Goal: Task Accomplishment & Management: Complete application form

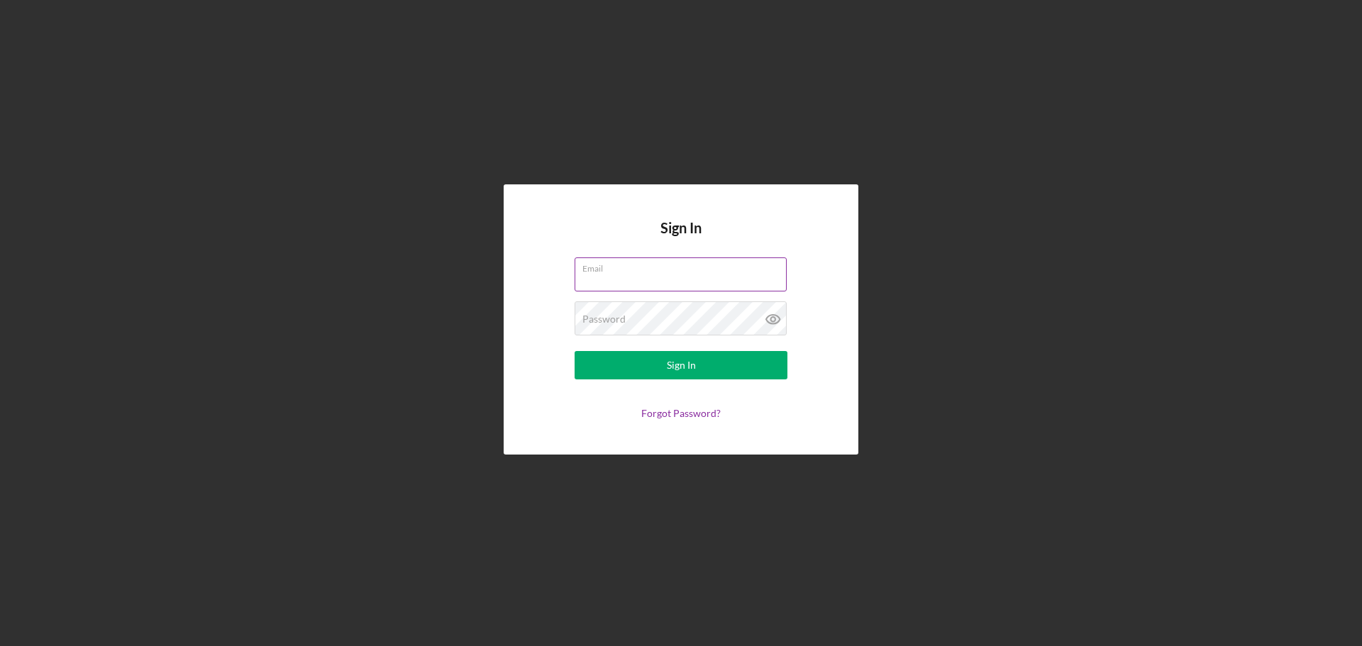
click at [628, 279] on input "Email" at bounding box center [681, 274] width 212 height 34
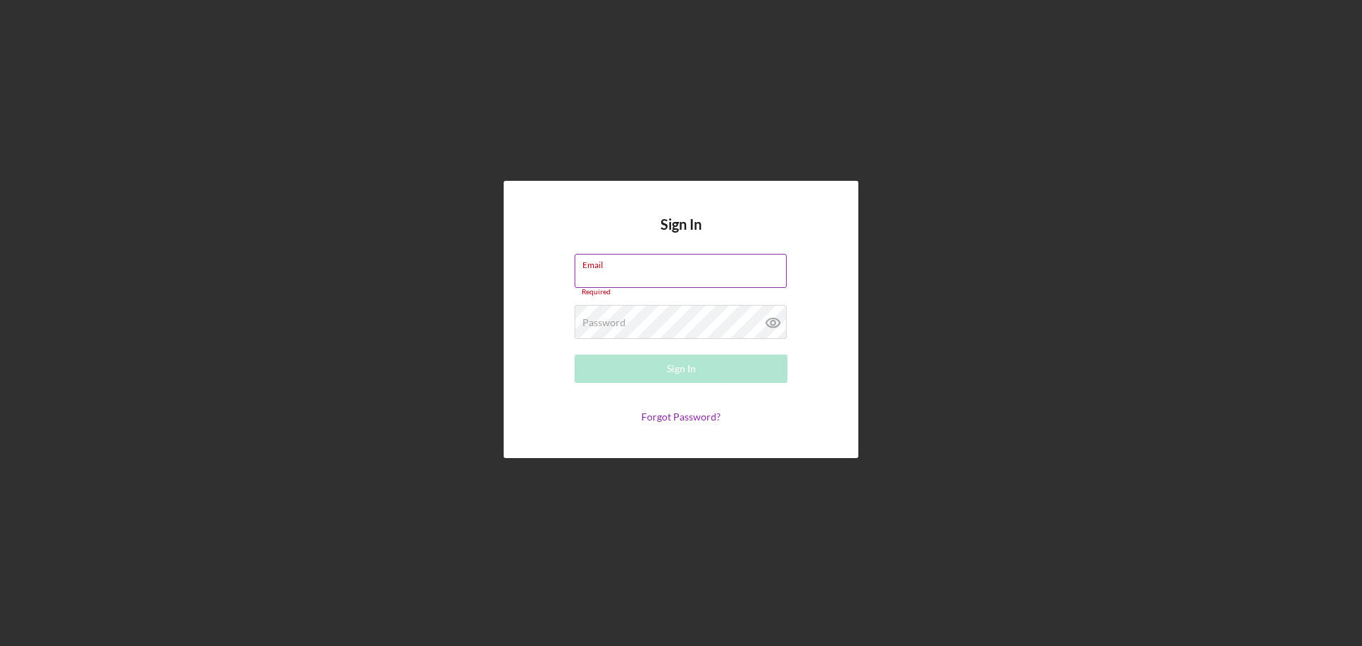
type input "brenda.villa@hias.org"
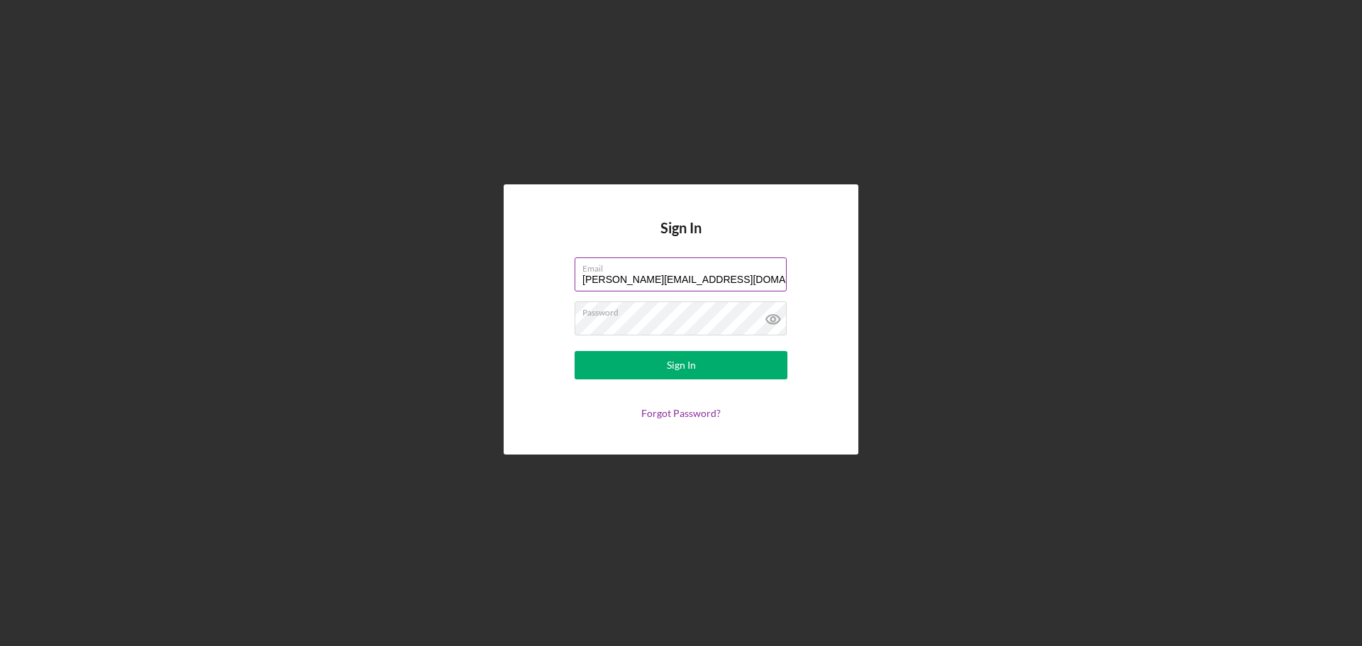
click at [575, 351] on button "Sign In" at bounding box center [681, 365] width 213 height 28
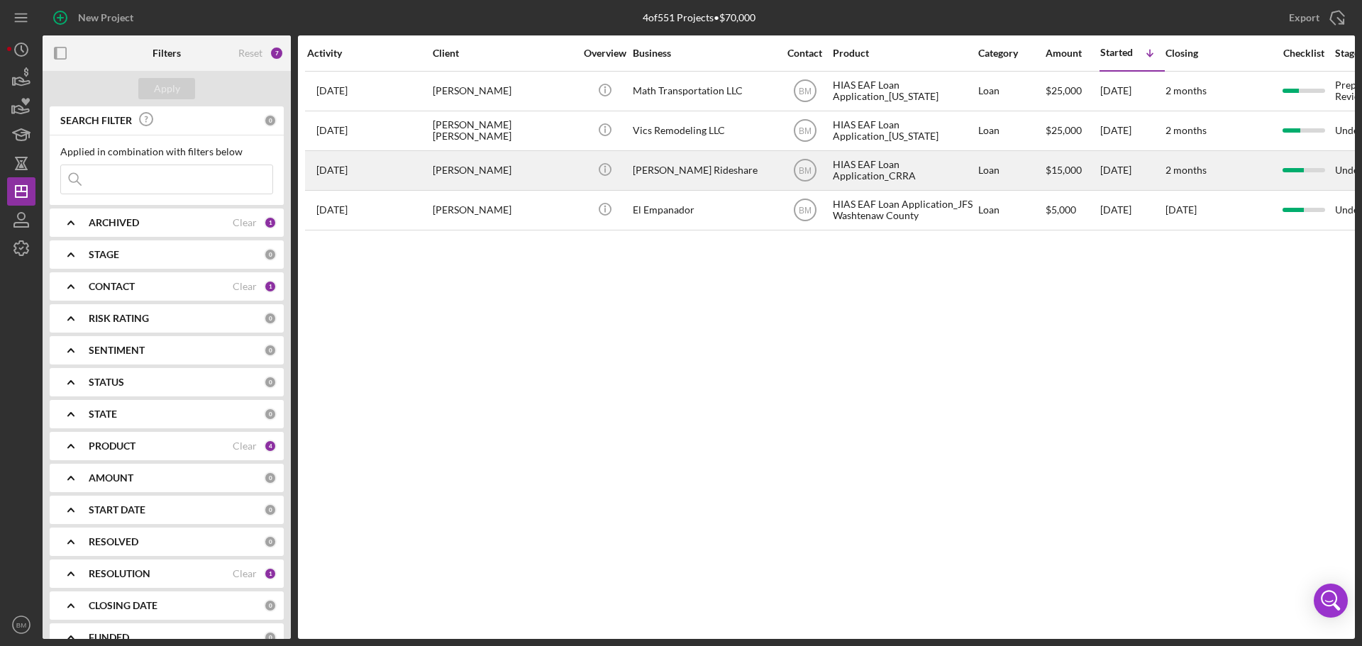
click at [562, 170] on div "[PERSON_NAME]" at bounding box center [504, 171] width 142 height 38
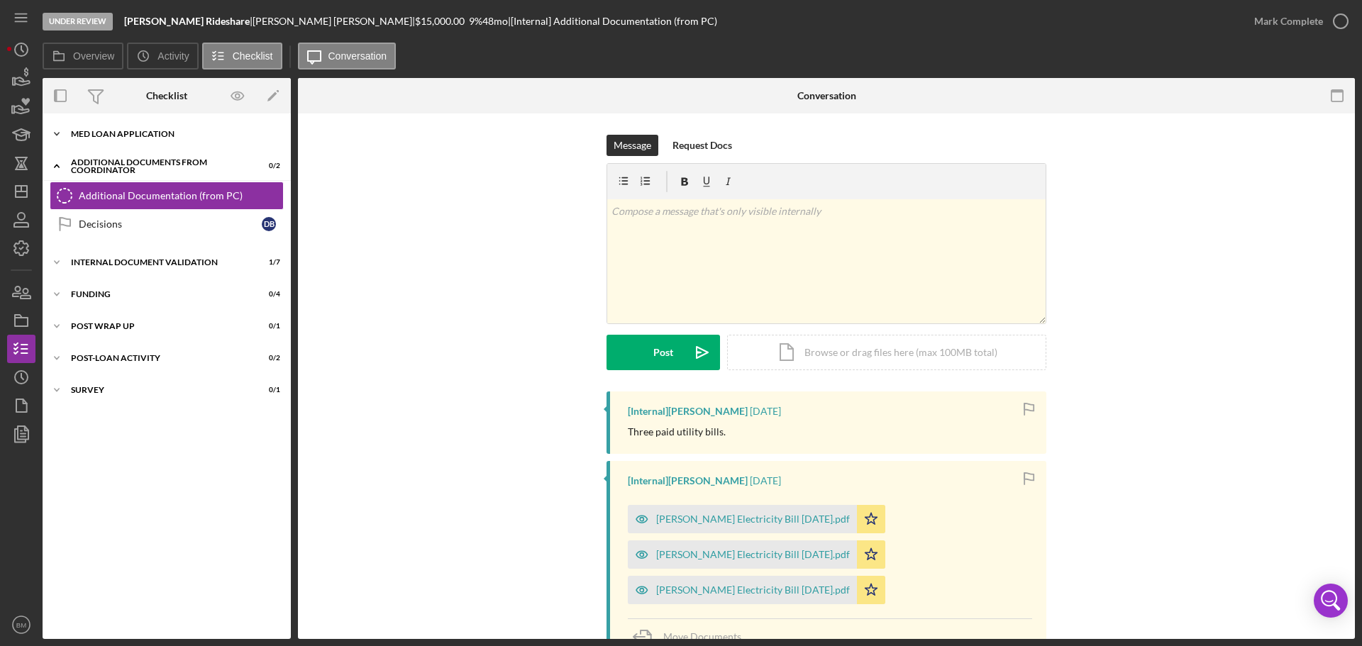
click at [170, 135] on div "MED Loan Application" at bounding box center [172, 134] width 202 height 9
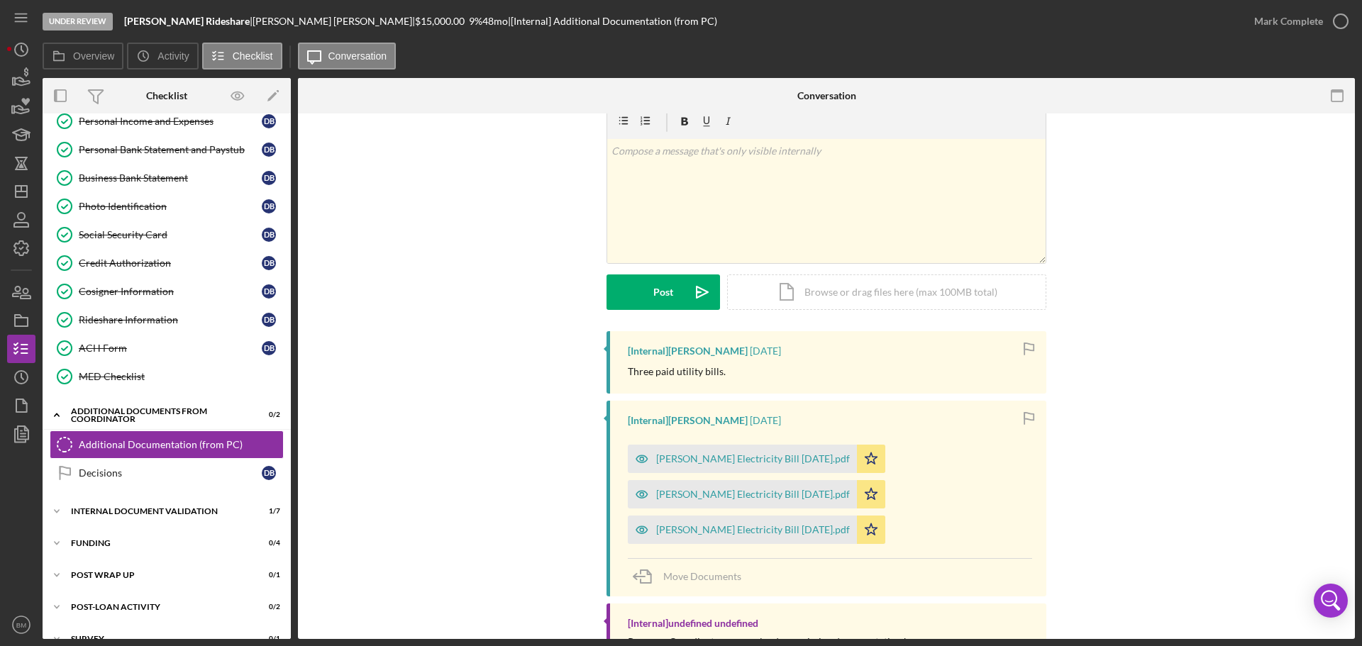
scroll to position [115, 0]
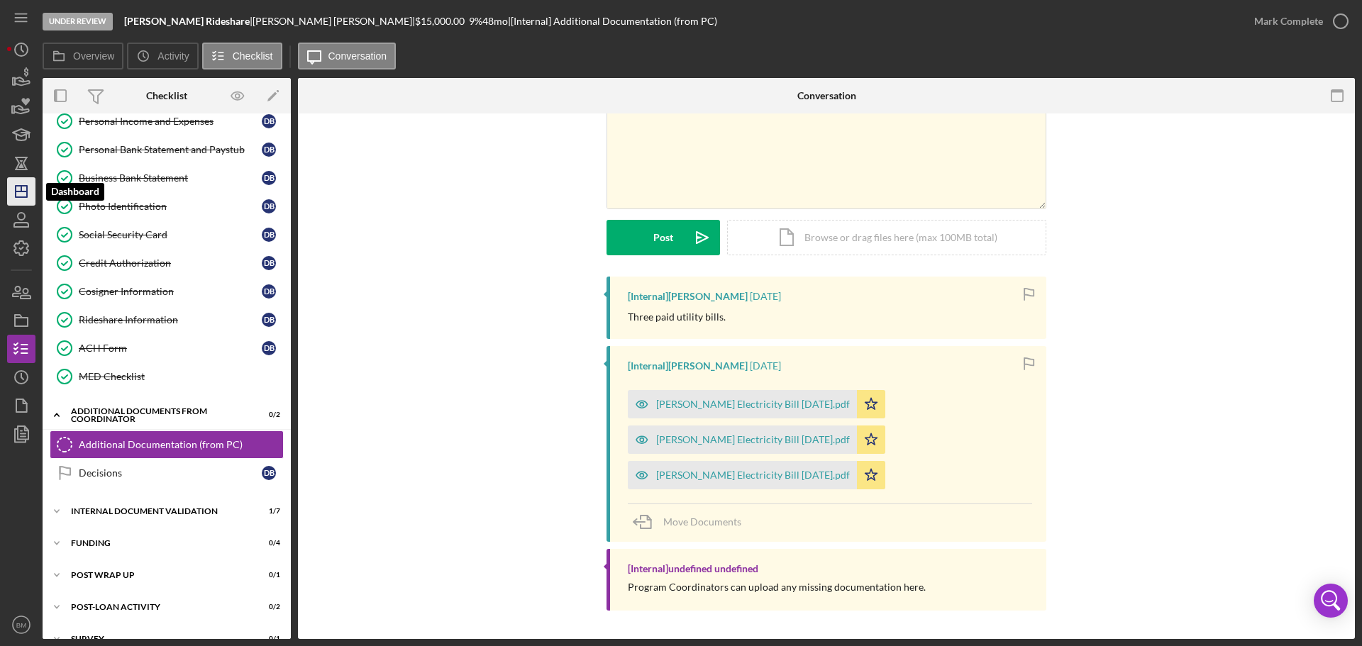
click at [20, 193] on icon "Icon/Dashboard" at bounding box center [21, 191] width 35 height 35
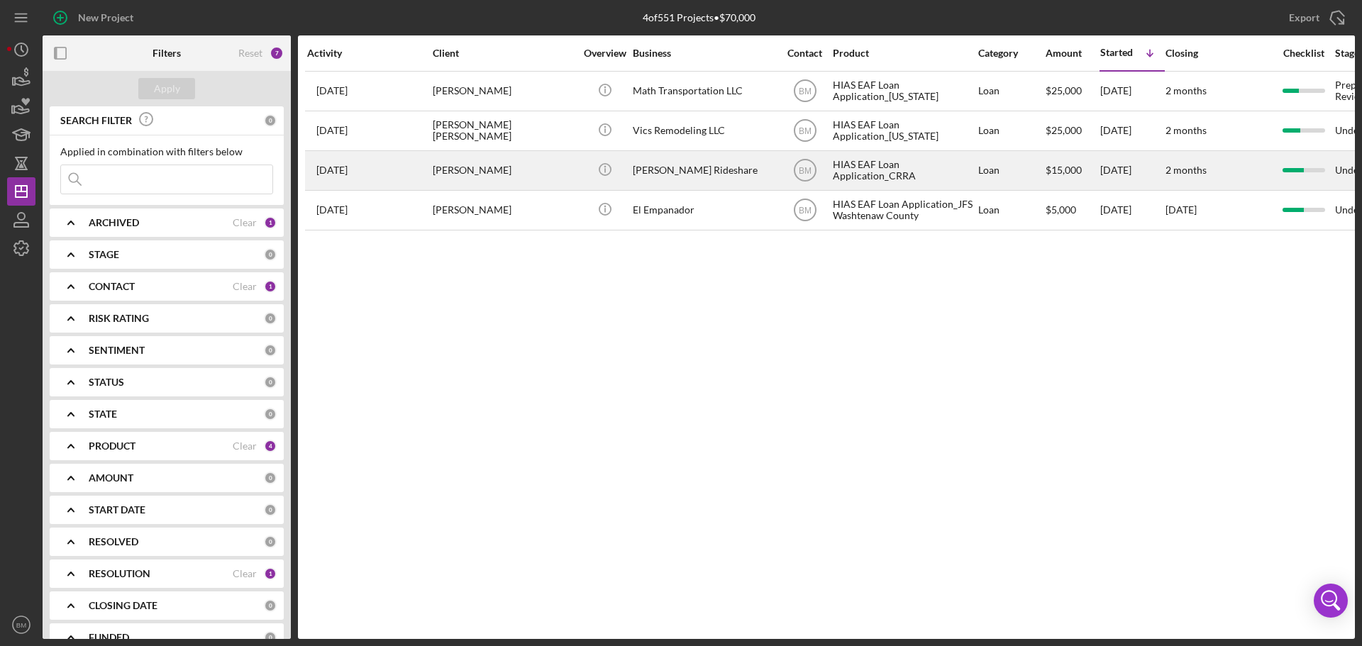
click at [536, 155] on div "[PERSON_NAME]" at bounding box center [504, 171] width 142 height 38
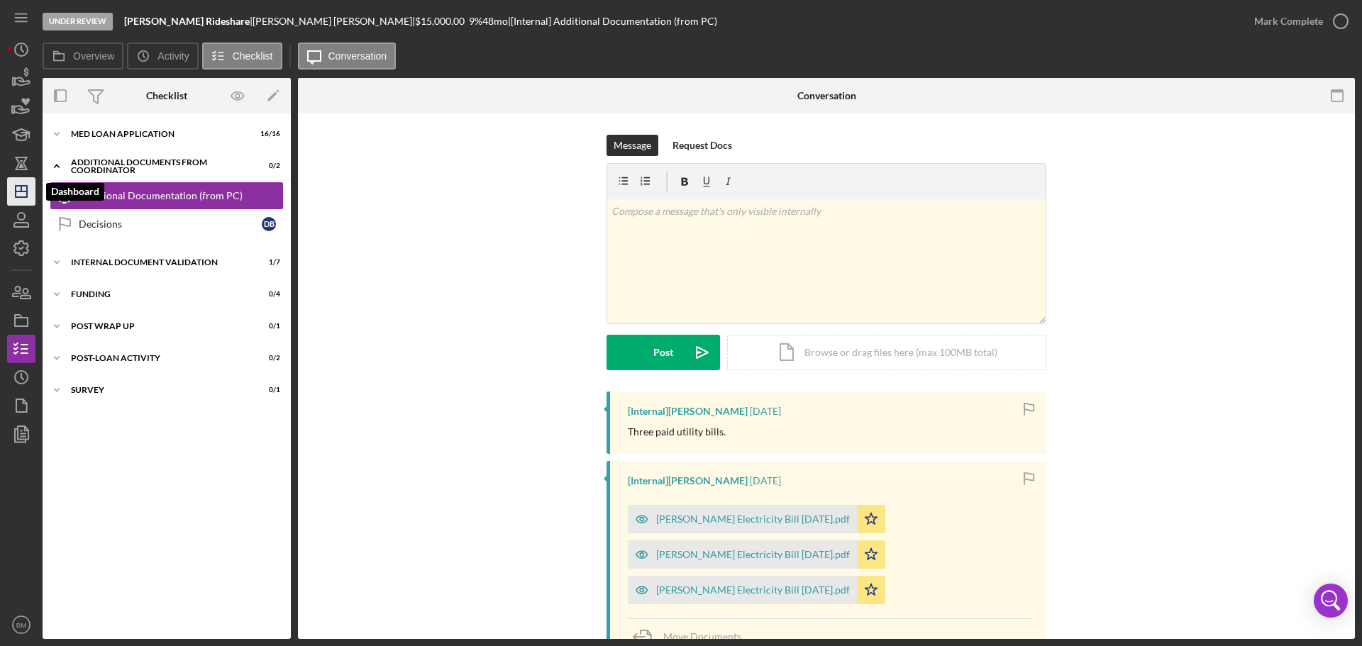
click at [23, 187] on icon "Icon/Dashboard" at bounding box center [21, 191] width 35 height 35
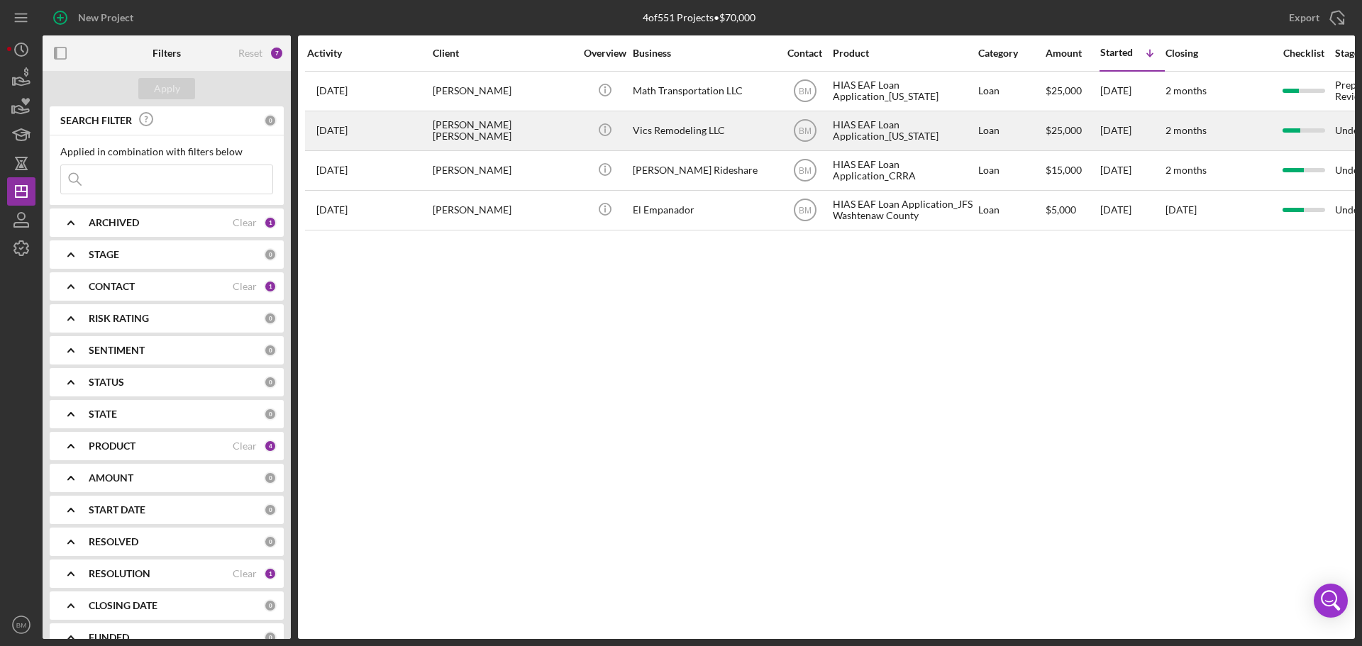
click at [545, 128] on div "Victor Castillo Gonzalez" at bounding box center [504, 131] width 142 height 38
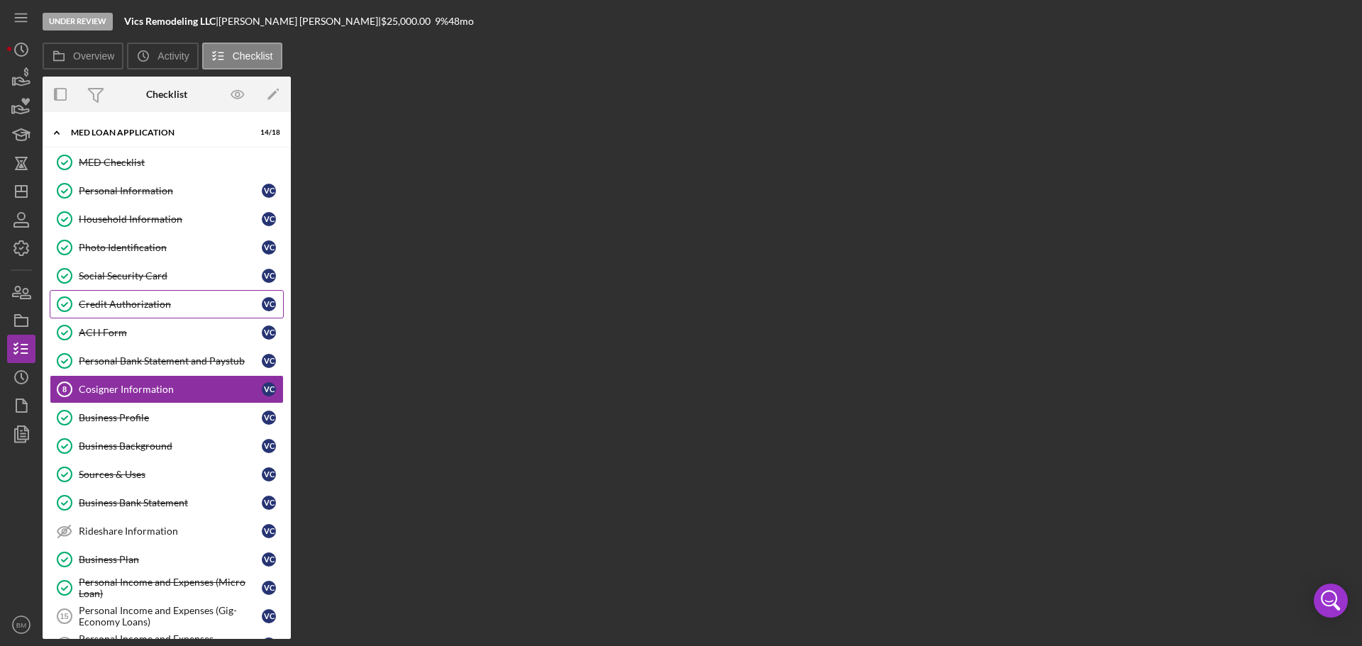
scroll to position [14, 0]
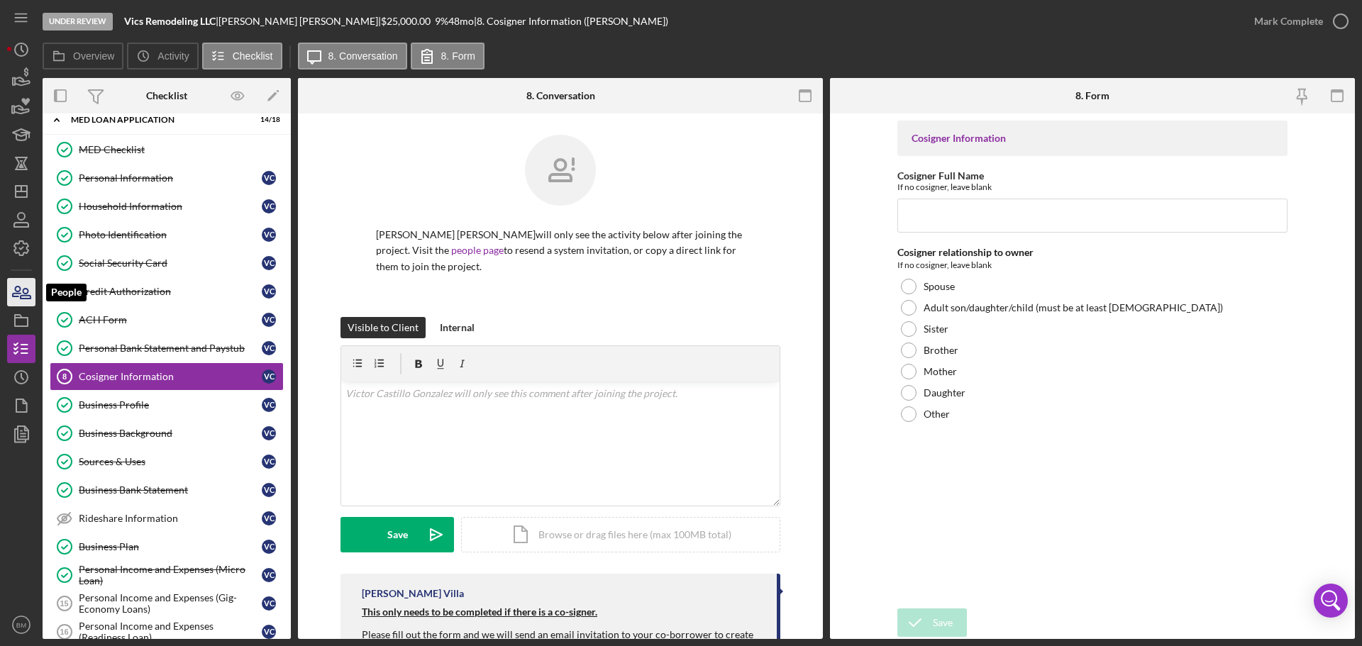
click at [13, 298] on icon "button" at bounding box center [21, 292] width 35 height 35
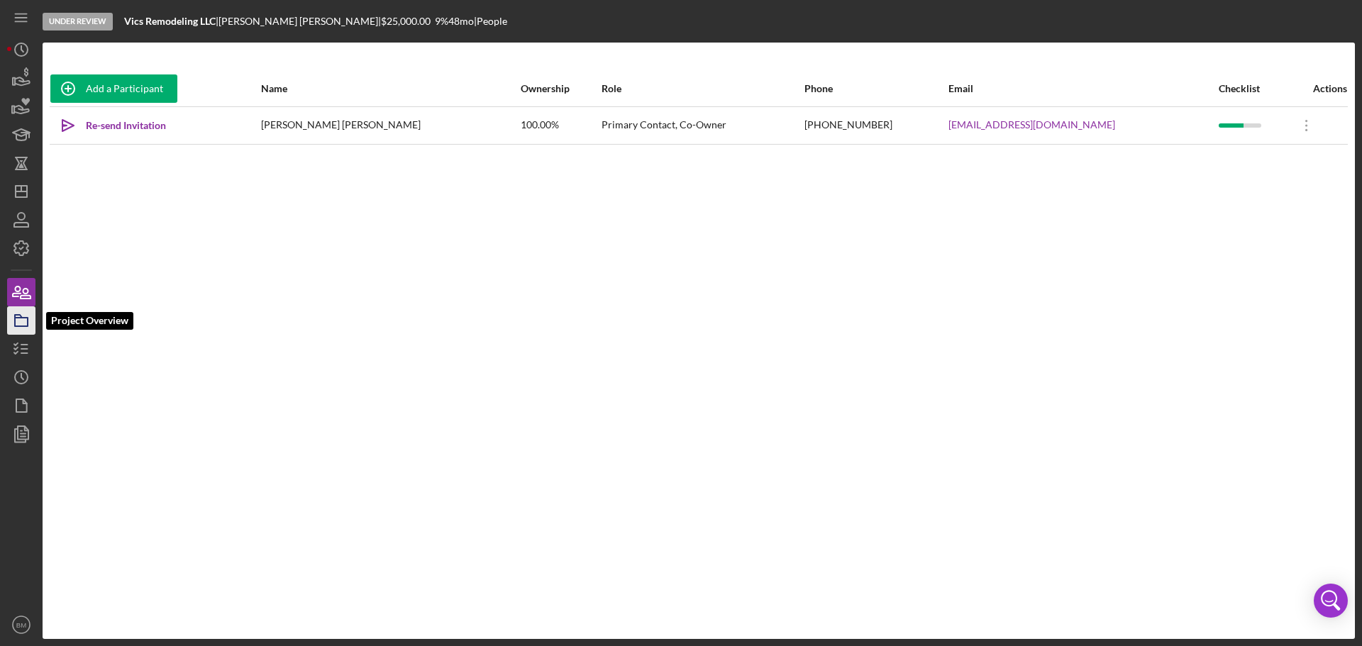
click at [13, 311] on icon "button" at bounding box center [21, 320] width 35 height 35
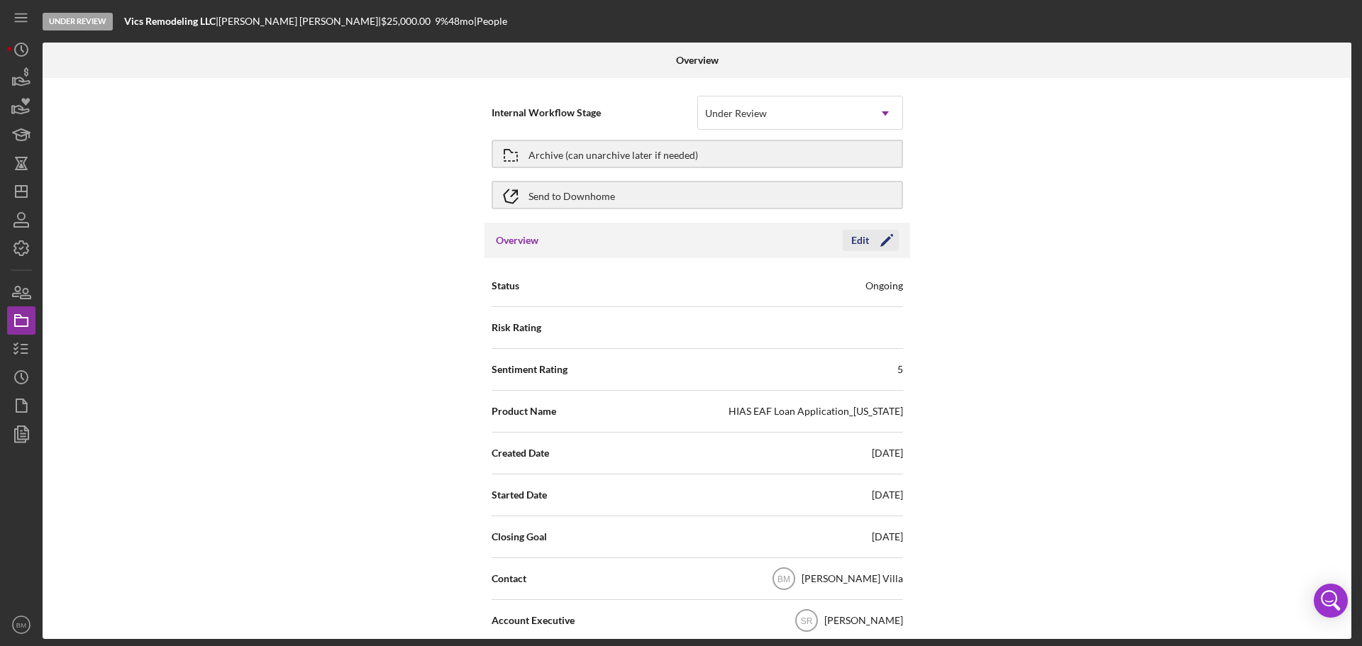
click at [880, 245] on polygon "button" at bounding box center [885, 241] width 11 height 11
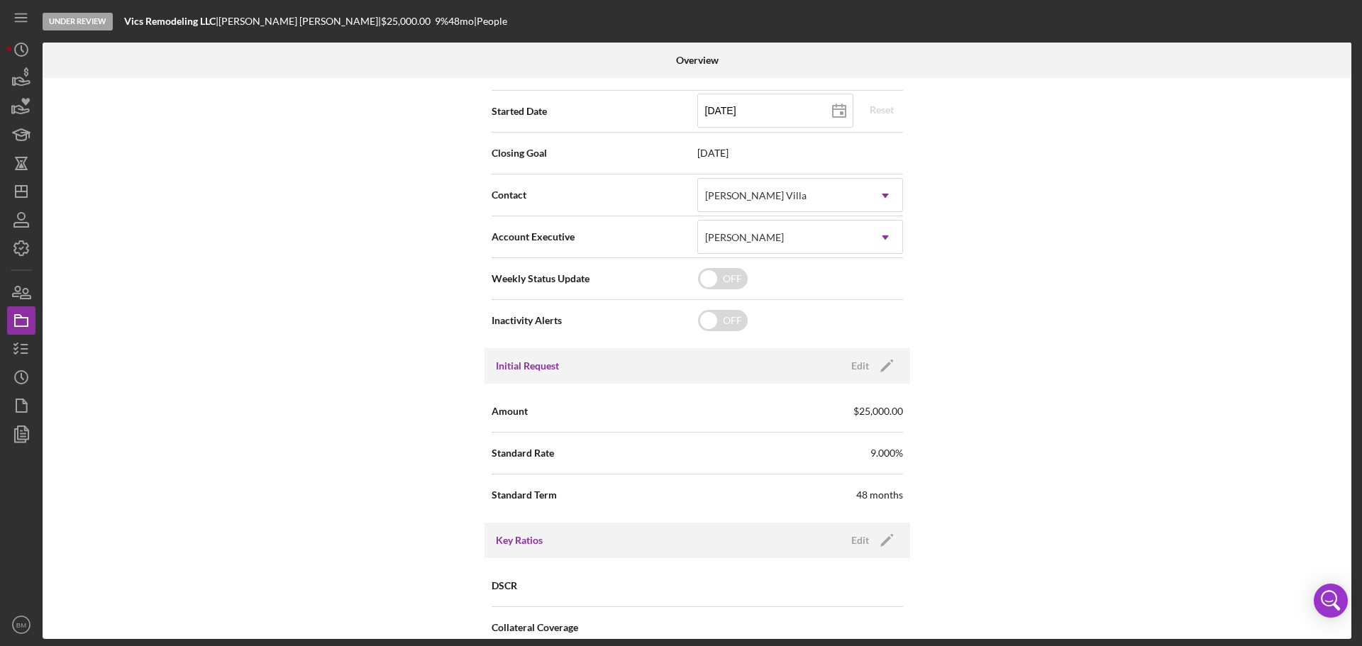
scroll to position [426, 0]
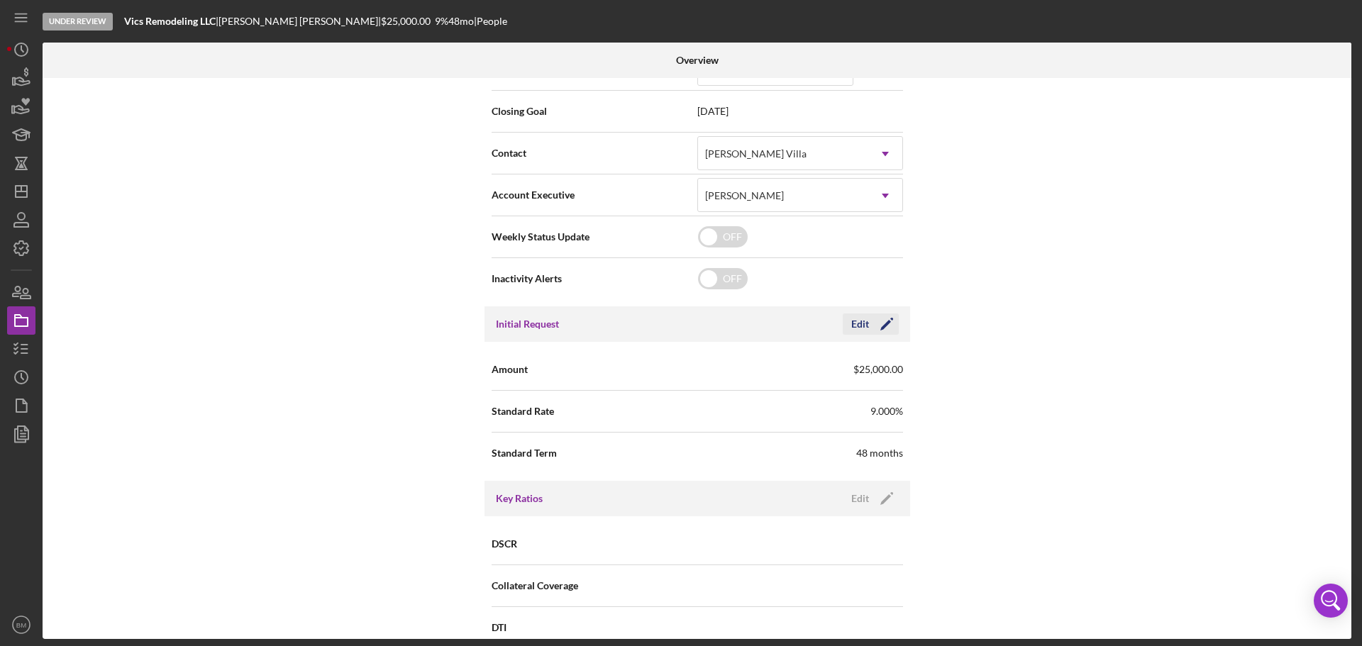
click at [877, 318] on icon "Icon/Edit" at bounding box center [886, 323] width 35 height 35
click at [711, 367] on input "$25,000" at bounding box center [800, 369] width 206 height 34
drag, startPoint x: 717, startPoint y: 366, endPoint x: 710, endPoint y: 369, distance: 7.6
click at [710, 369] on input "$25,000" at bounding box center [800, 369] width 206 height 34
type input "$30,000"
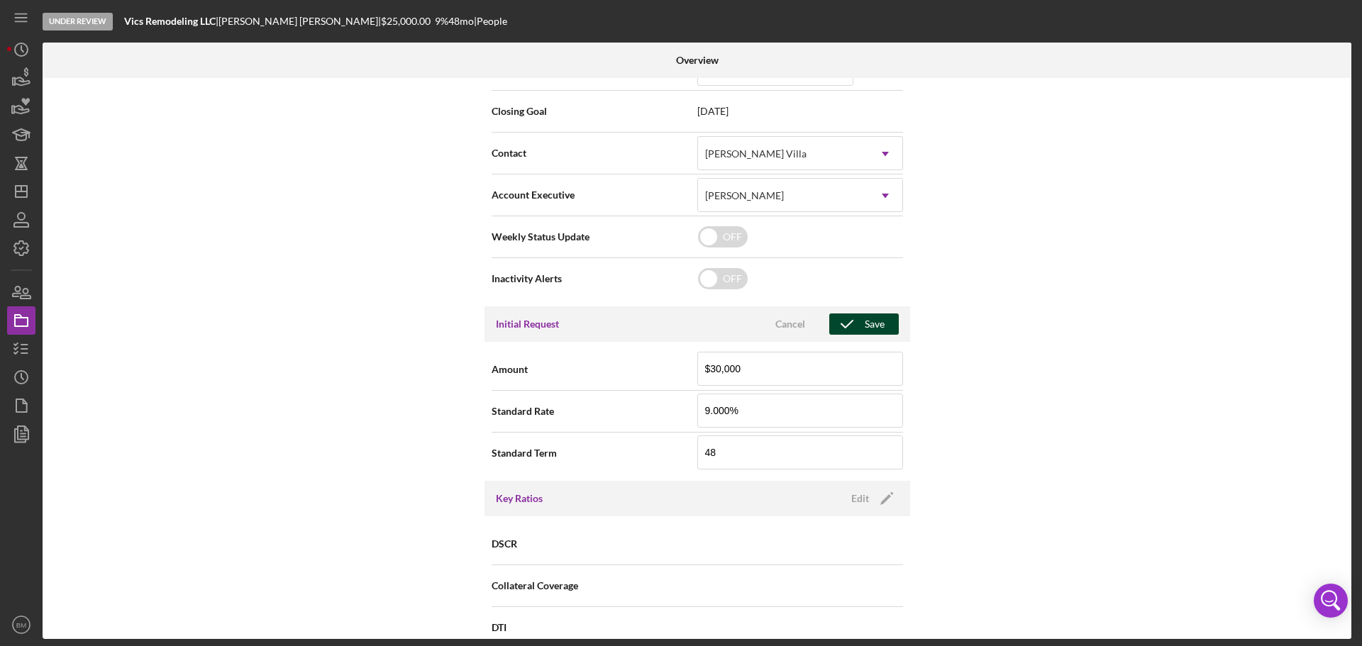
click at [868, 326] on div "Save" at bounding box center [875, 324] width 20 height 21
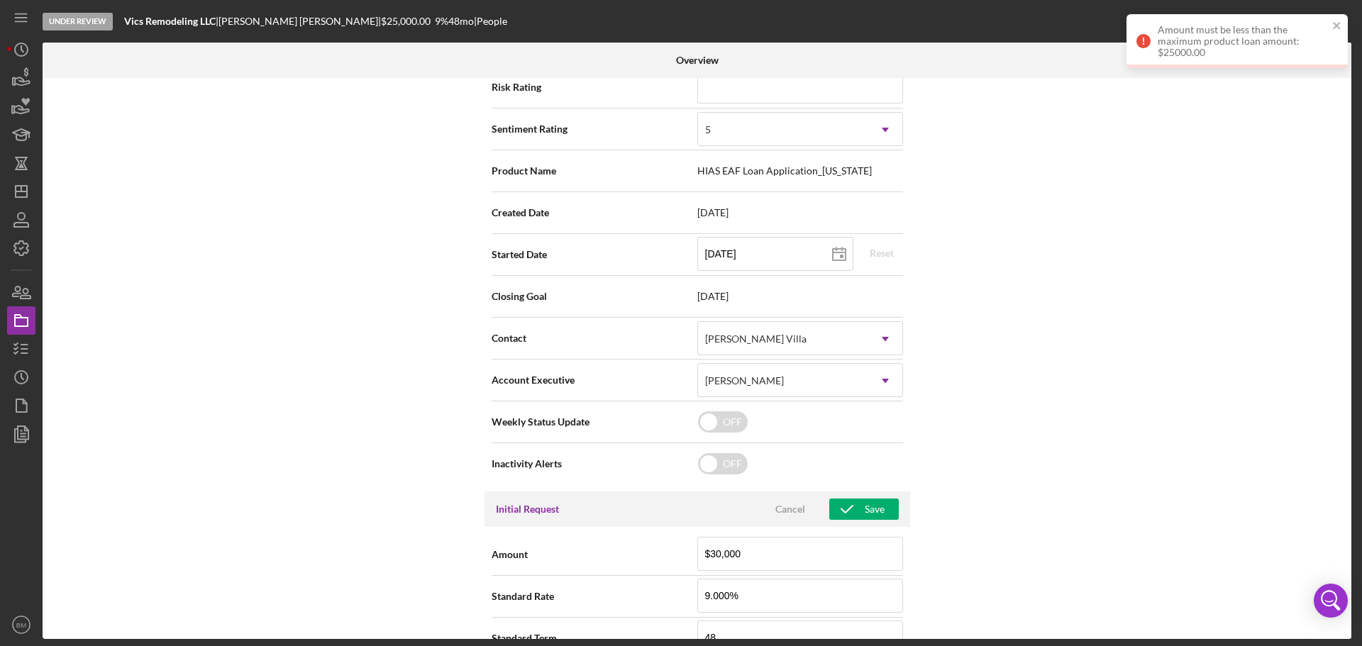
scroll to position [213, 0]
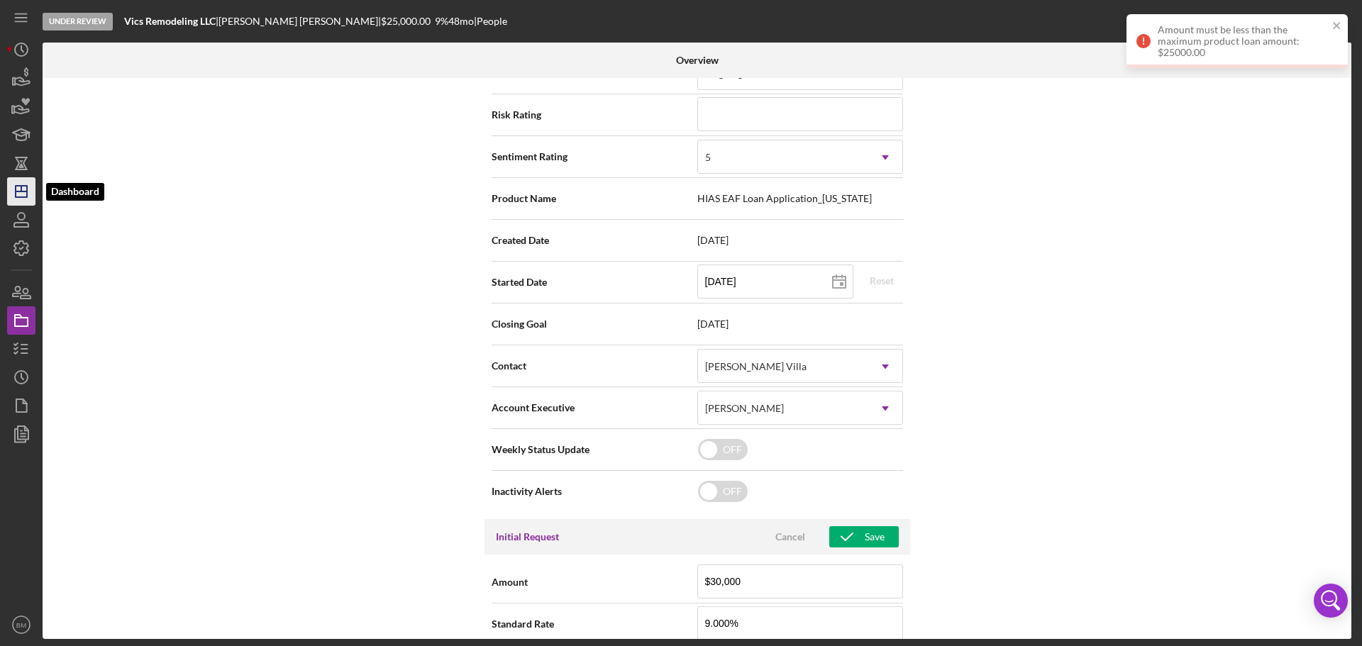
click at [21, 192] on line "button" at bounding box center [21, 192] width 11 height 0
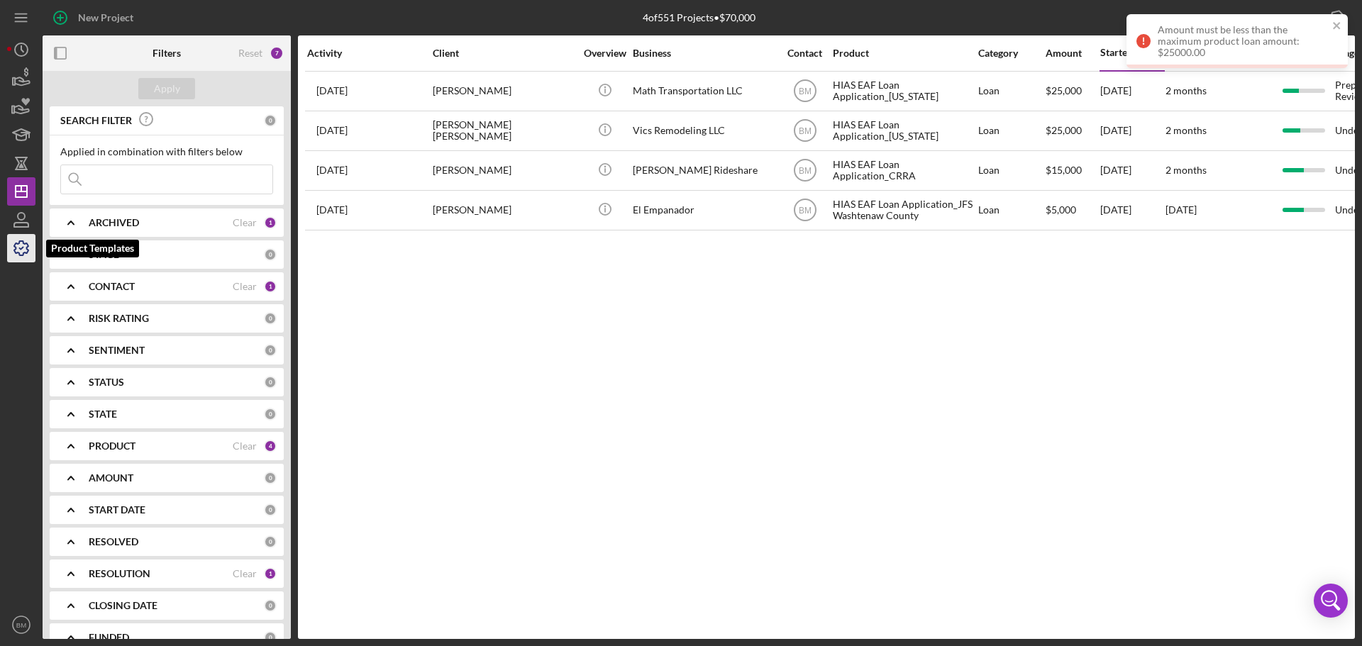
click at [19, 243] on icon "button" at bounding box center [21, 248] width 14 height 14
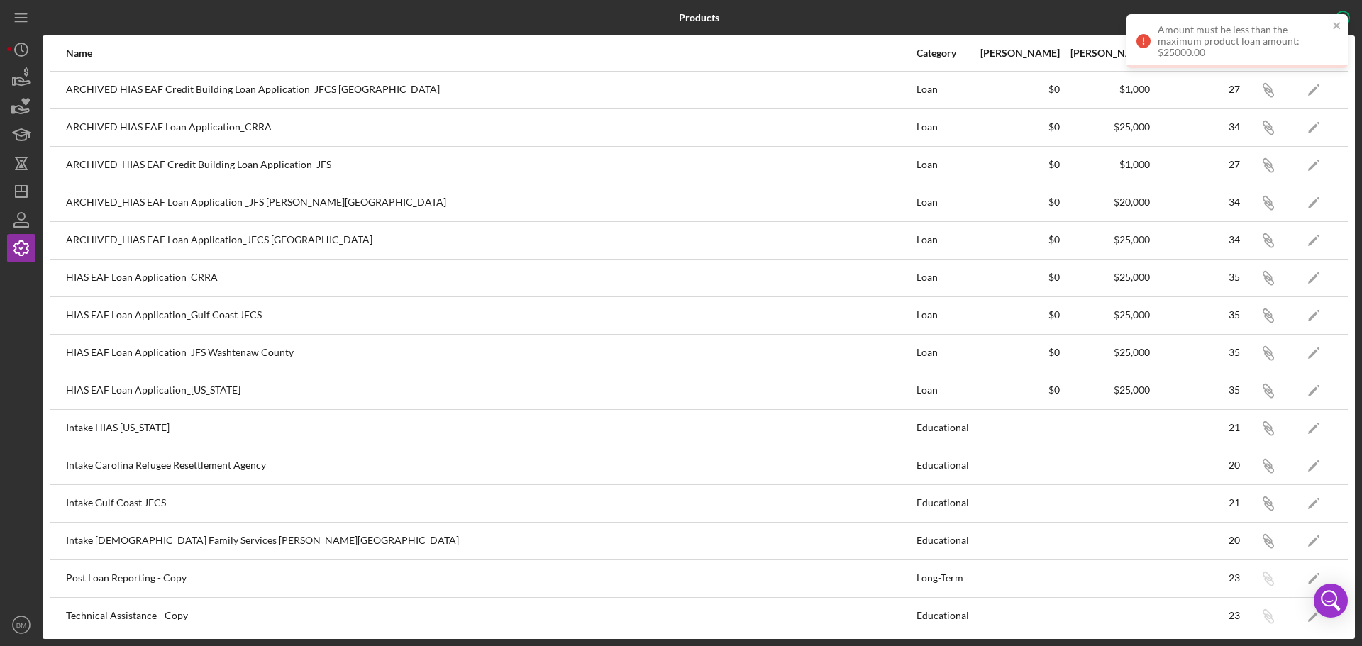
scroll to position [4, 0]
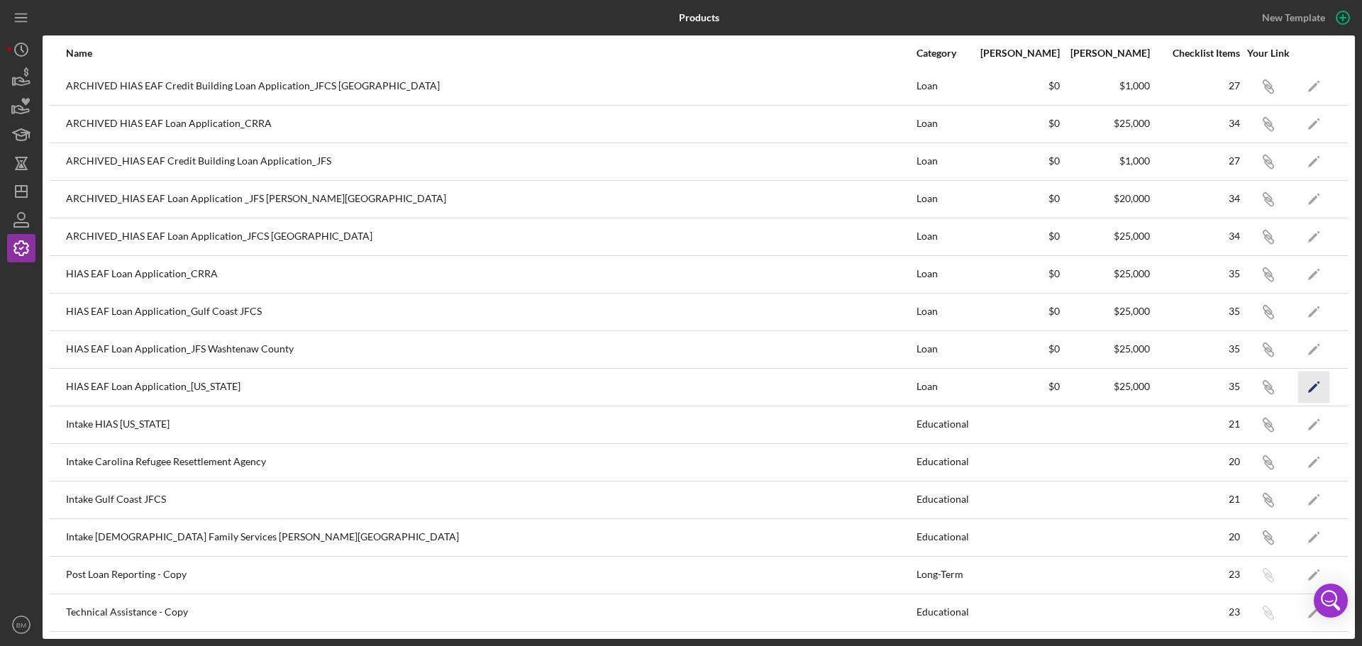
click at [1309, 390] on icon "Icon/Edit" at bounding box center [1314, 387] width 32 height 32
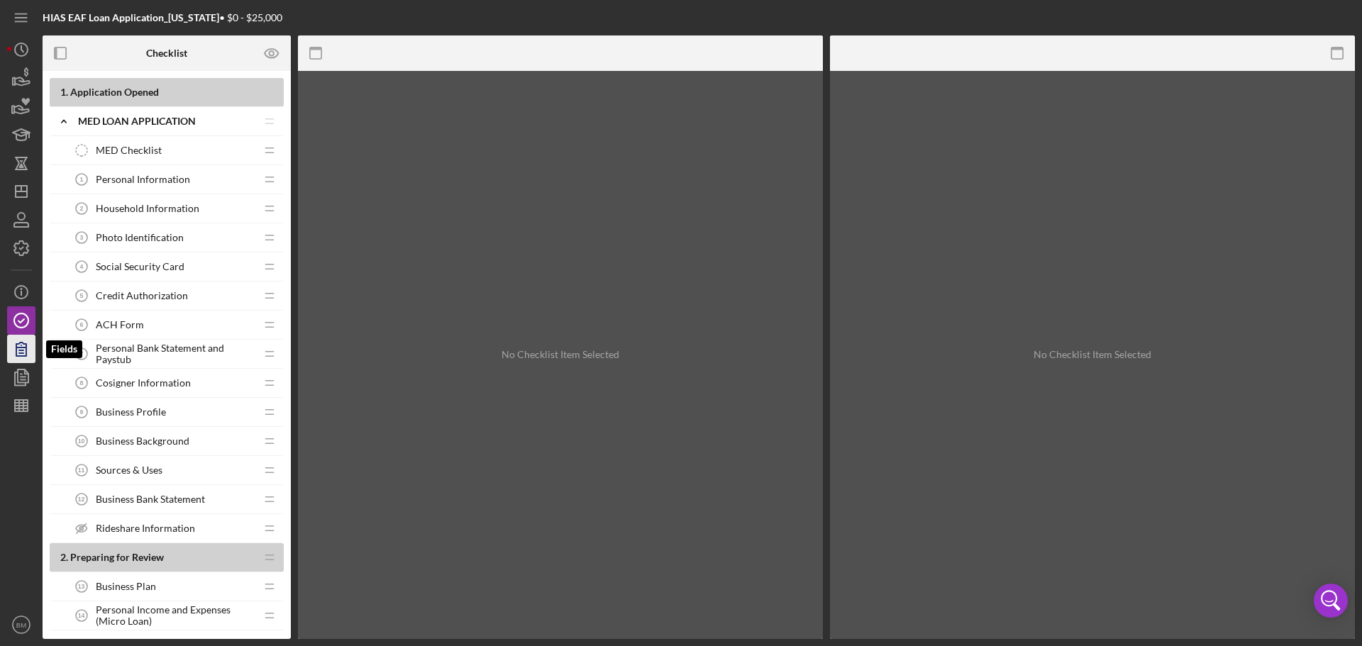
click at [26, 353] on icon "button" at bounding box center [21, 349] width 10 height 13
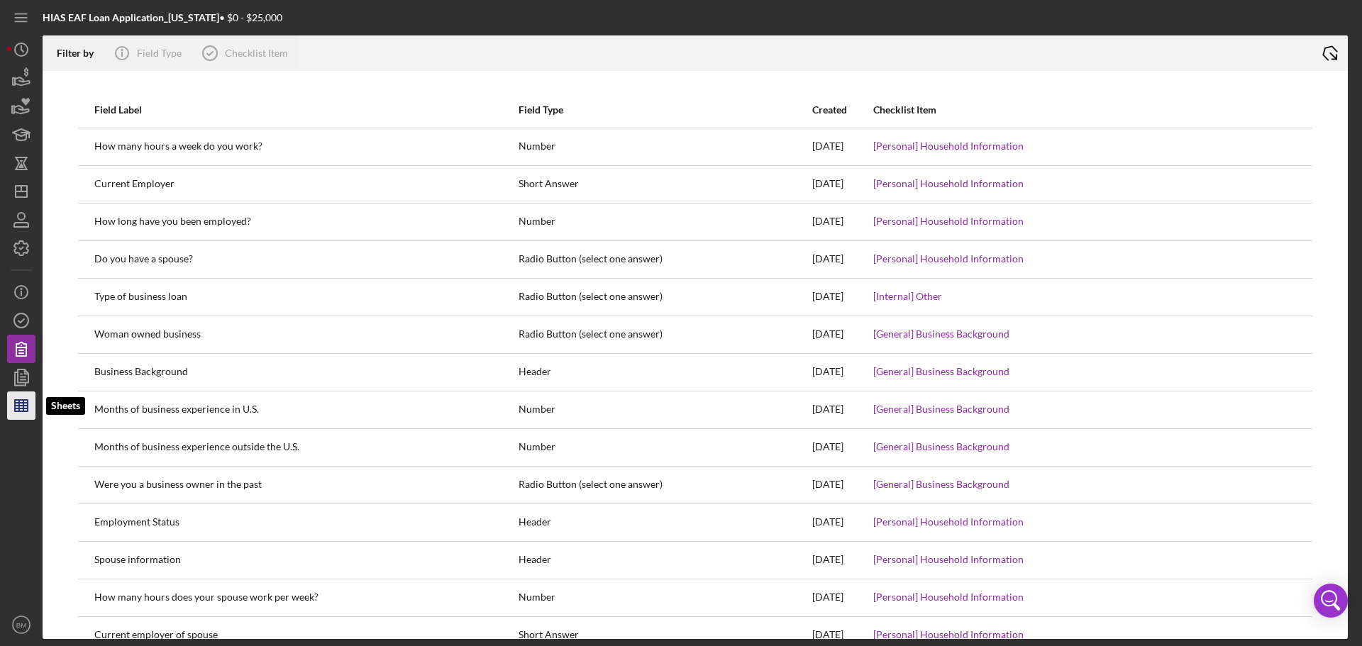
click at [26, 400] on polygon "button" at bounding box center [21, 405] width 13 height 11
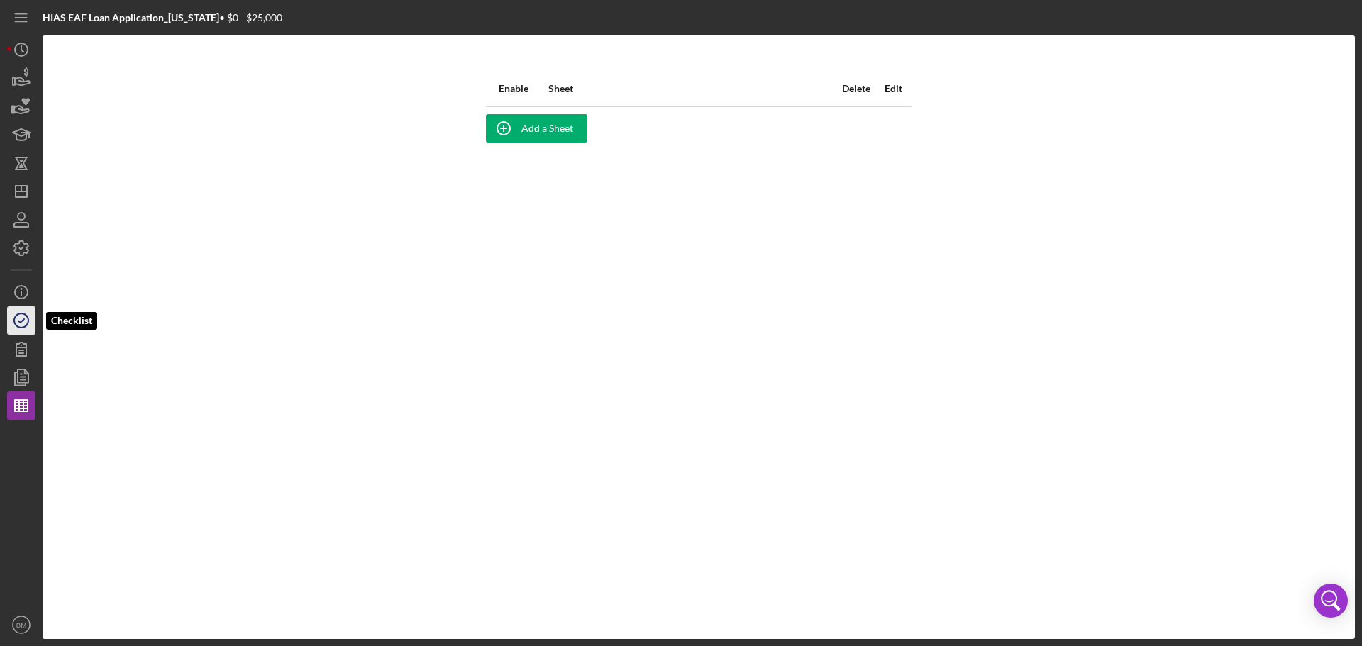
click at [13, 309] on icon "button" at bounding box center [21, 320] width 35 height 35
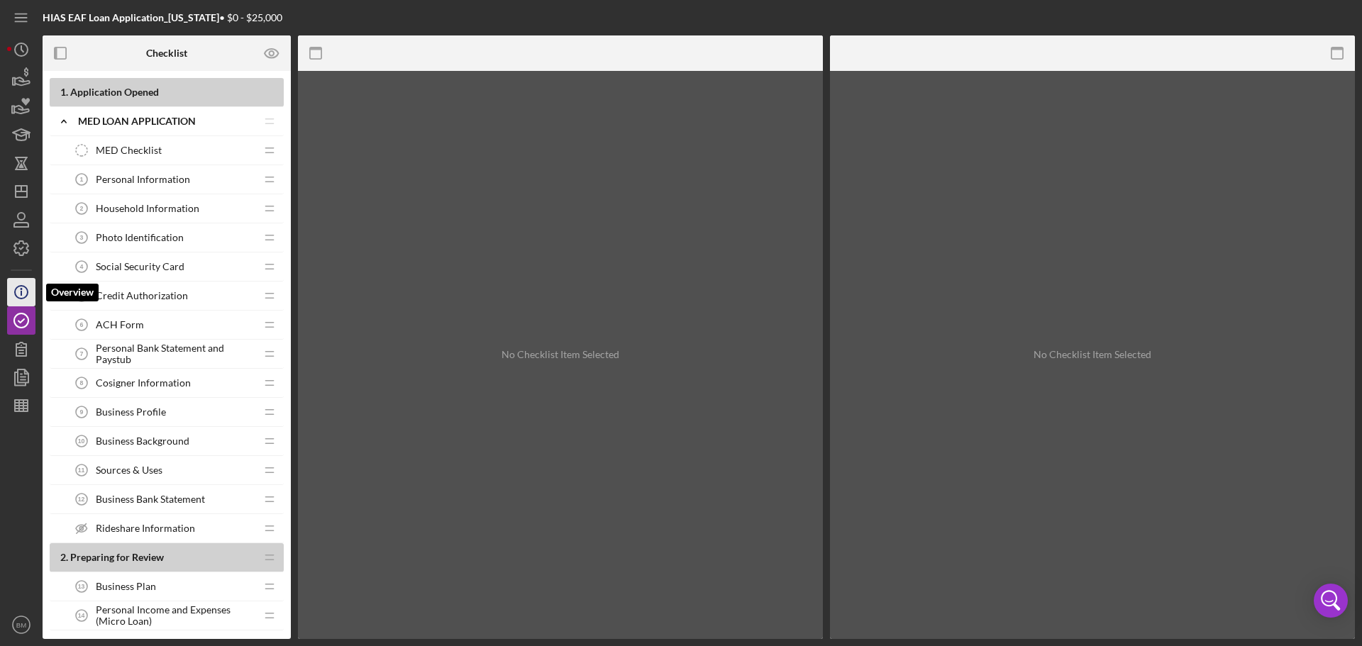
click at [18, 292] on icon "Icon/Info" at bounding box center [21, 292] width 35 height 35
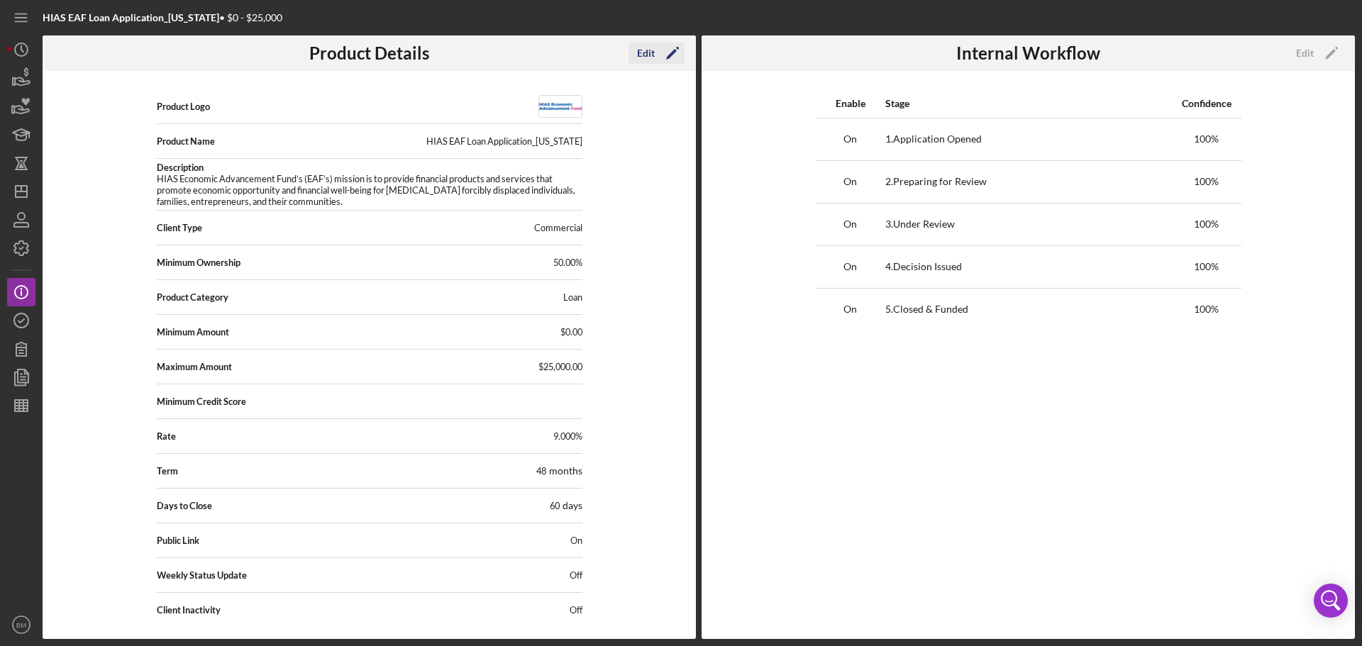
click at [672, 50] on icon "Icon/Edit" at bounding box center [672, 52] width 35 height 35
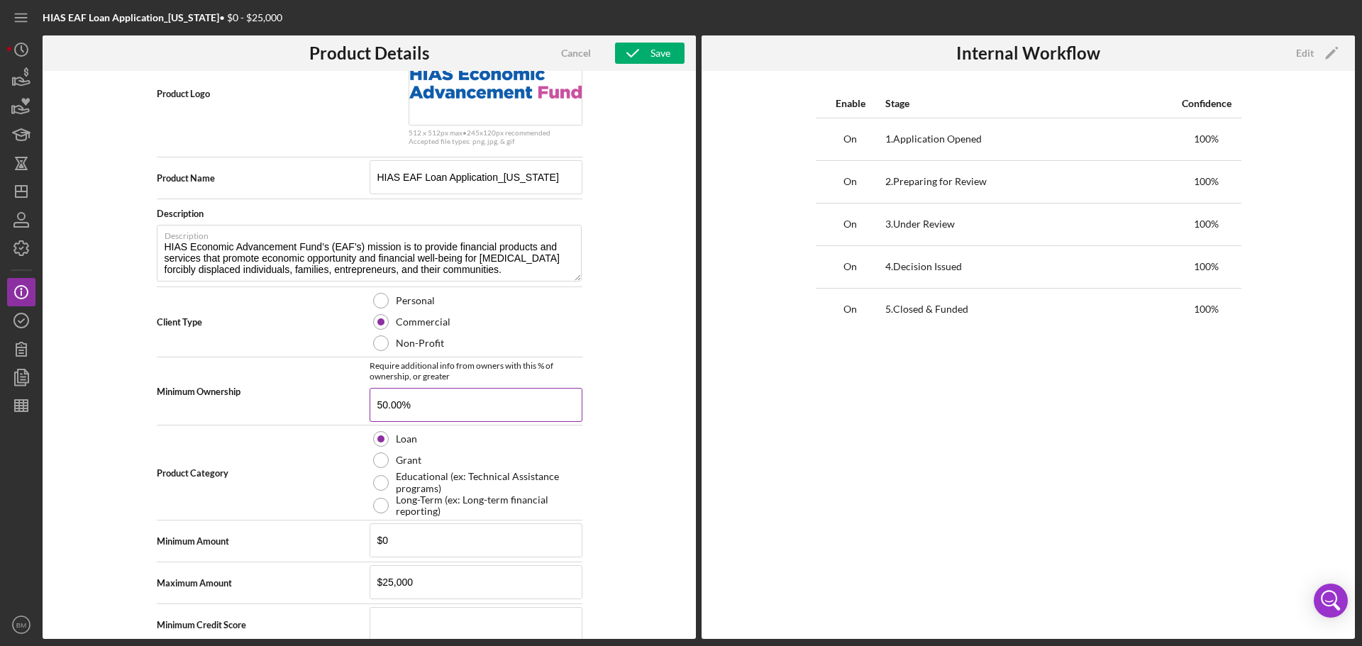
scroll to position [318, 0]
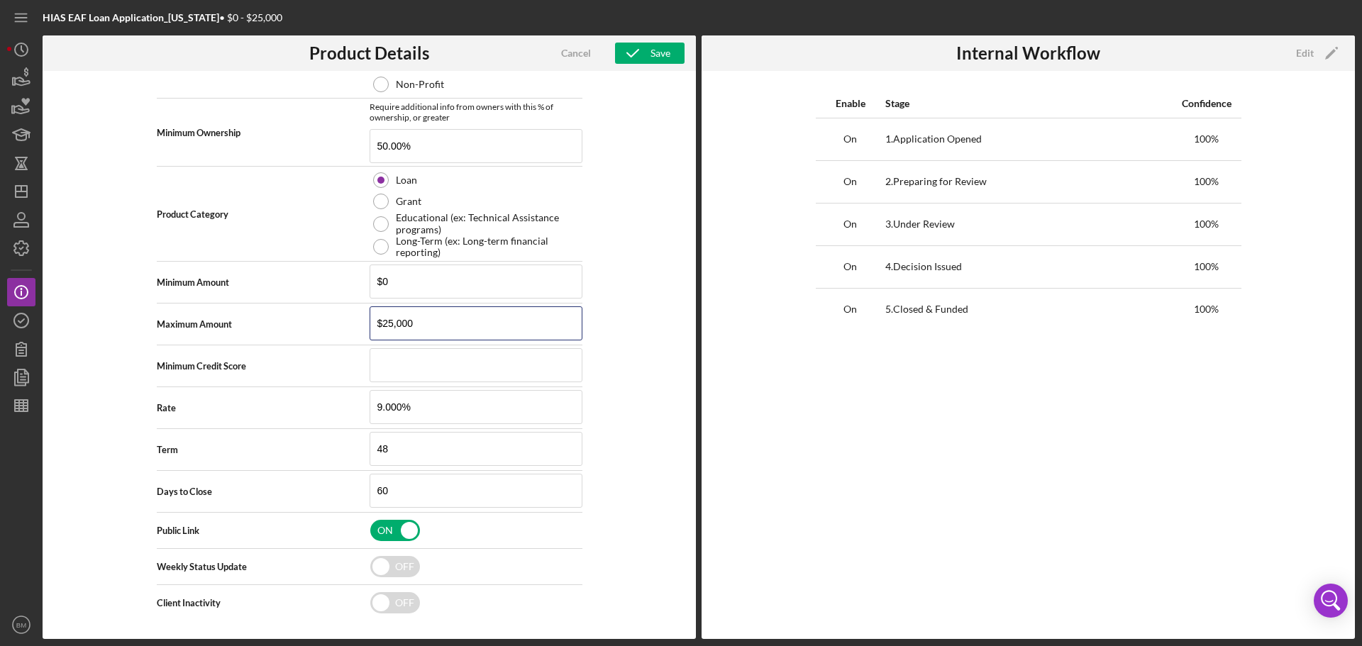
drag, startPoint x: 414, startPoint y: 323, endPoint x: 360, endPoint y: 324, distance: 54.6
click at [360, 324] on div "Maximum Amount $25,000" at bounding box center [370, 323] width 426 height 35
type input "$30,000"
click at [654, 49] on div "Save" at bounding box center [660, 53] width 20 height 21
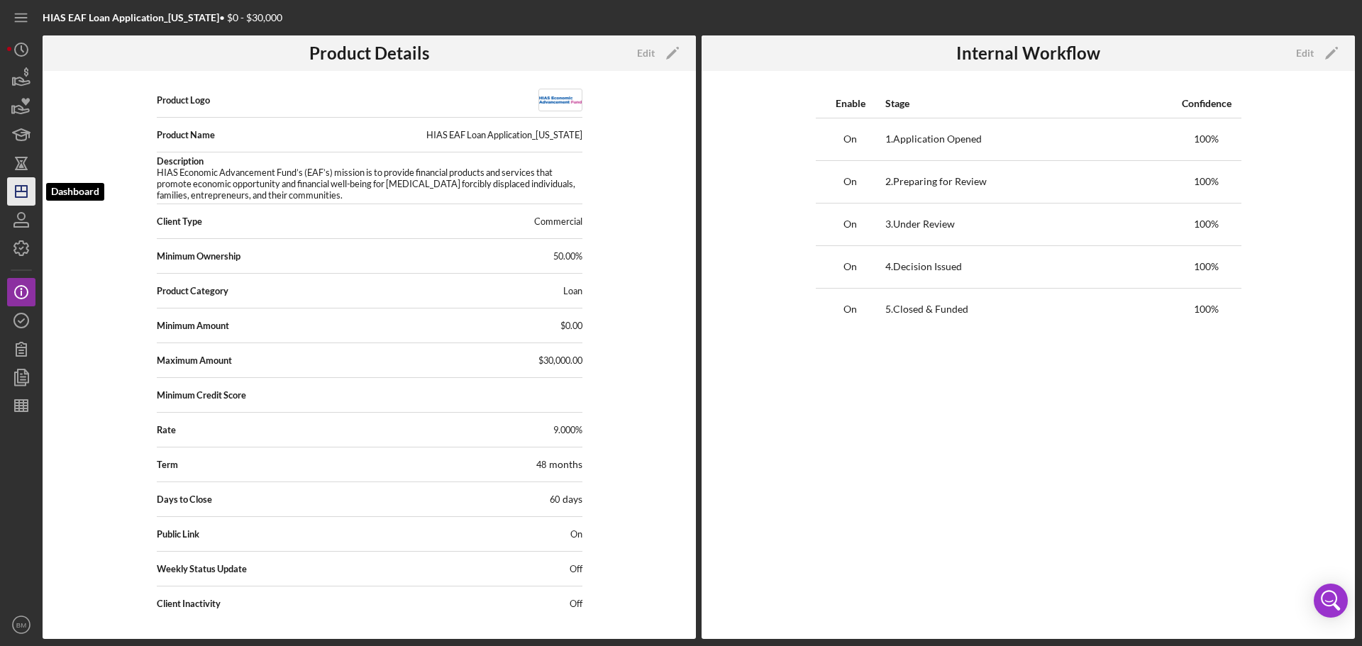
click at [18, 192] on line "button" at bounding box center [21, 192] width 11 height 0
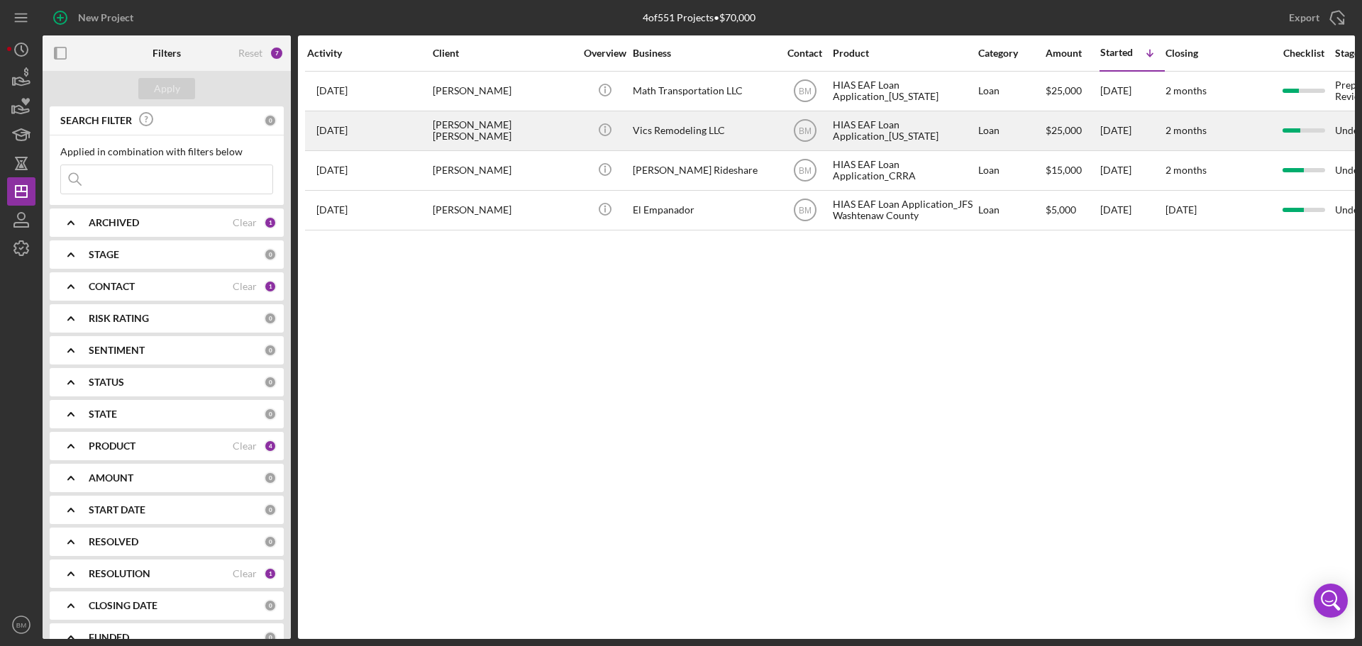
click at [487, 132] on div "Victor Castillo Gonzalez" at bounding box center [504, 131] width 142 height 38
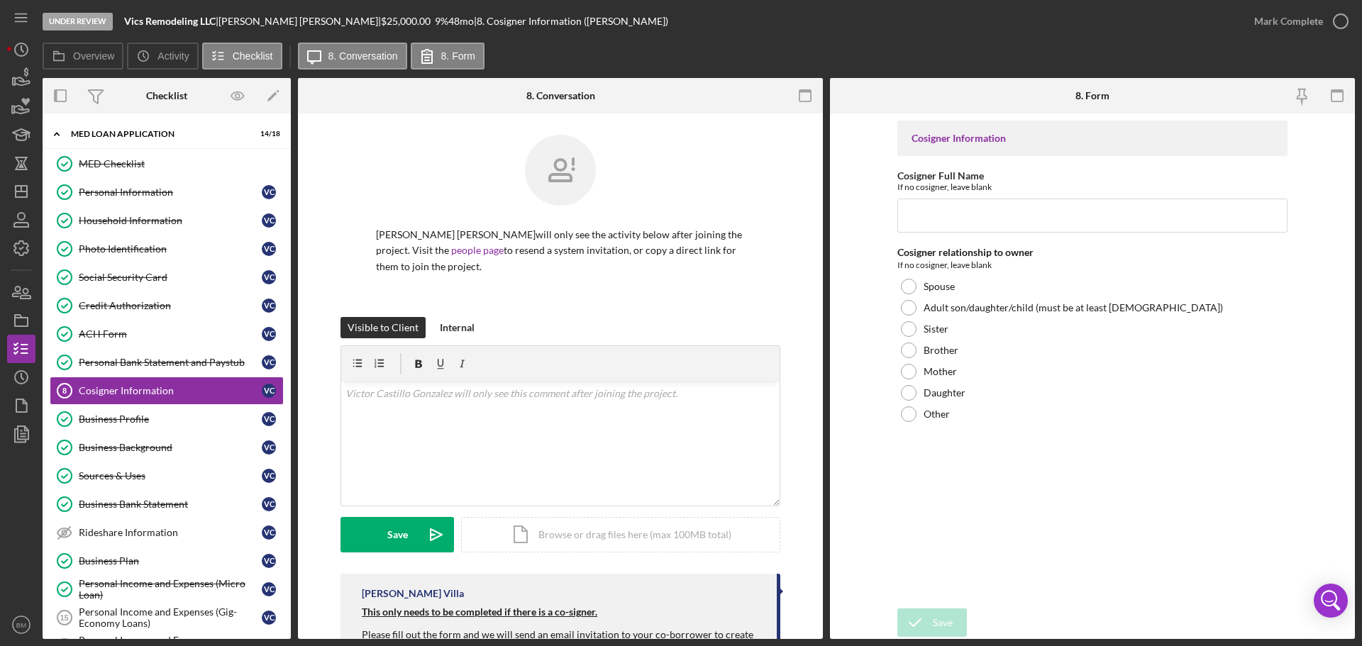
scroll to position [15, 0]
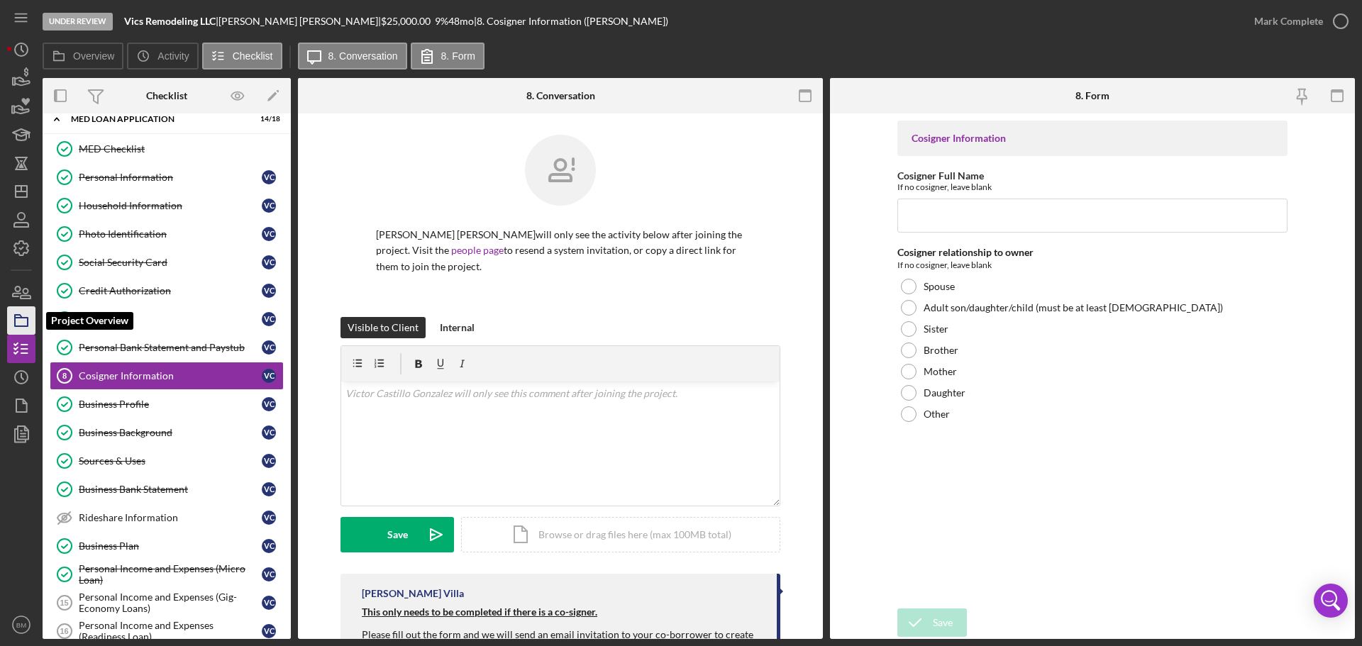
click at [13, 316] on icon "button" at bounding box center [21, 320] width 35 height 35
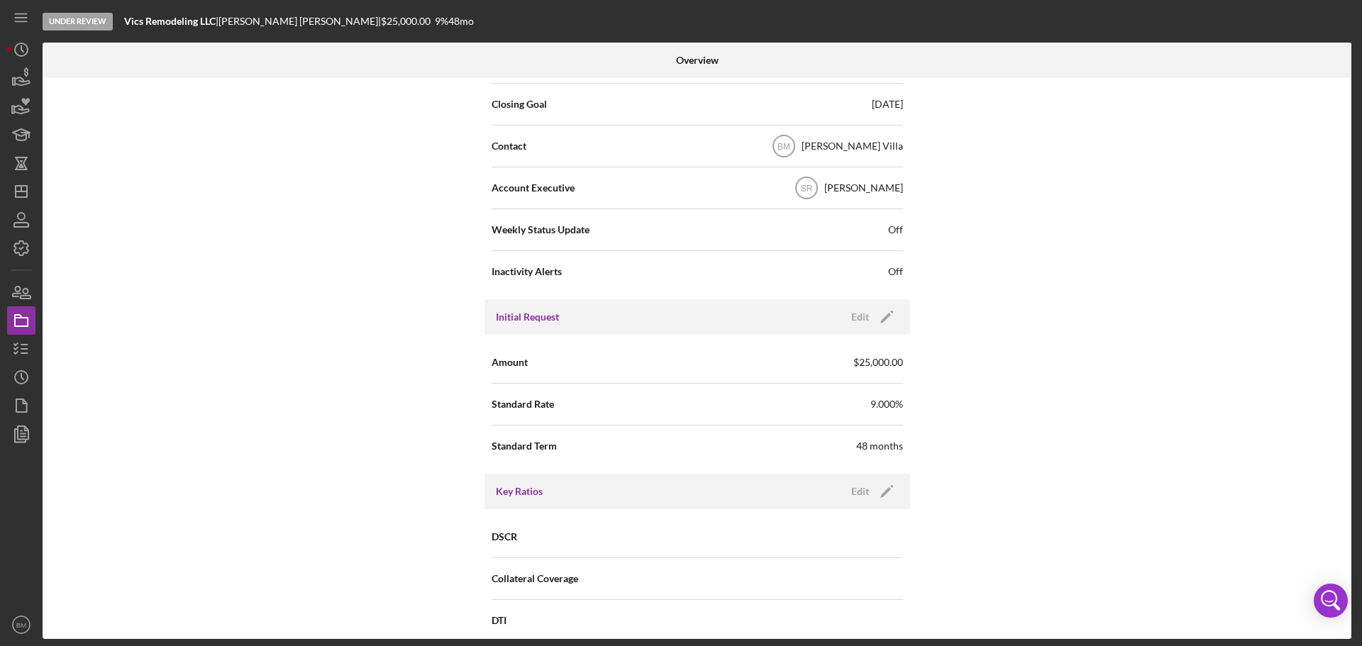
scroll to position [567, 0]
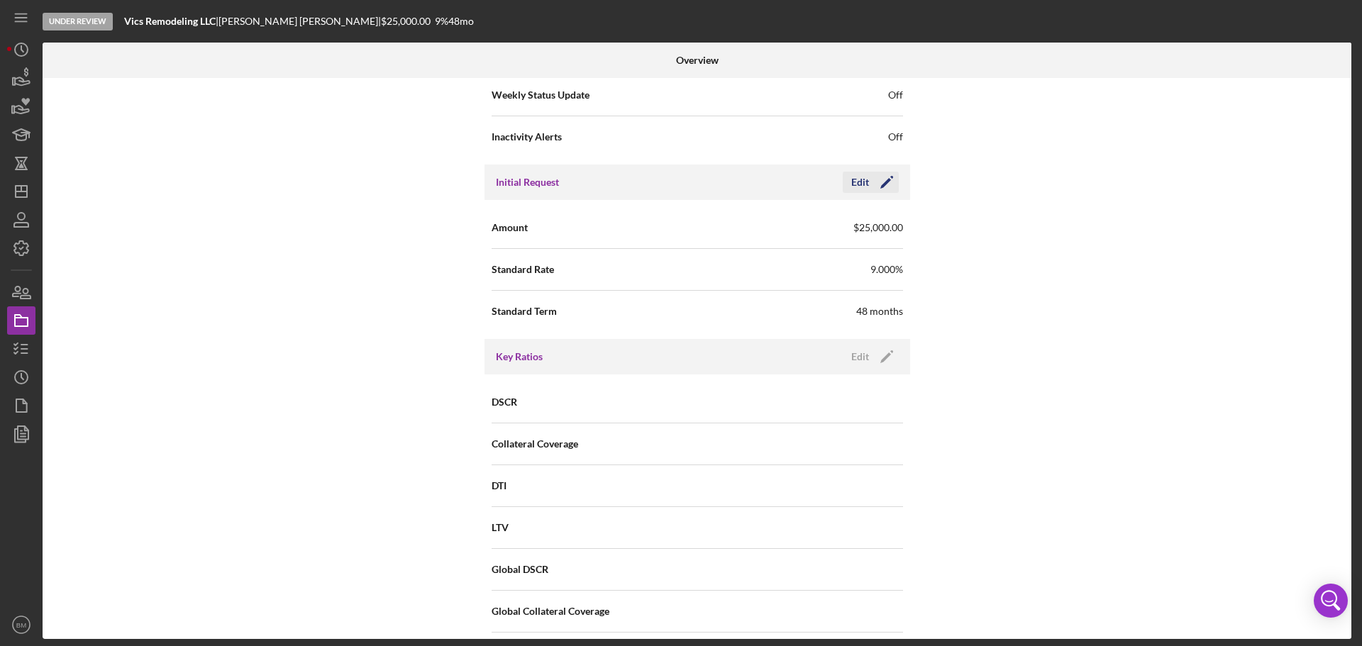
click at [894, 183] on icon "Icon/Edit" at bounding box center [886, 182] width 35 height 35
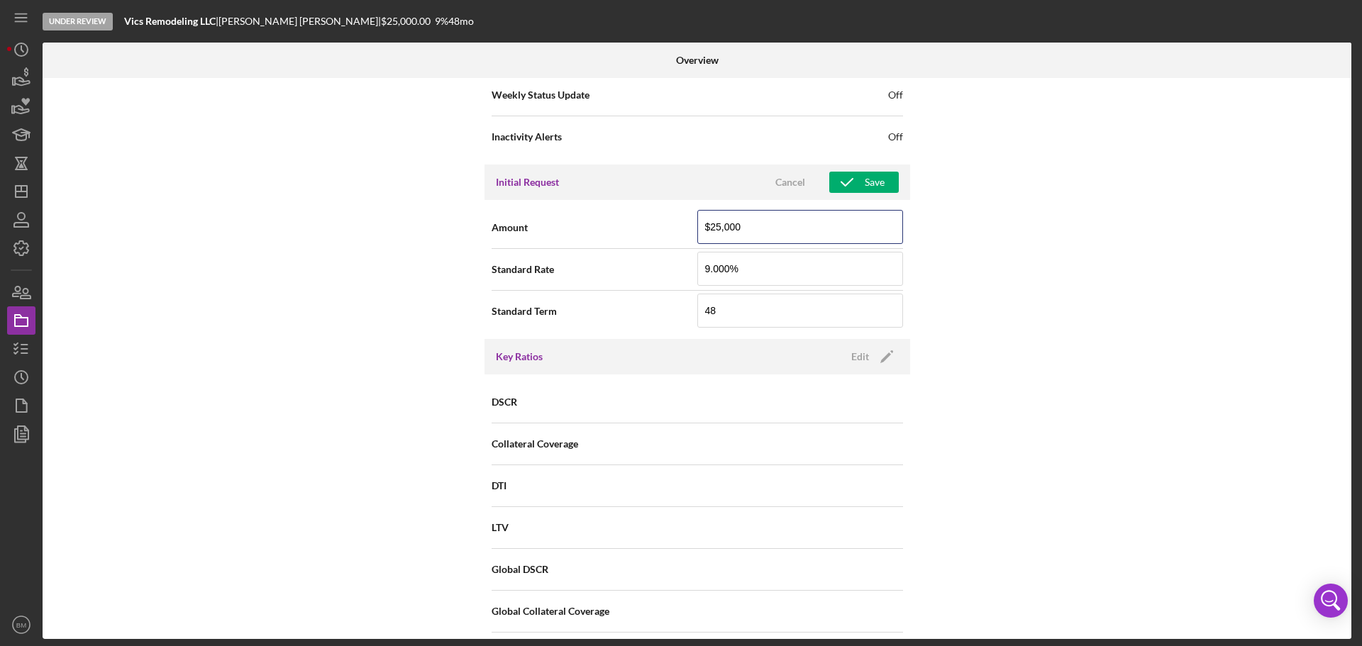
drag, startPoint x: 752, startPoint y: 218, endPoint x: 694, endPoint y: 230, distance: 59.4
click at [697, 230] on input "$25,000" at bounding box center [800, 227] width 206 height 34
type input "$30,000"
click at [879, 177] on div "Save" at bounding box center [875, 182] width 20 height 21
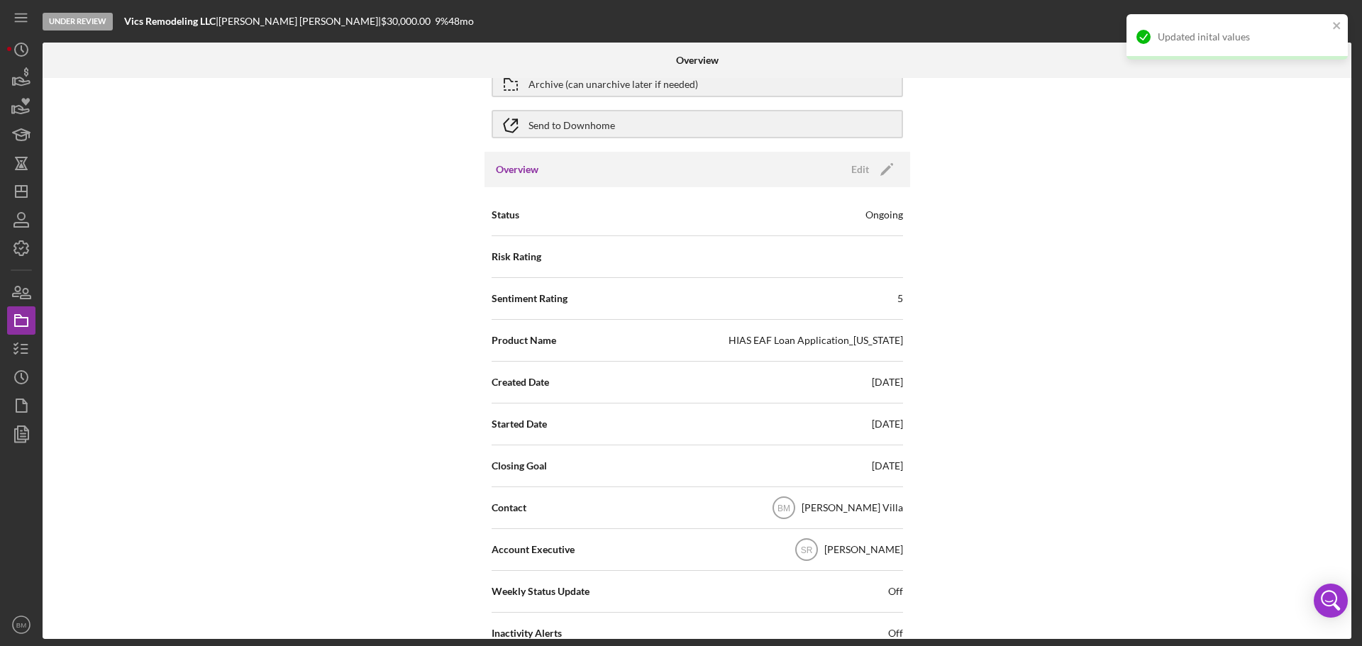
scroll to position [0, 0]
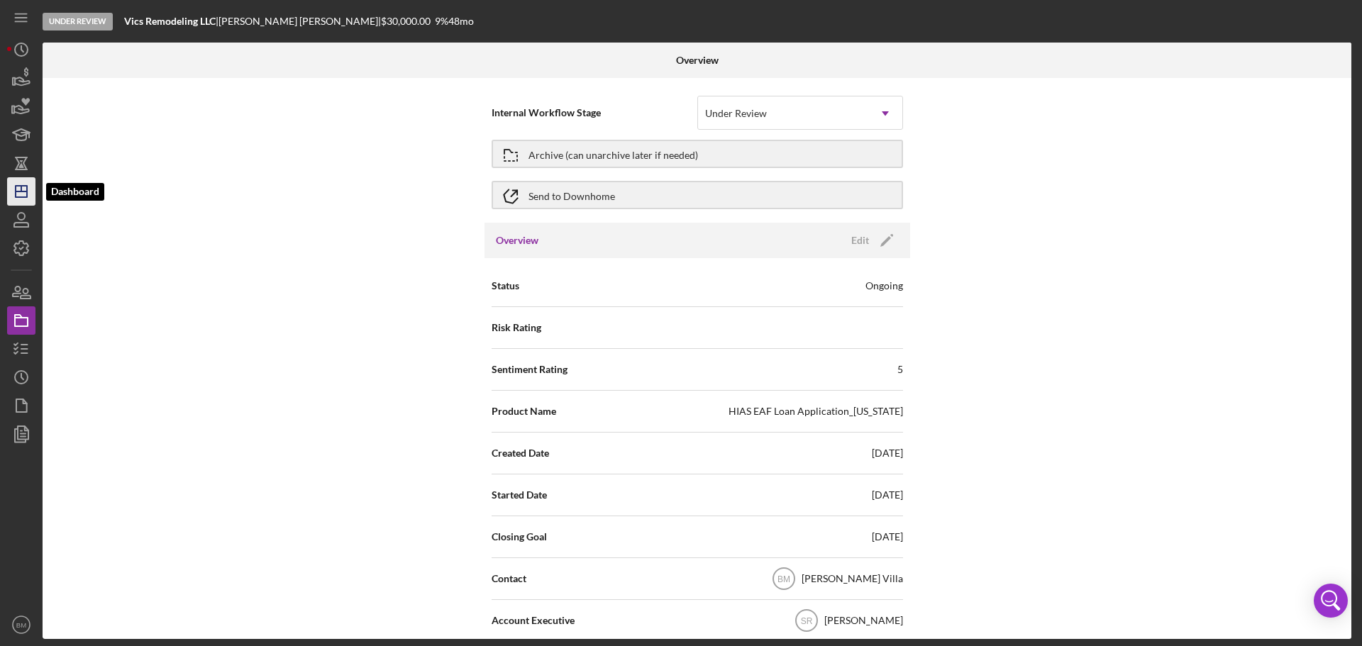
click at [33, 187] on icon "Icon/Dashboard" at bounding box center [21, 191] width 35 height 35
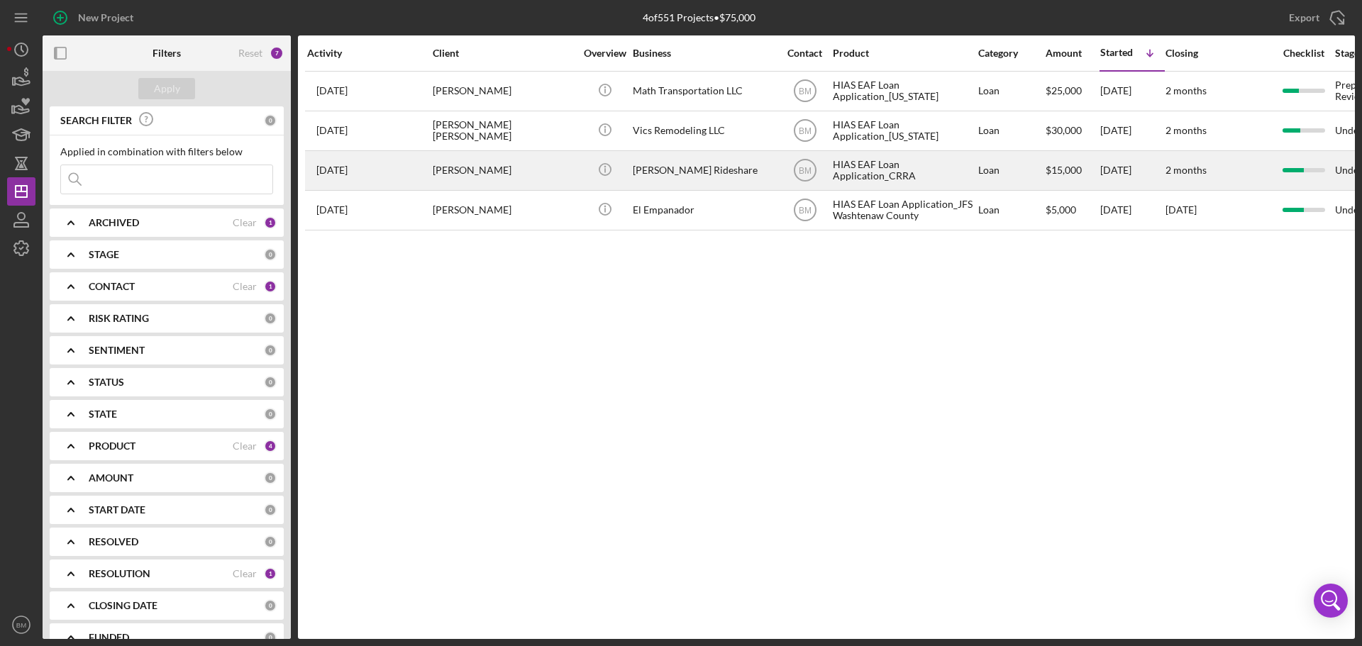
click at [562, 174] on div "[PERSON_NAME]" at bounding box center [504, 171] width 142 height 38
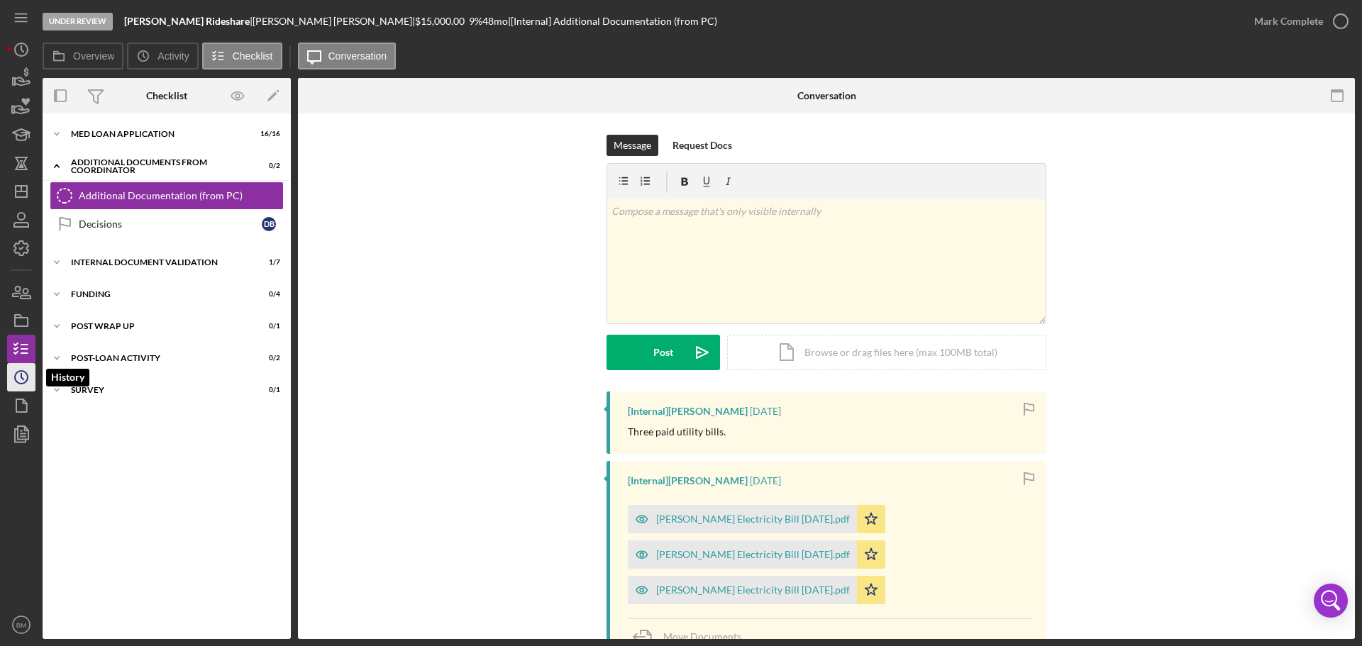
click at [18, 369] on icon "Icon/History" at bounding box center [21, 377] width 35 height 35
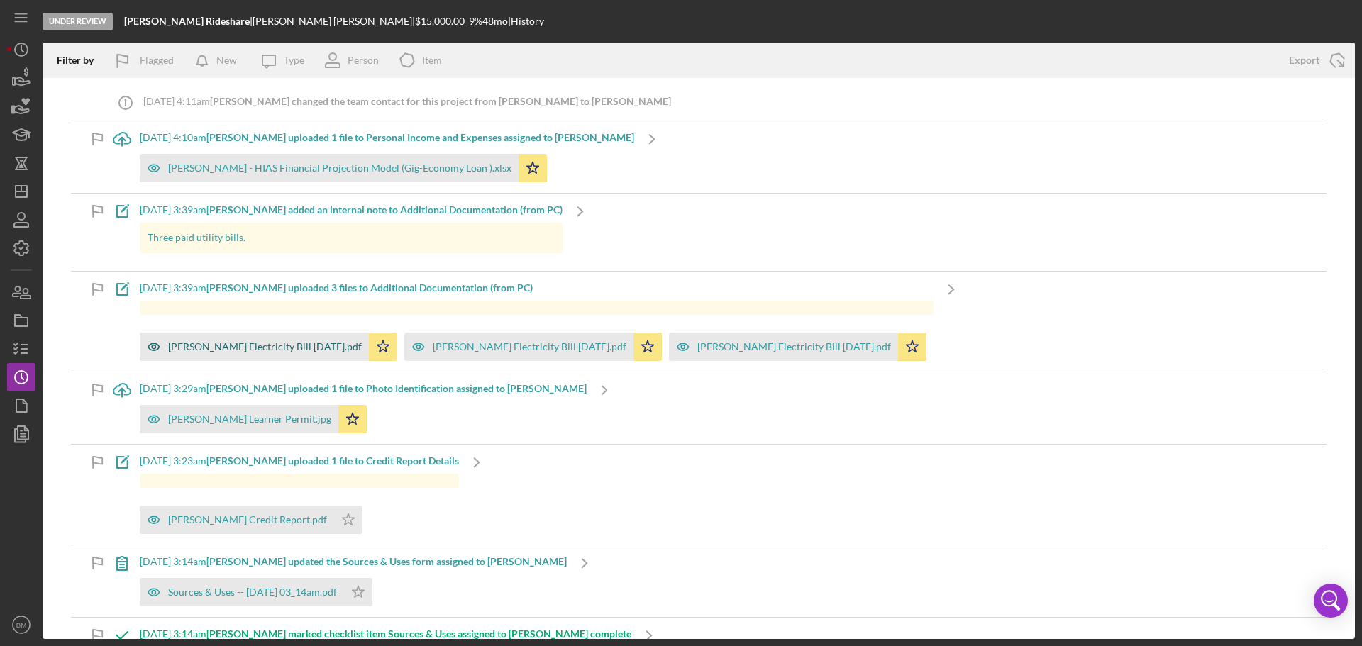
scroll to position [71, 0]
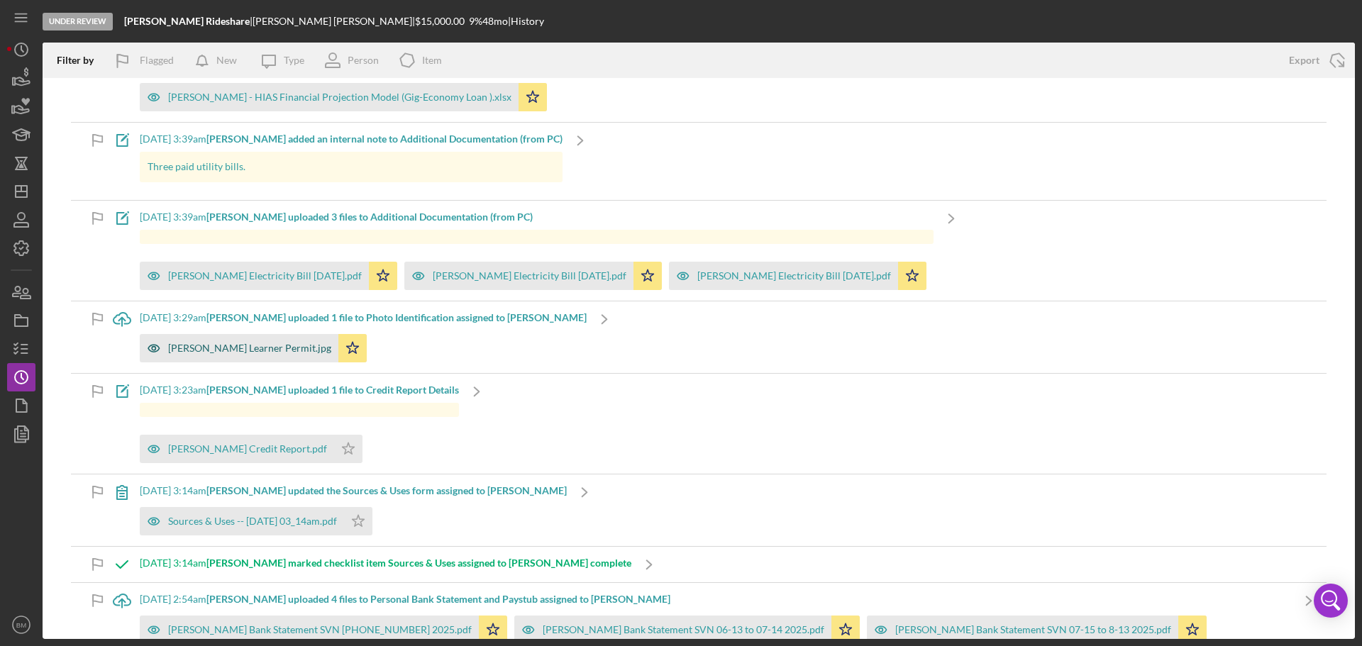
click at [275, 348] on div "Borjas Guzman Learner Permit.jpg" at bounding box center [249, 348] width 163 height 11
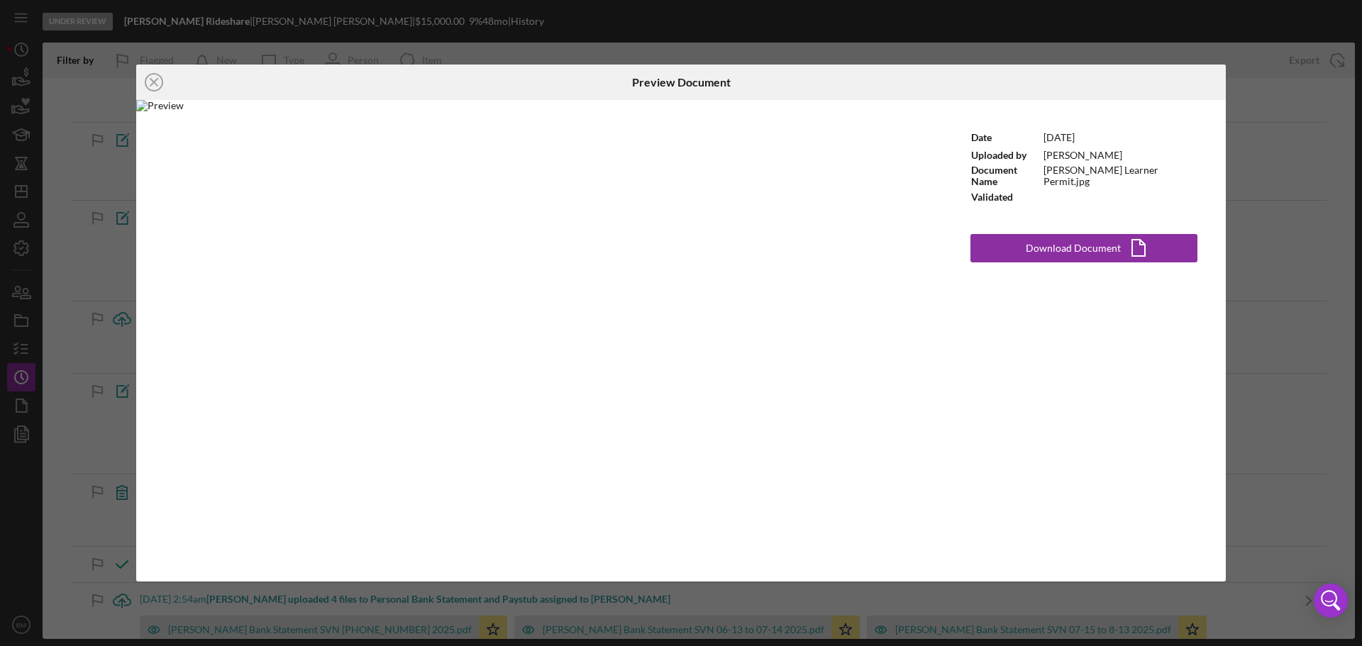
click at [845, 617] on div "Icon/Close Preview Document Date 8/22/2025 Uploaded by Nathaniel Novak Document…" at bounding box center [681, 323] width 1362 height 646
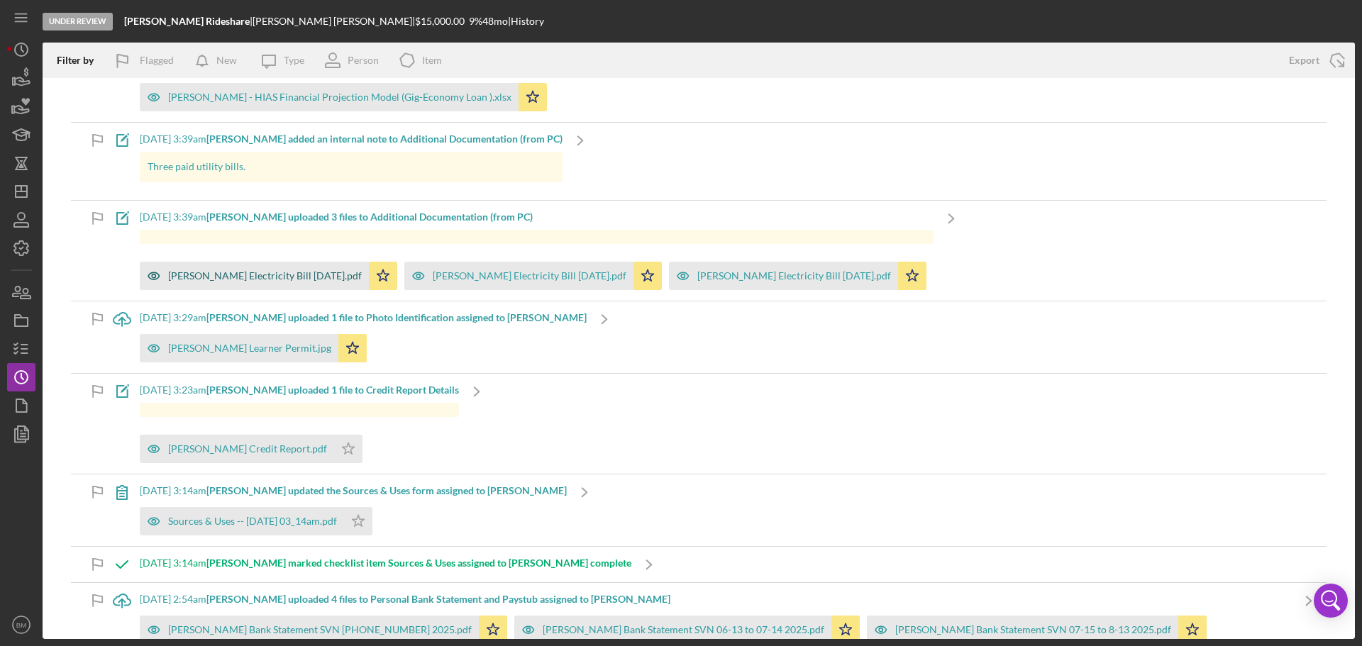
click at [327, 269] on div "Borjas Guzman Electricity Bill August 2025.pdf" at bounding box center [254, 276] width 229 height 28
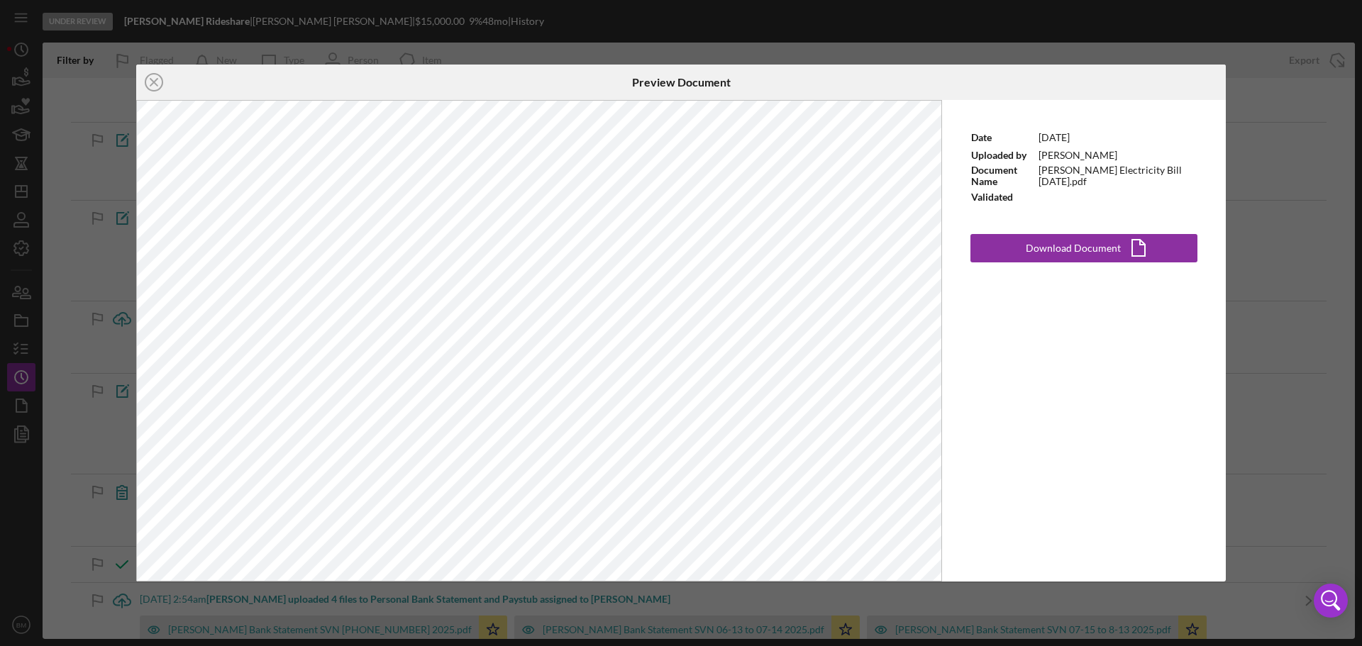
click at [514, 50] on div "Icon/Close Preview Document Date 8/22/2025 Uploaded by Nathaniel Novak Document…" at bounding box center [681, 323] width 1362 height 646
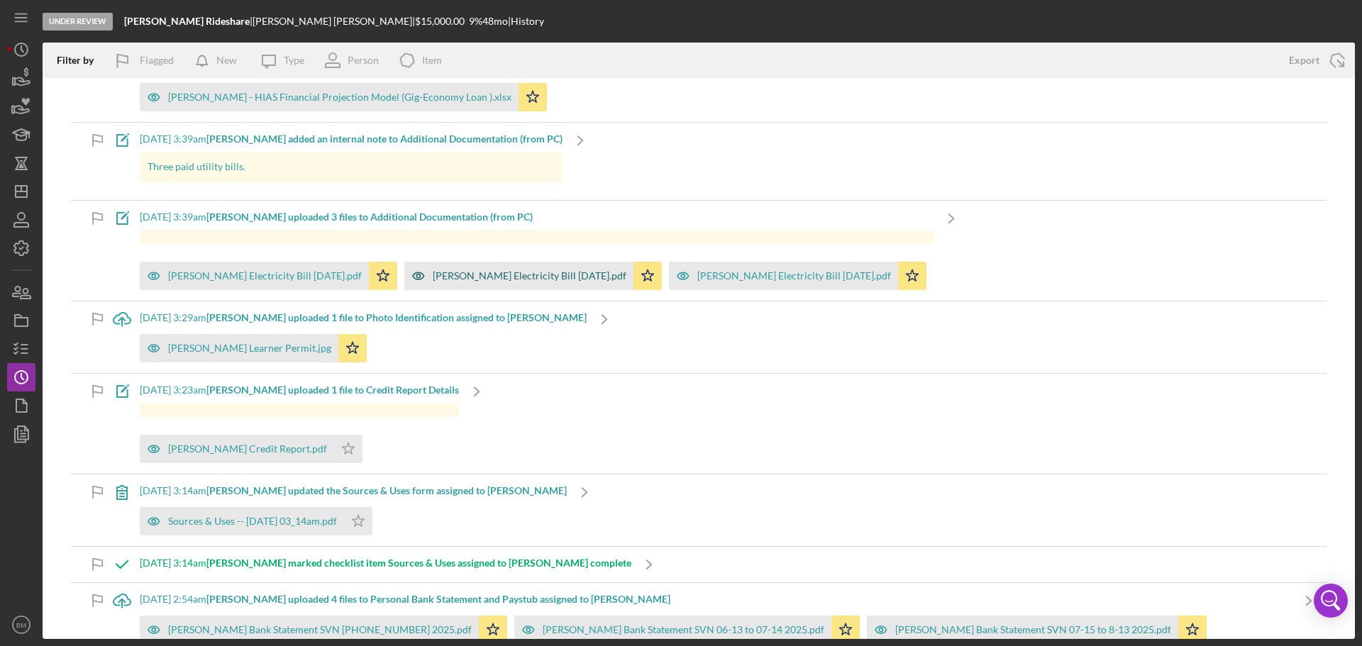
click at [511, 262] on div "Borjas Guzman Electricity Bill July 2025.pdf" at bounding box center [518, 276] width 229 height 28
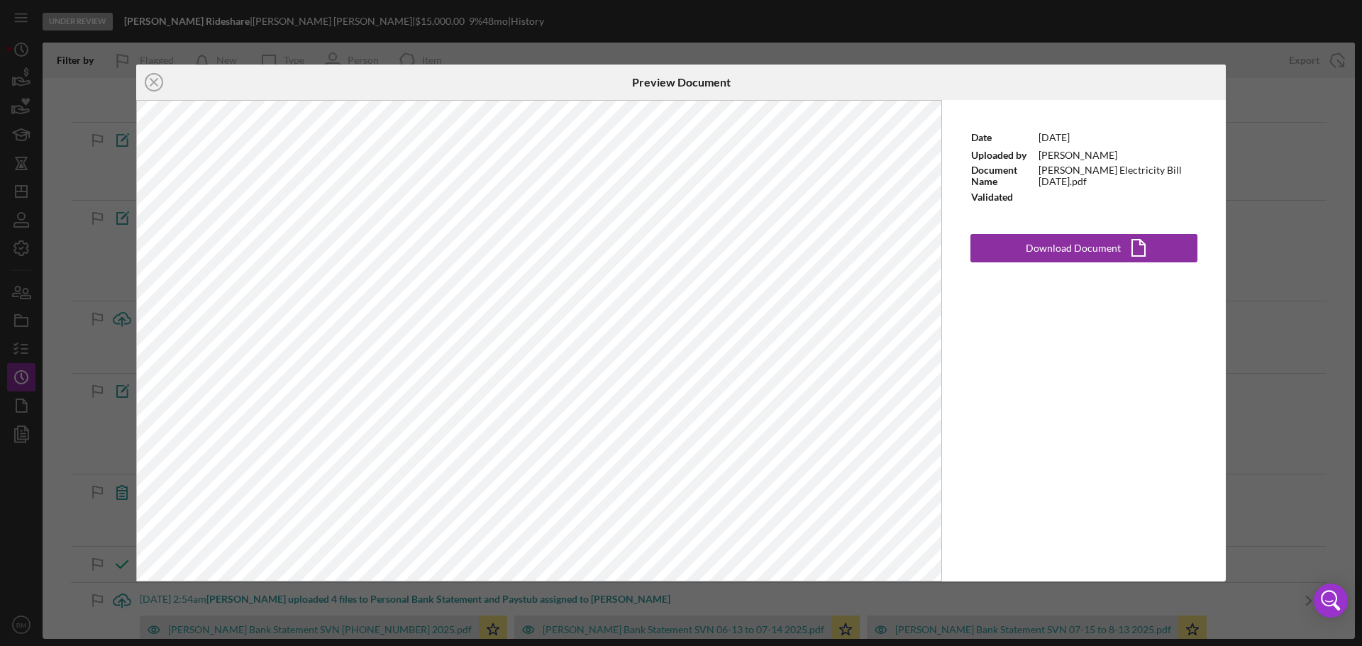
click at [562, 35] on div "Icon/Close Preview Document Date 8/22/2025 Uploaded by Nathaniel Novak Document…" at bounding box center [681, 323] width 1362 height 646
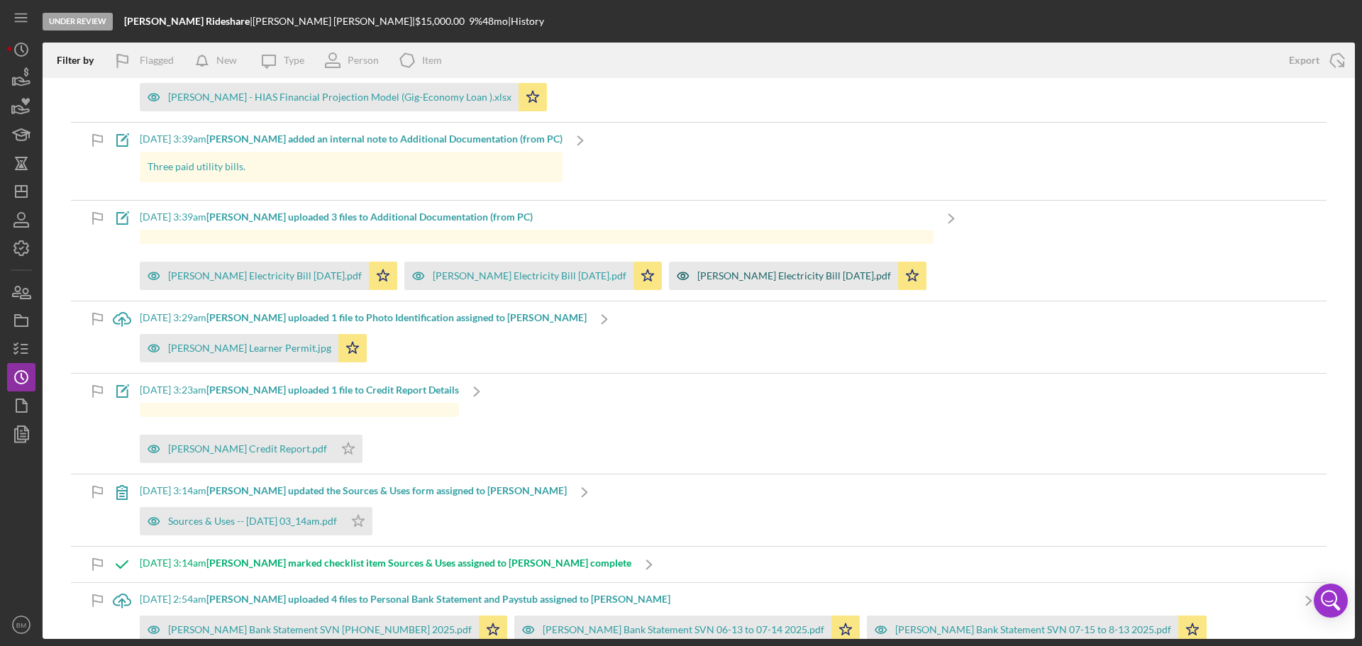
click at [744, 266] on div "Borjas Guzman Electricity Bill June 2025.pdf" at bounding box center [783, 276] width 229 height 28
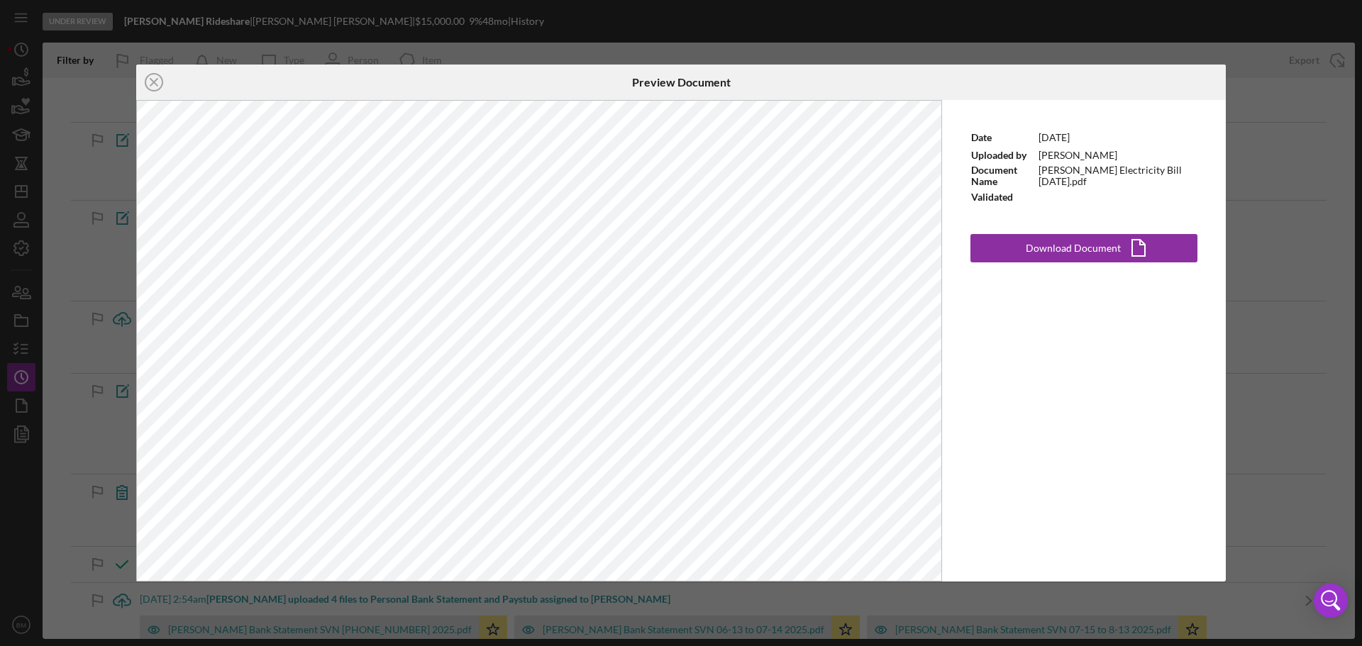
click at [483, 40] on div "Icon/Close Preview Document Date 8/22/2025 Uploaded by Nathaniel Novak Document…" at bounding box center [681, 323] width 1362 height 646
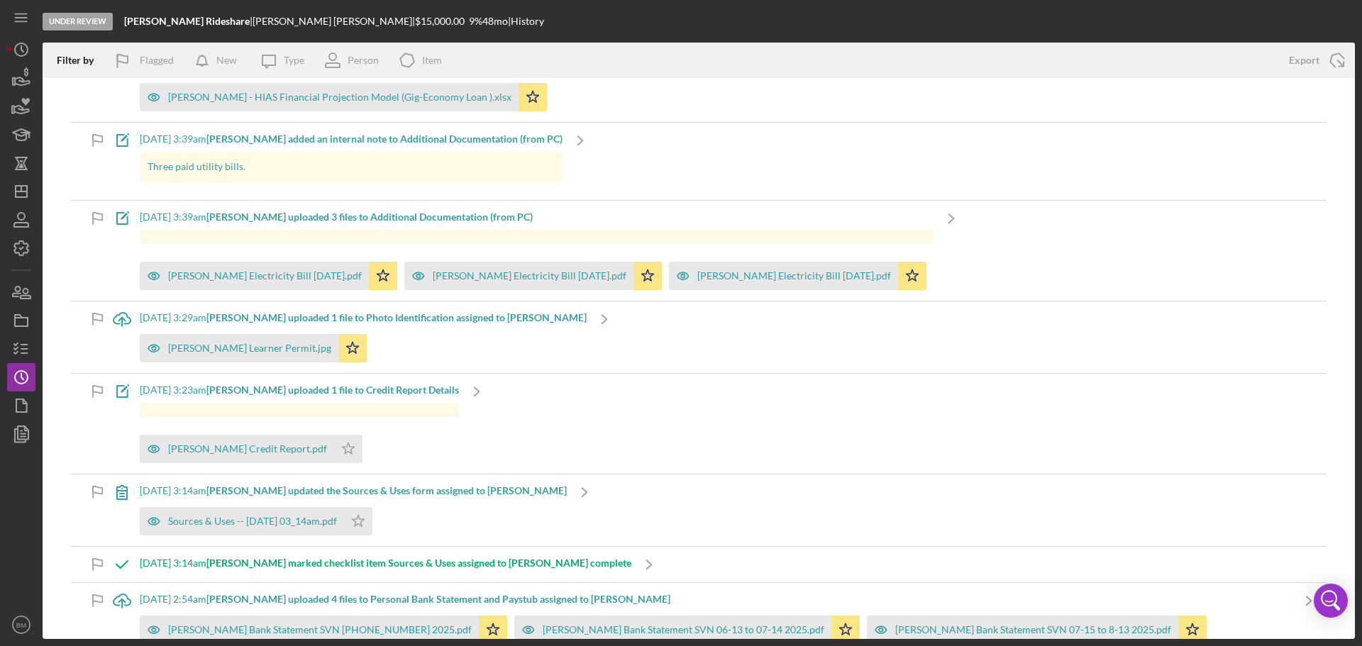
scroll to position [142, 0]
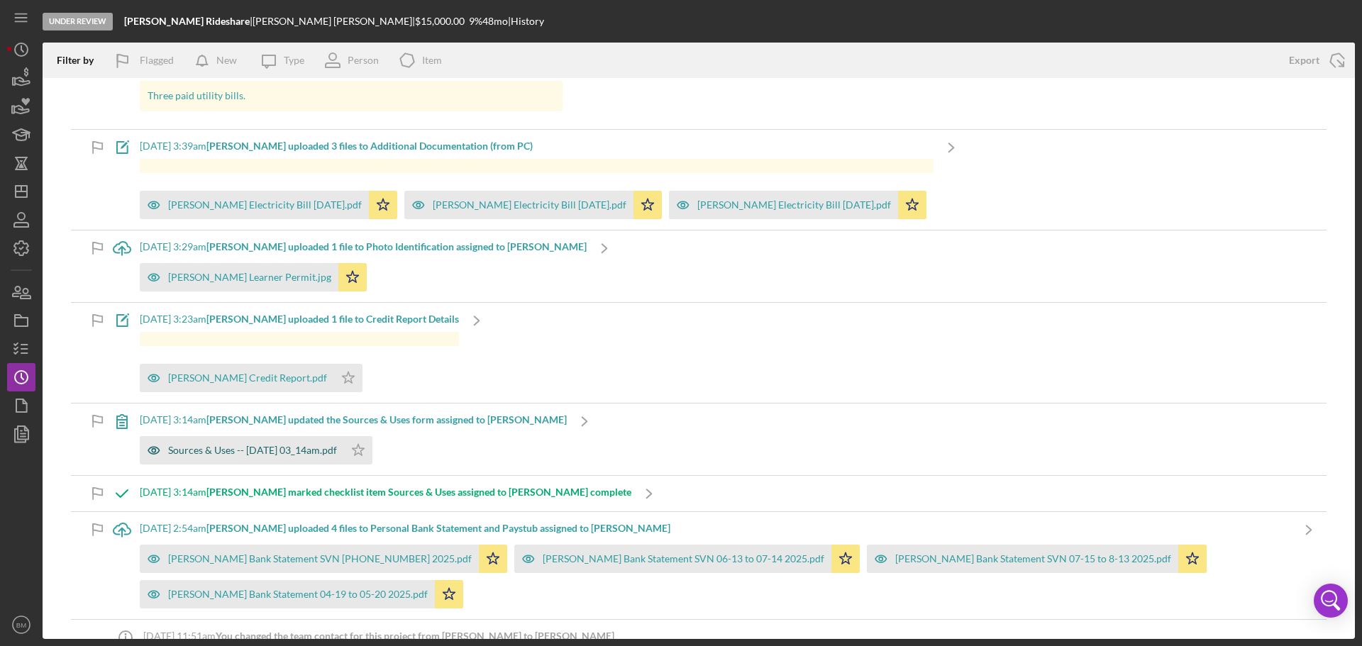
click at [280, 459] on div "Sources & Uses -- 2025-08-22 03_14am.pdf" at bounding box center [242, 450] width 204 height 28
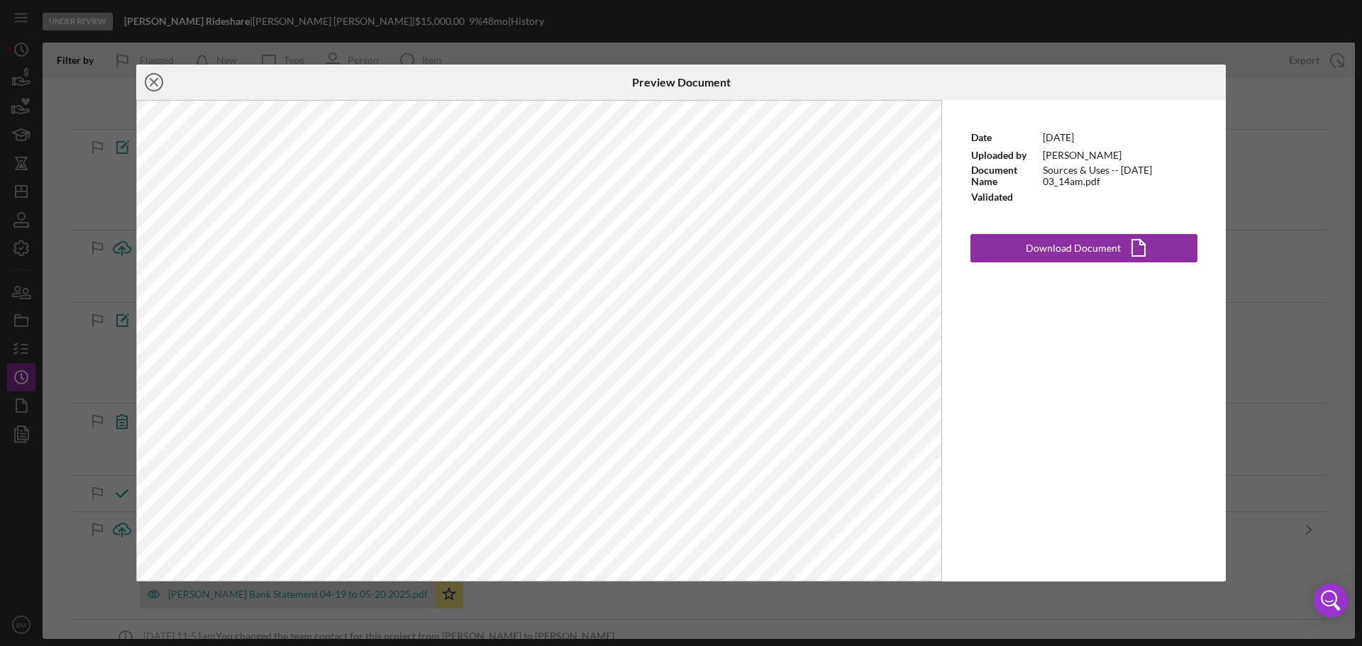
click at [150, 83] on icon "Icon/Close" at bounding box center [153, 82] width 35 height 35
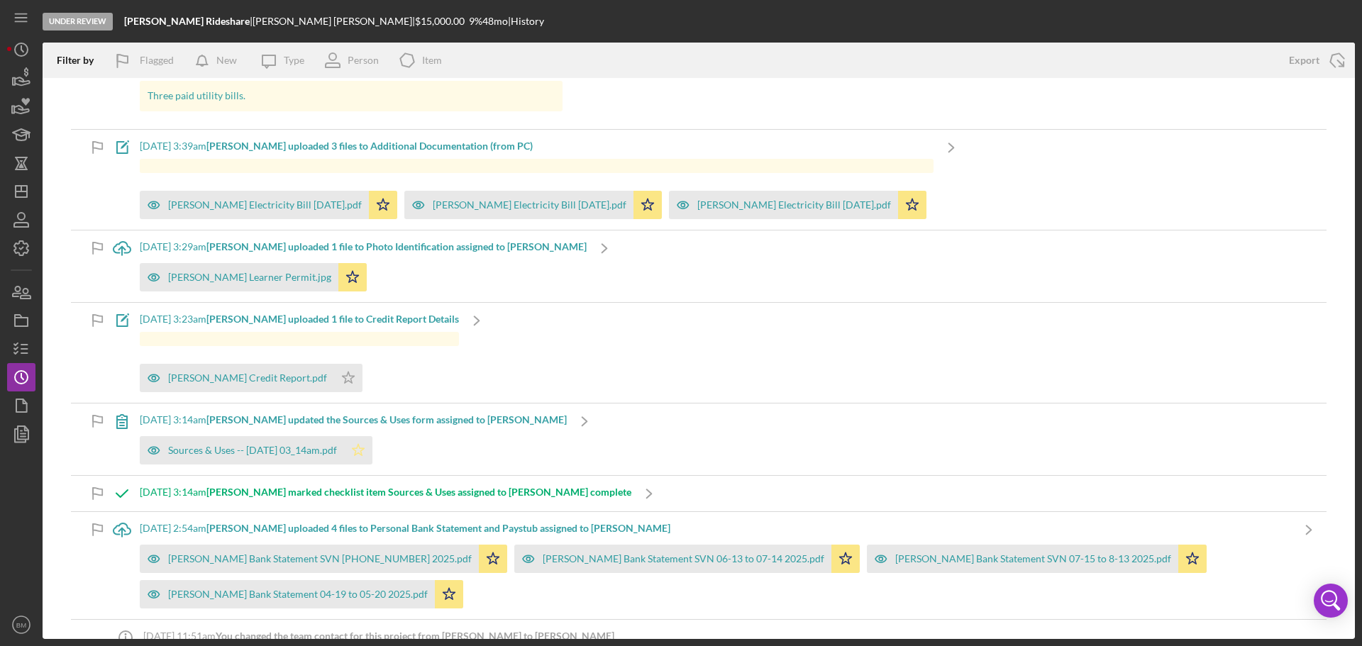
click at [372, 450] on icon "Icon/Star" at bounding box center [358, 450] width 28 height 28
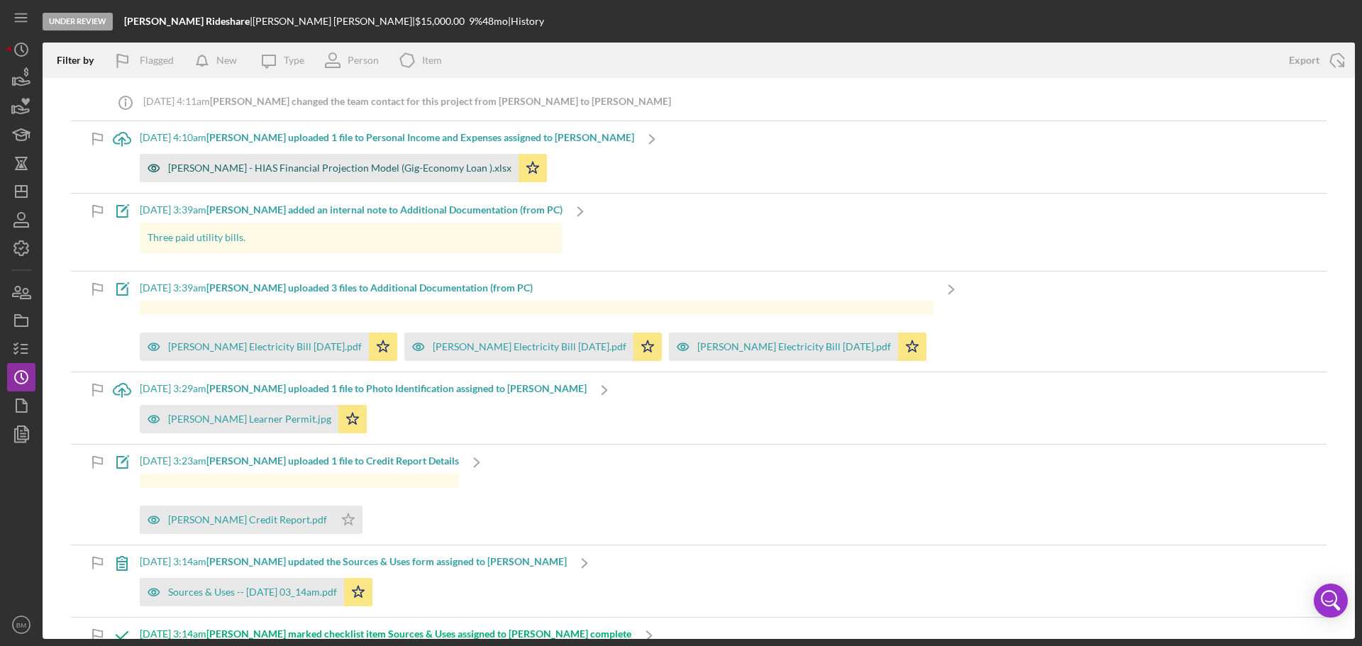
click at [361, 176] on div "Borjas Guzman - HIAS Financial Projection Model (Gig-Economy Loan ).xlsx" at bounding box center [329, 168] width 379 height 28
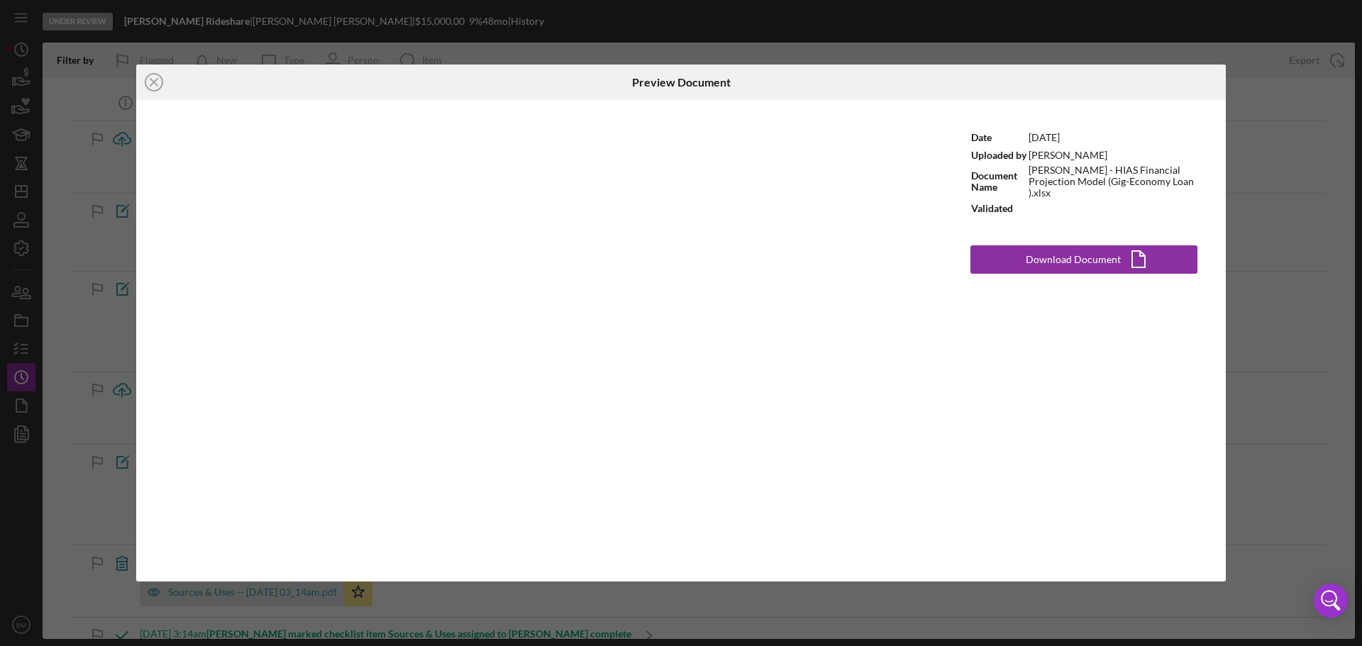
click at [1287, 381] on div "Icon/Close Preview Document Date 8/22/2025 Uploaded by Nathaniel Novak Document…" at bounding box center [681, 323] width 1362 height 646
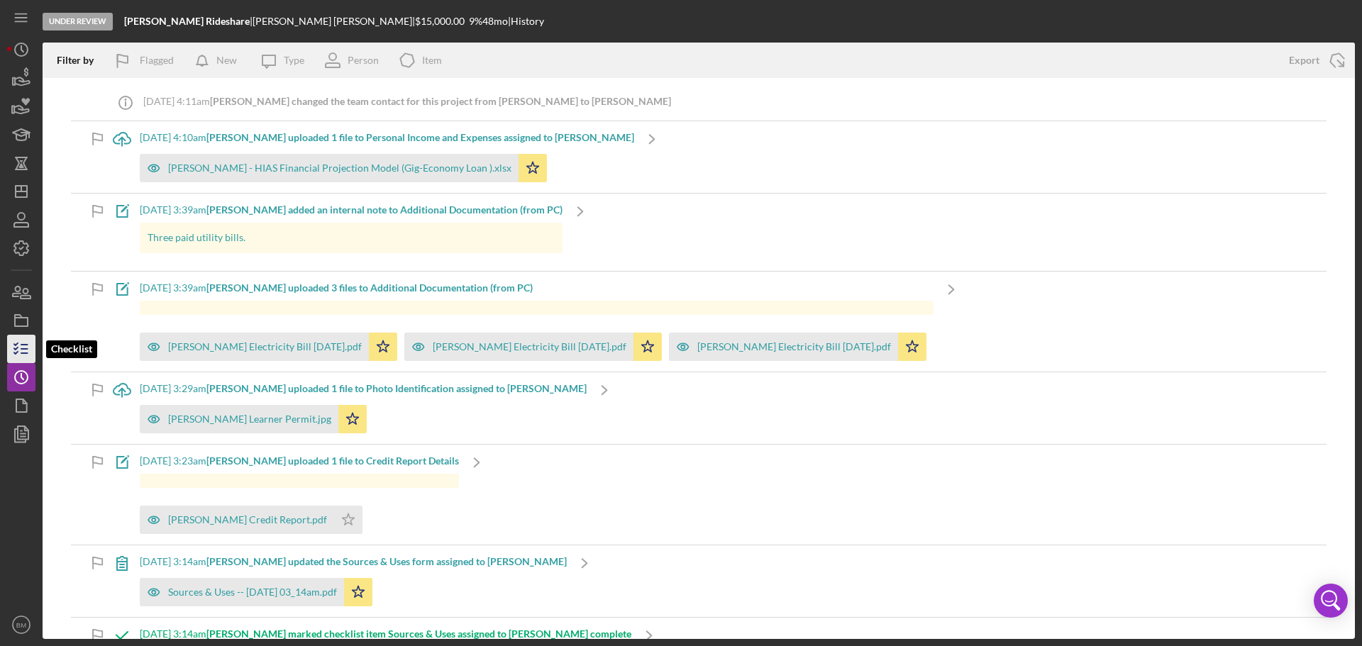
click at [17, 345] on icon "button" at bounding box center [21, 348] width 35 height 35
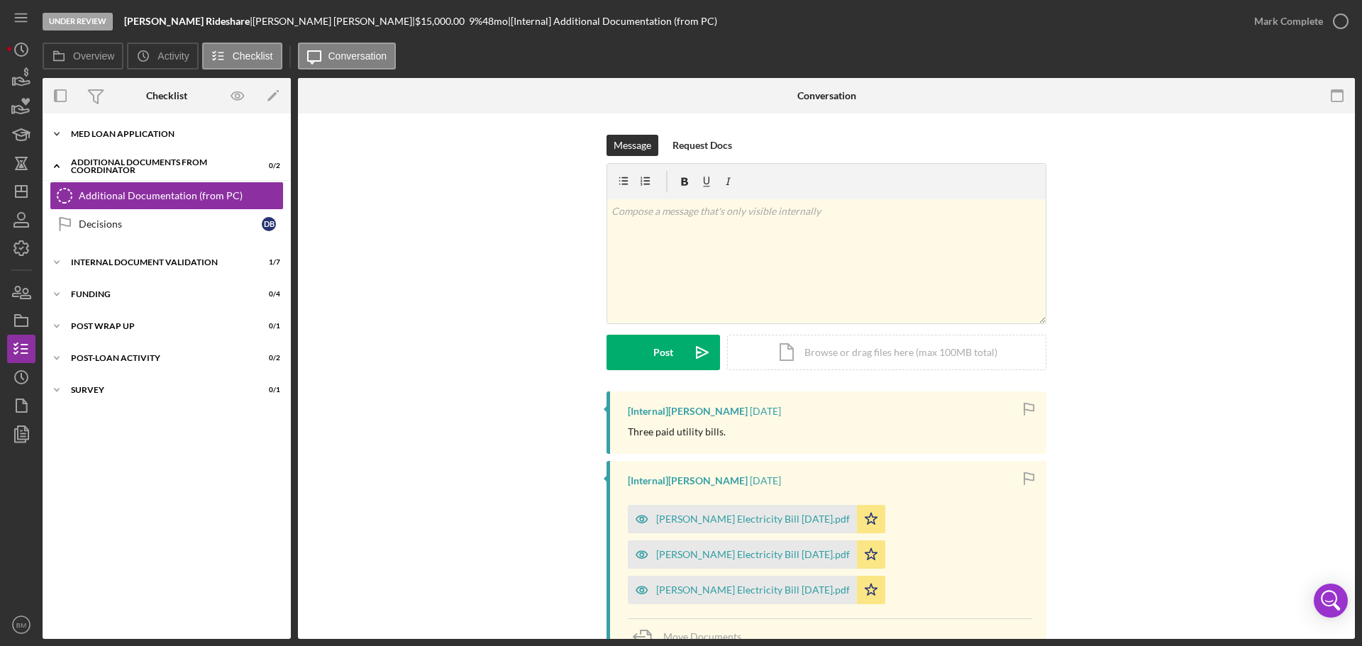
click at [150, 139] on div "Icon/Expander MED Loan Application 16 / 16" at bounding box center [167, 134] width 248 height 28
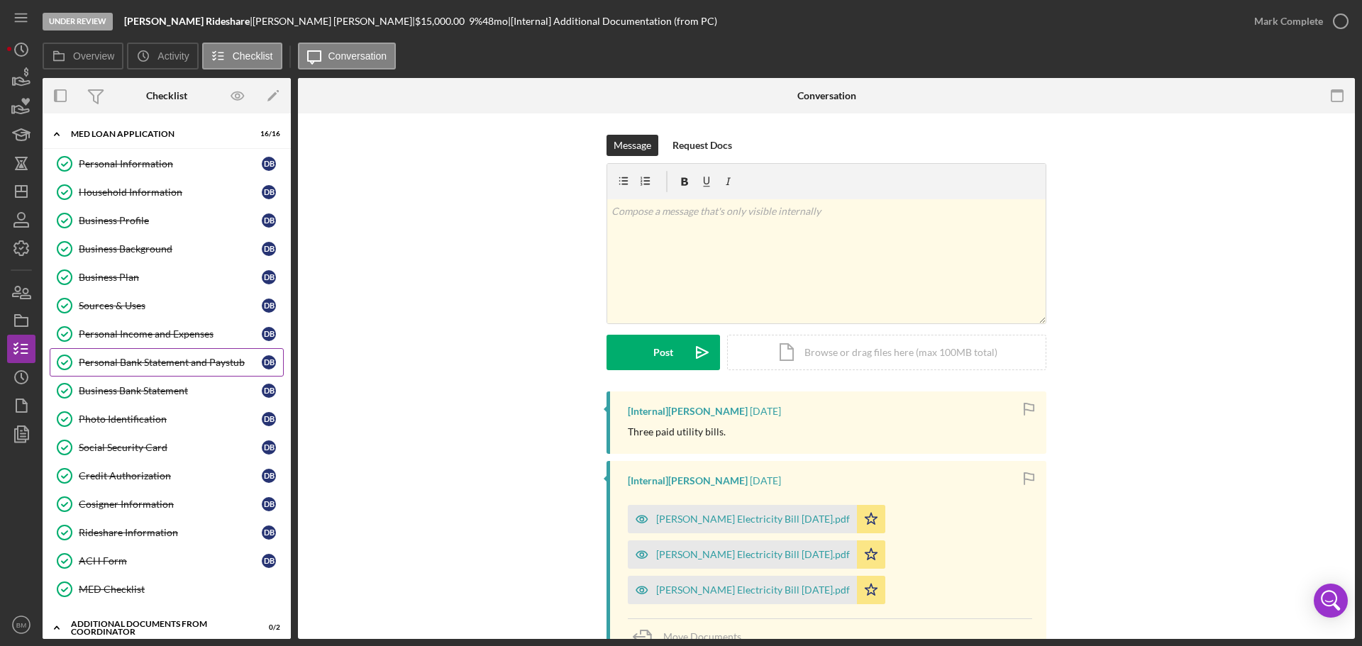
click at [176, 365] on div "Personal Bank Statement and Paystub" at bounding box center [170, 362] width 183 height 11
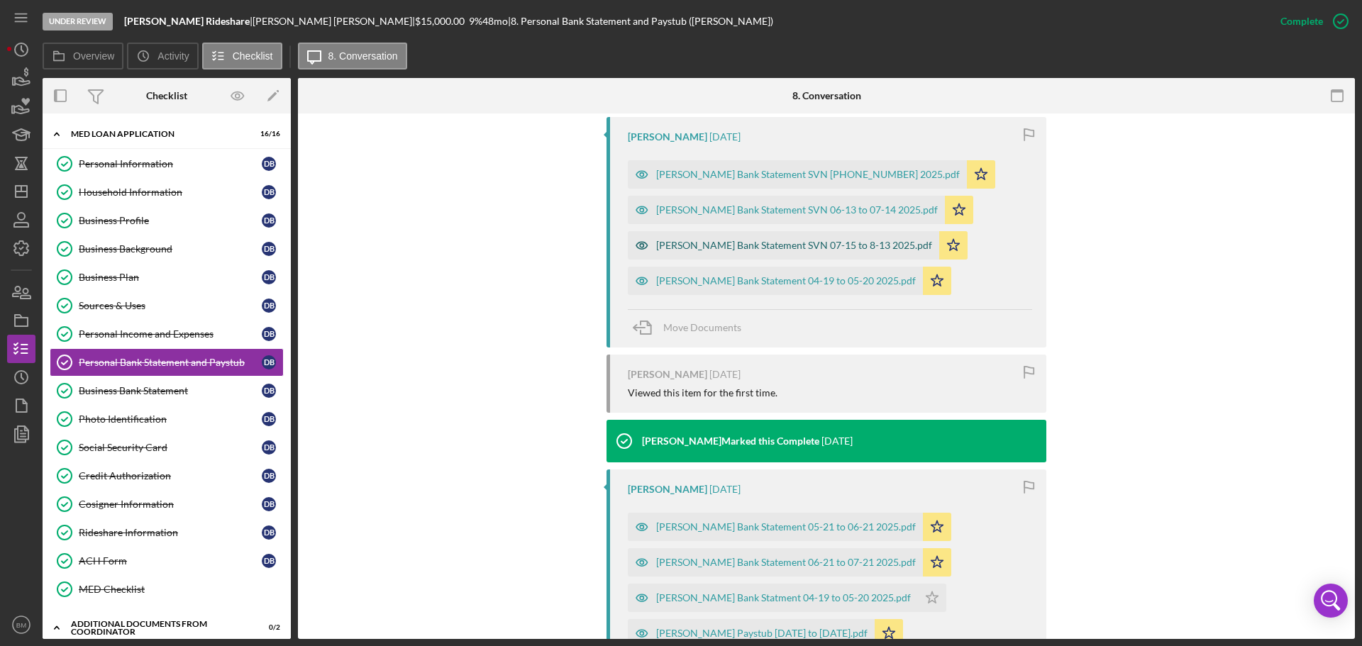
scroll to position [426, 0]
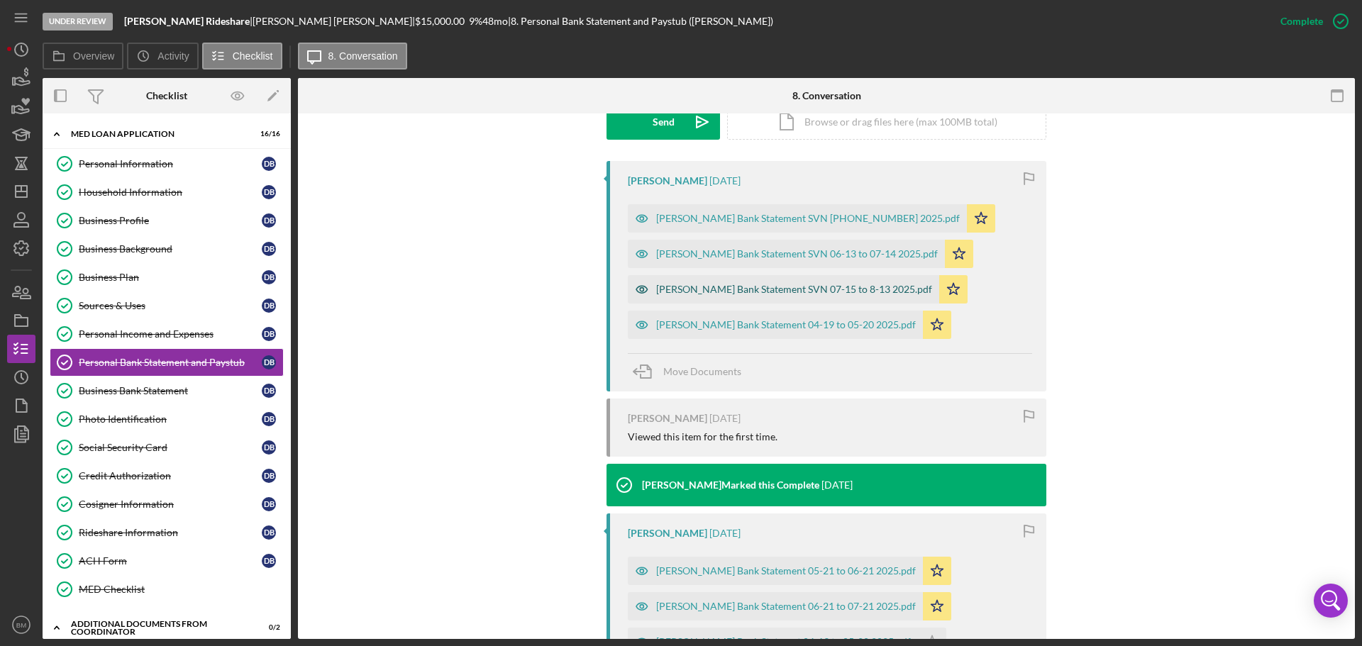
click at [773, 286] on div "[PERSON_NAME] Bank Statement SVN 07-15 to 8-13 2025.pdf" at bounding box center [794, 289] width 276 height 11
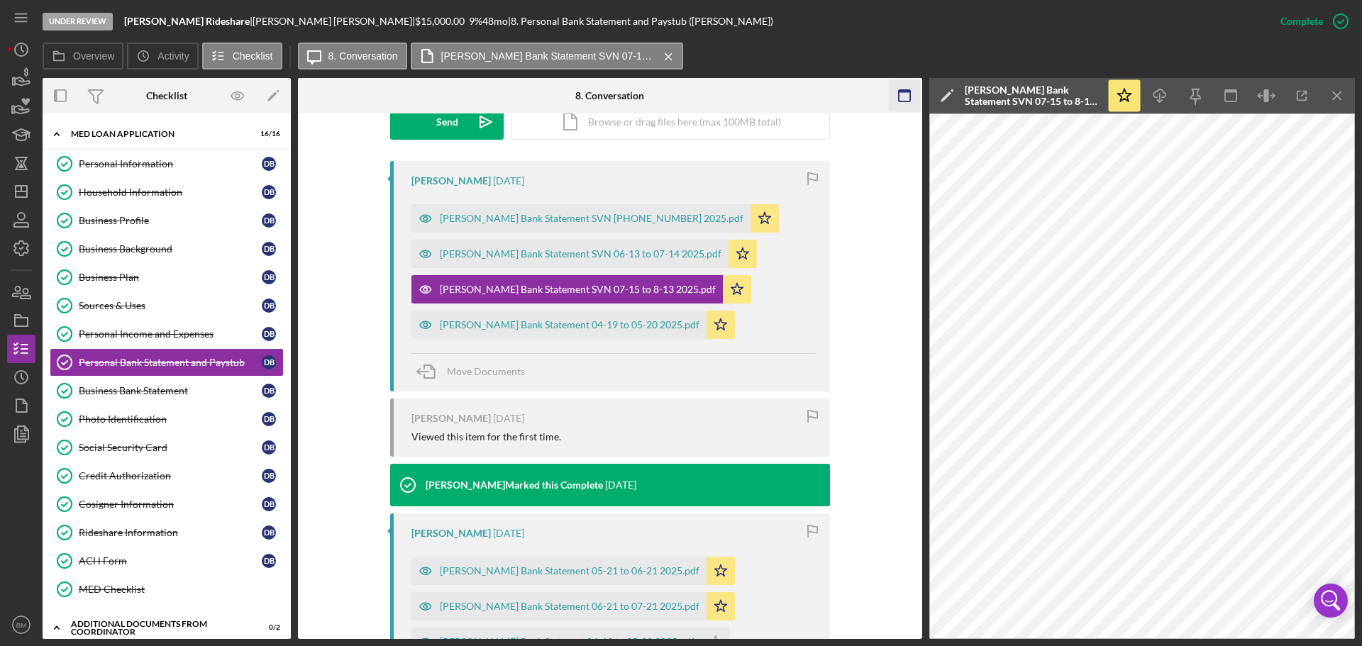
click at [1341, 98] on icon "Icon/Menu Close" at bounding box center [1337, 96] width 32 height 32
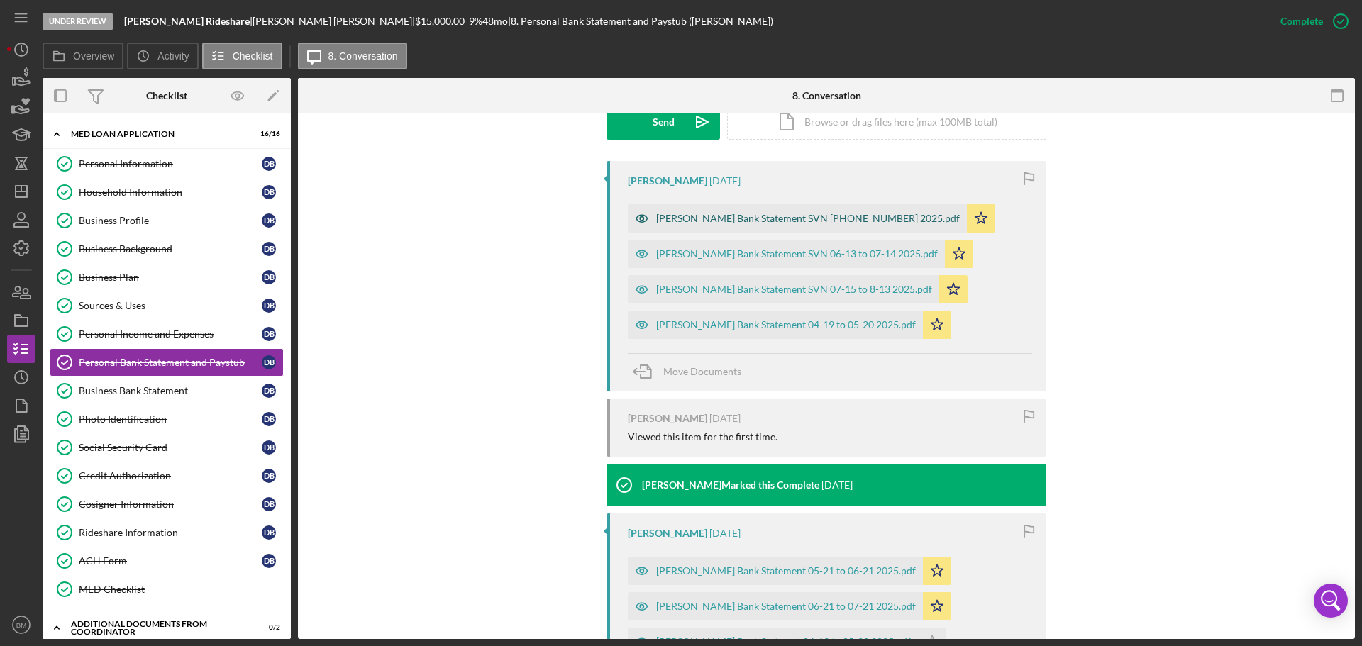
click at [836, 223] on div "[PERSON_NAME] Bank Statement SVN [PHONE_NUMBER] 2025.pdf" at bounding box center [808, 218] width 304 height 11
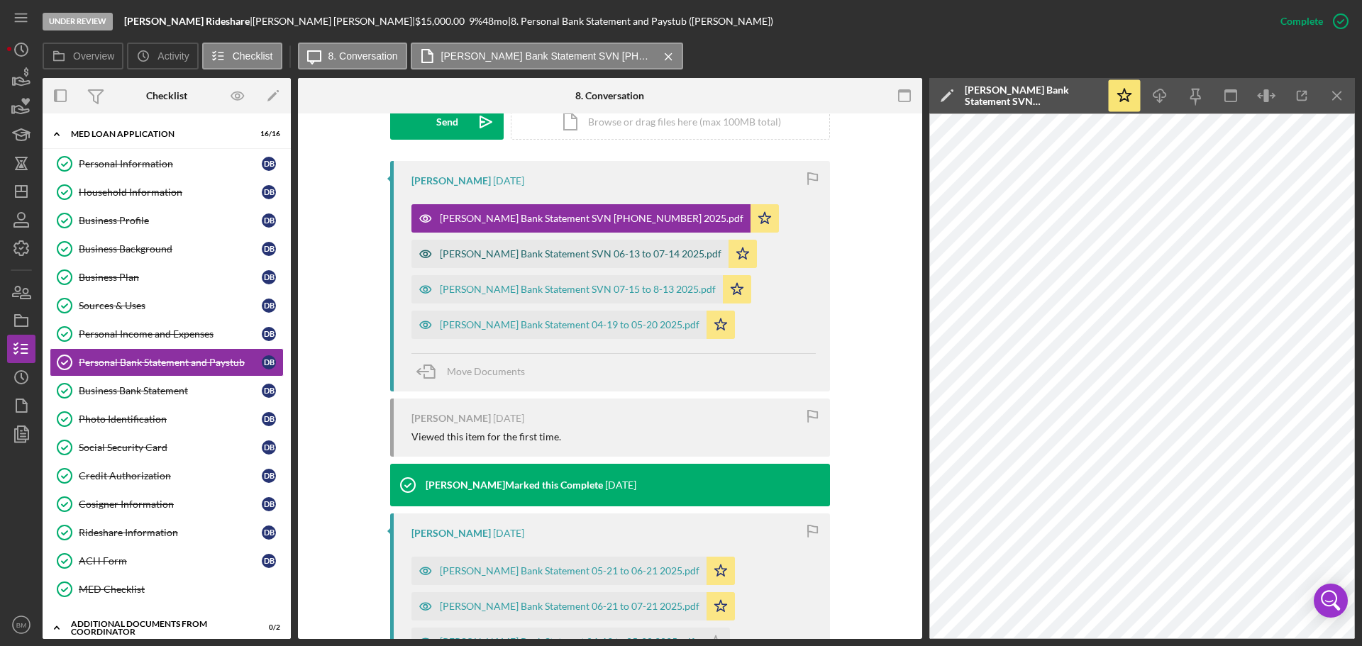
click at [630, 253] on div "[PERSON_NAME] Bank Statement SVN 06-13 to 07-14 2025.pdf" at bounding box center [581, 253] width 282 height 11
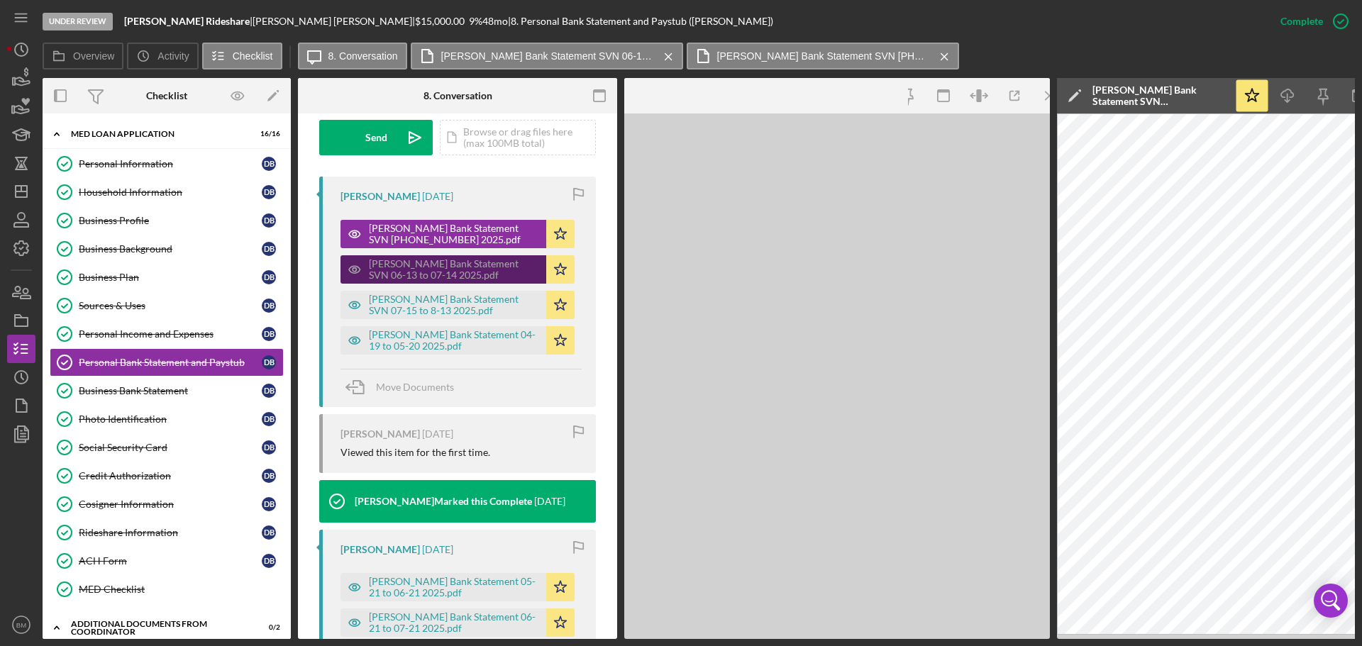
scroll to position [458, 0]
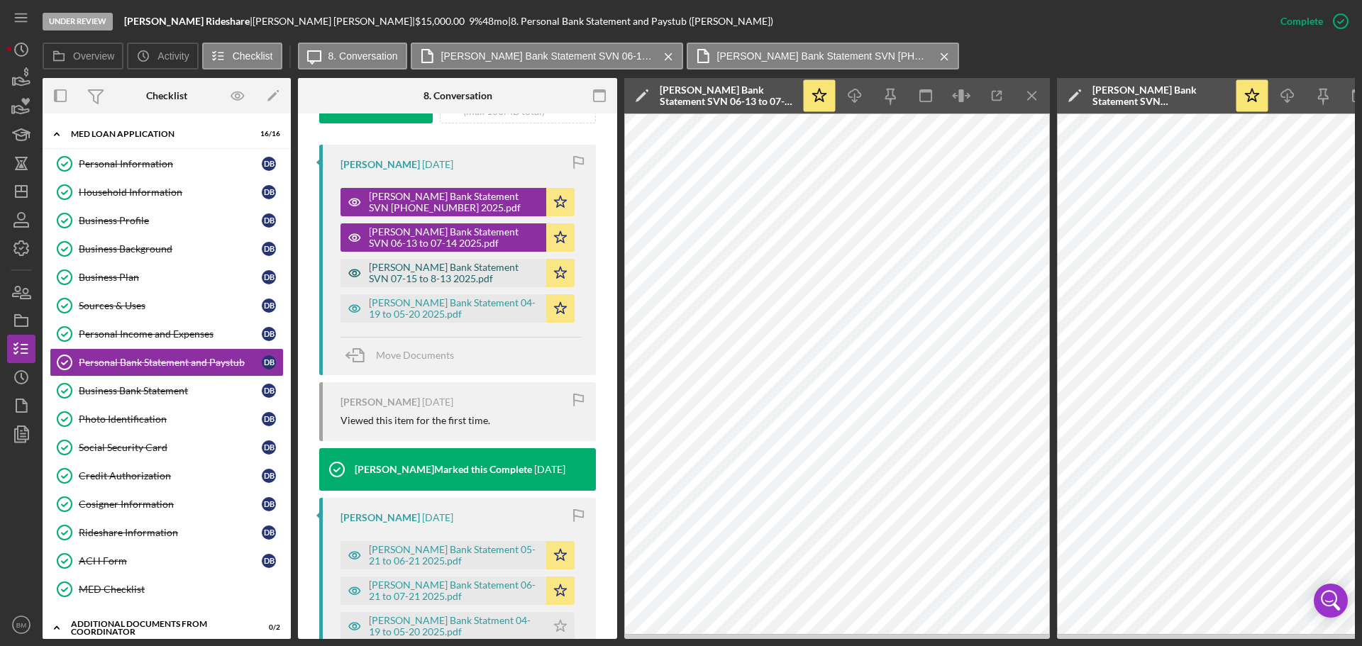
click at [504, 284] on div "[PERSON_NAME] Bank Statement SVN 07-15 to 8-13 2025.pdf" at bounding box center [454, 273] width 170 height 23
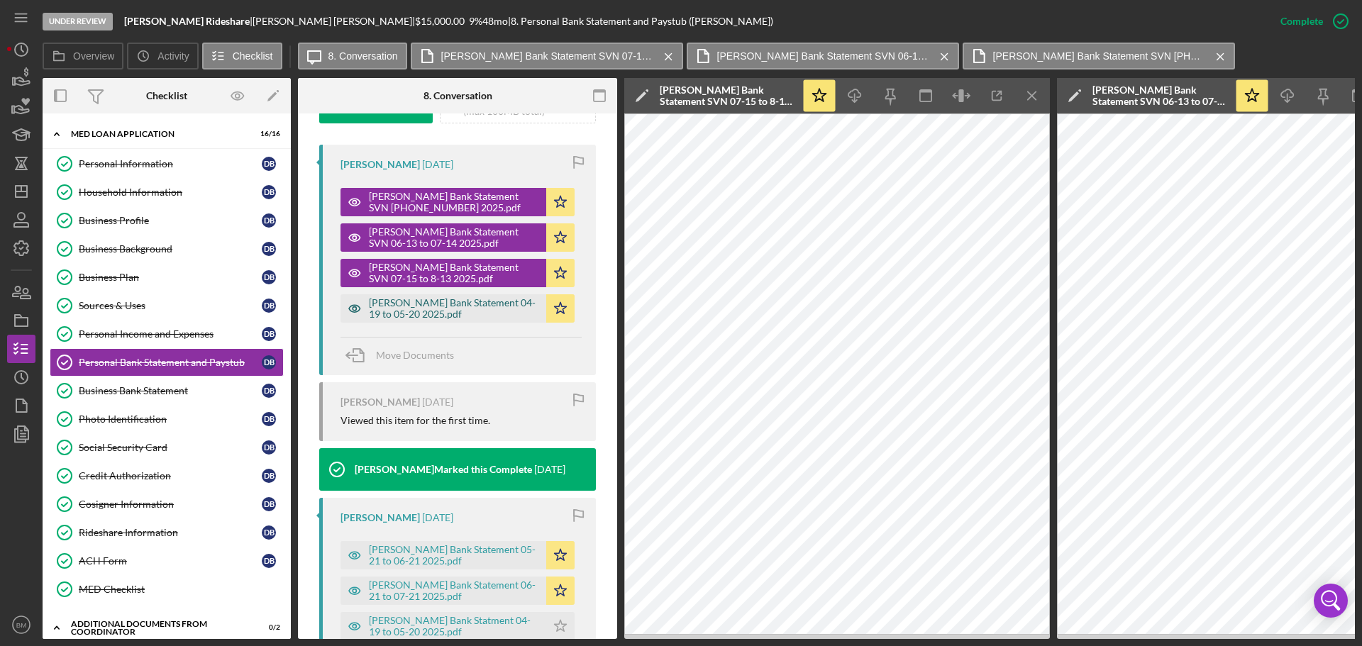
click at [495, 320] on div "[PERSON_NAME] Bank Statement 04-19 to 05-20 2025.pdf" at bounding box center [454, 308] width 170 height 23
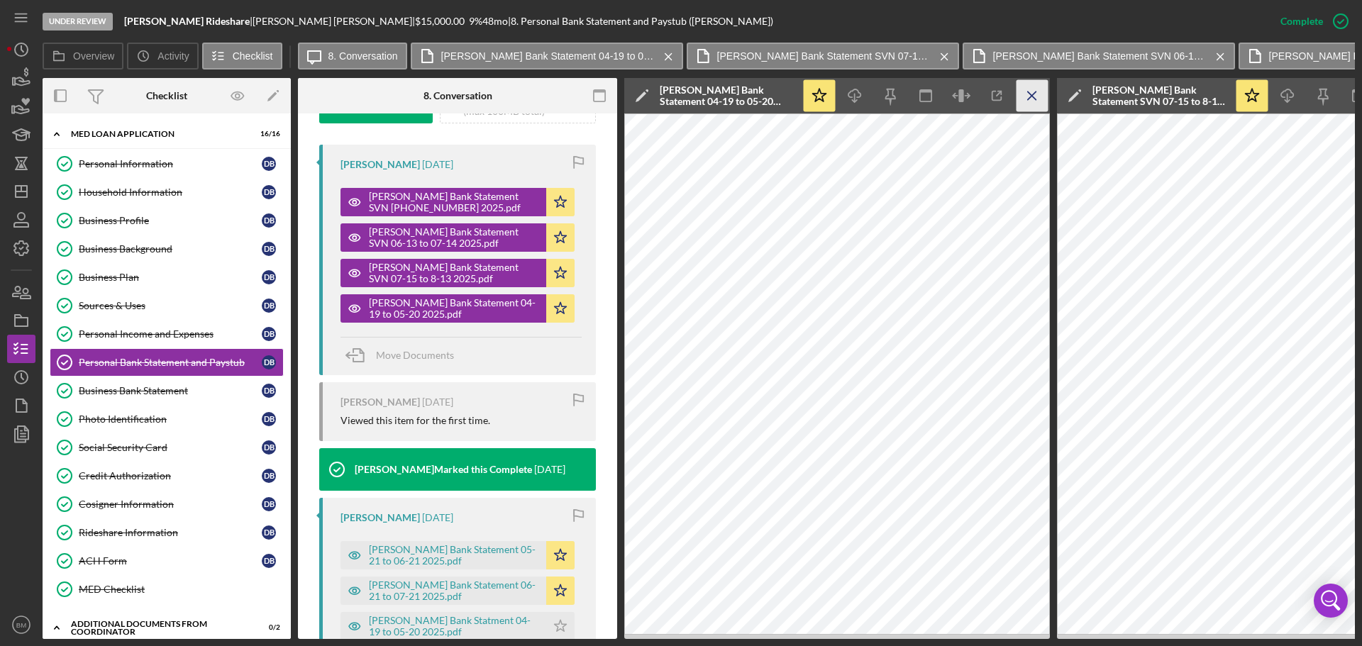
click at [1041, 100] on icon "Icon/Menu Close" at bounding box center [1032, 96] width 32 height 32
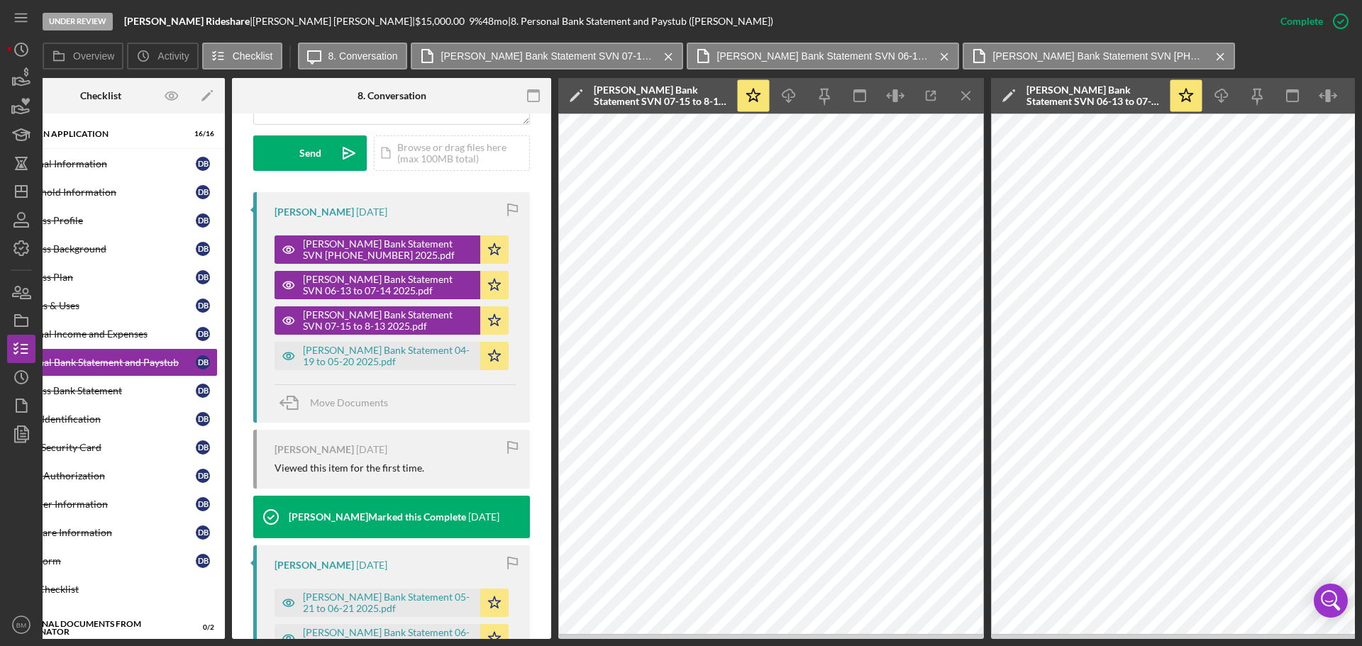
scroll to position [392, 0]
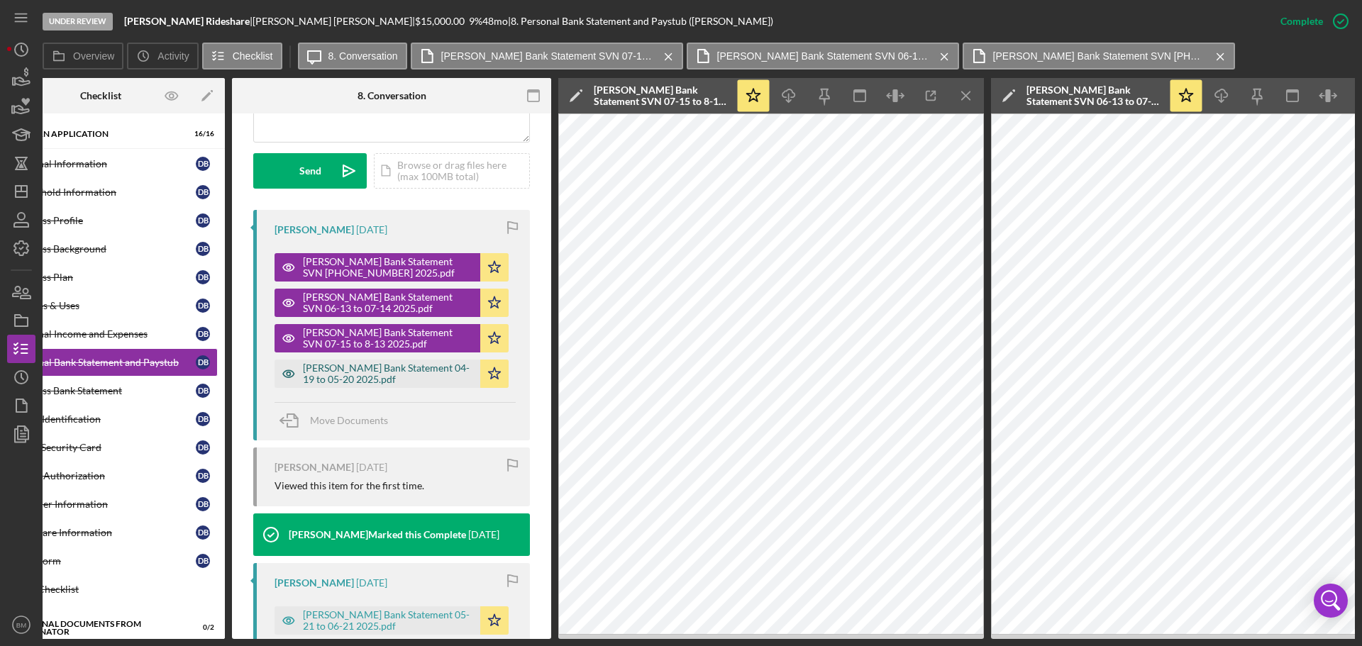
click at [400, 382] on div "[PERSON_NAME] Bank Statement 04-19 to 05-20 2025.pdf" at bounding box center [388, 373] width 170 height 23
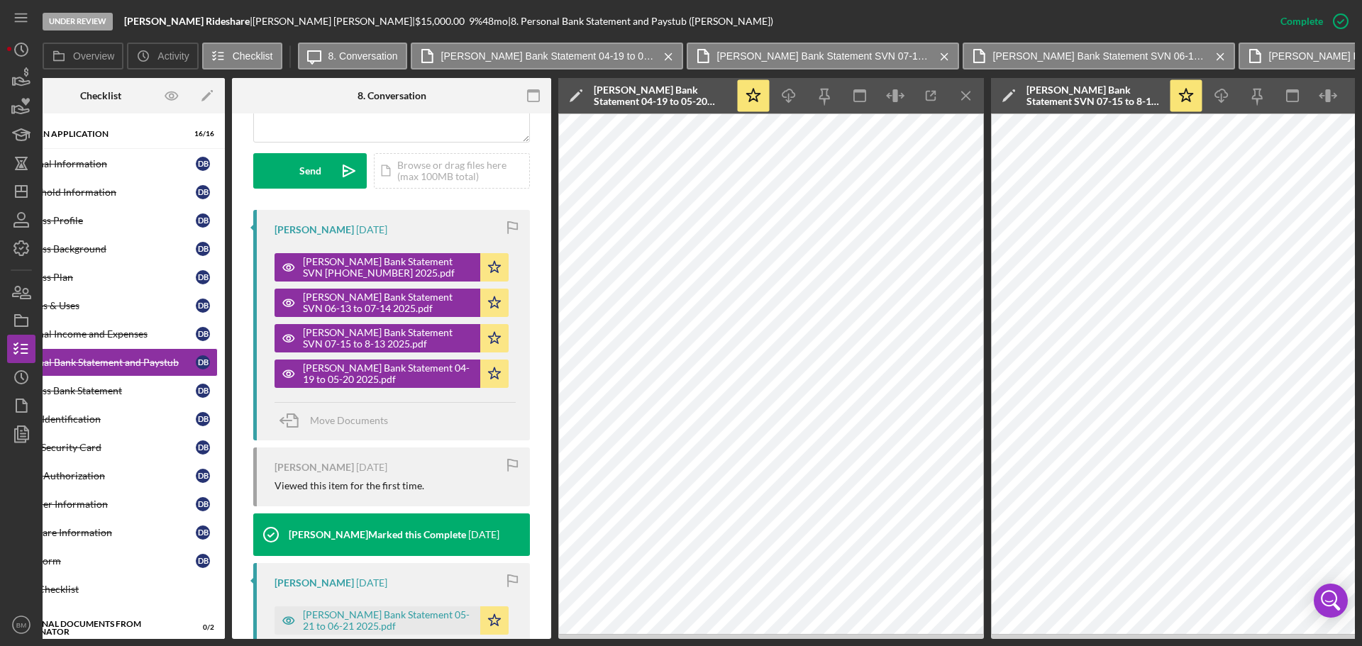
scroll to position [0, 0]
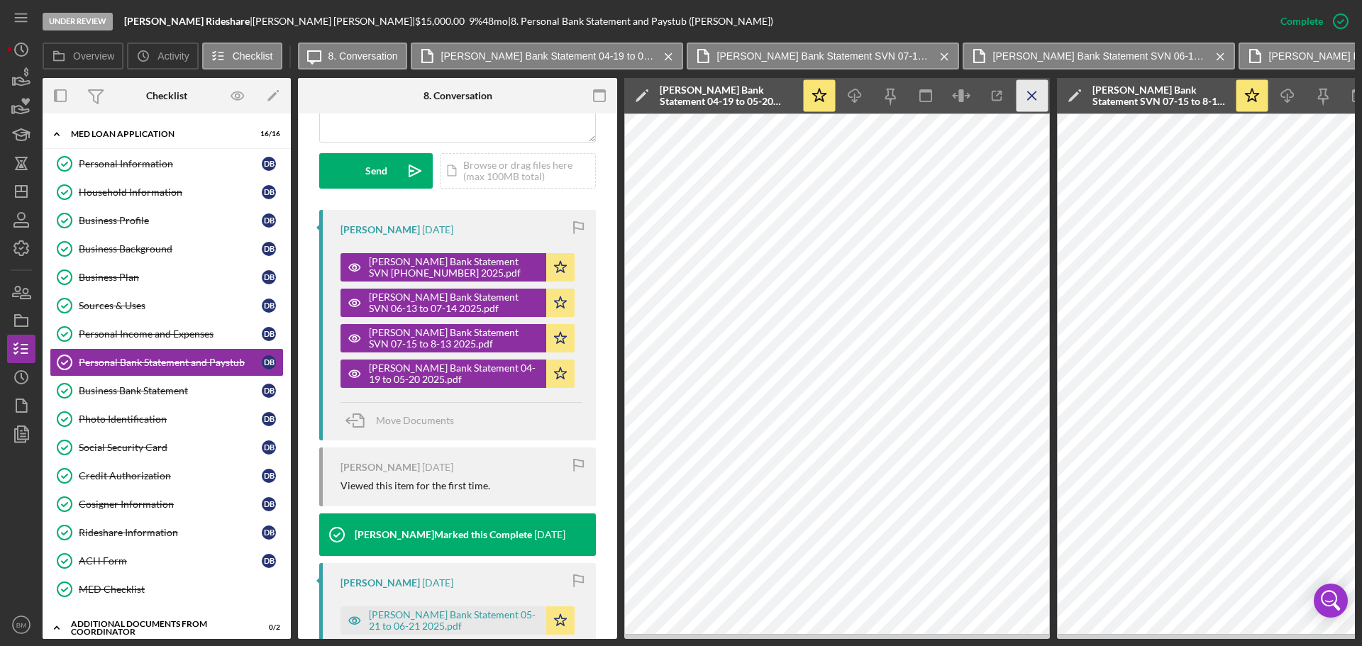
click at [1028, 94] on icon "Icon/Menu Close" at bounding box center [1032, 96] width 32 height 32
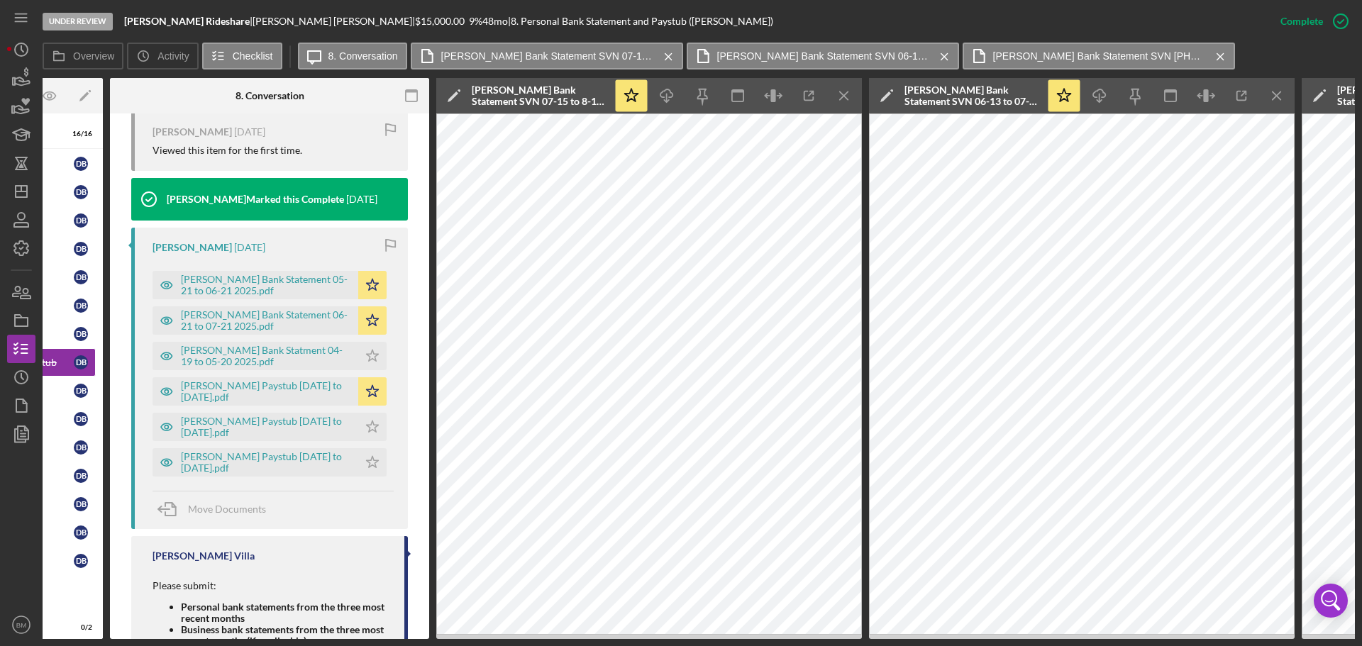
scroll to position [716, 0]
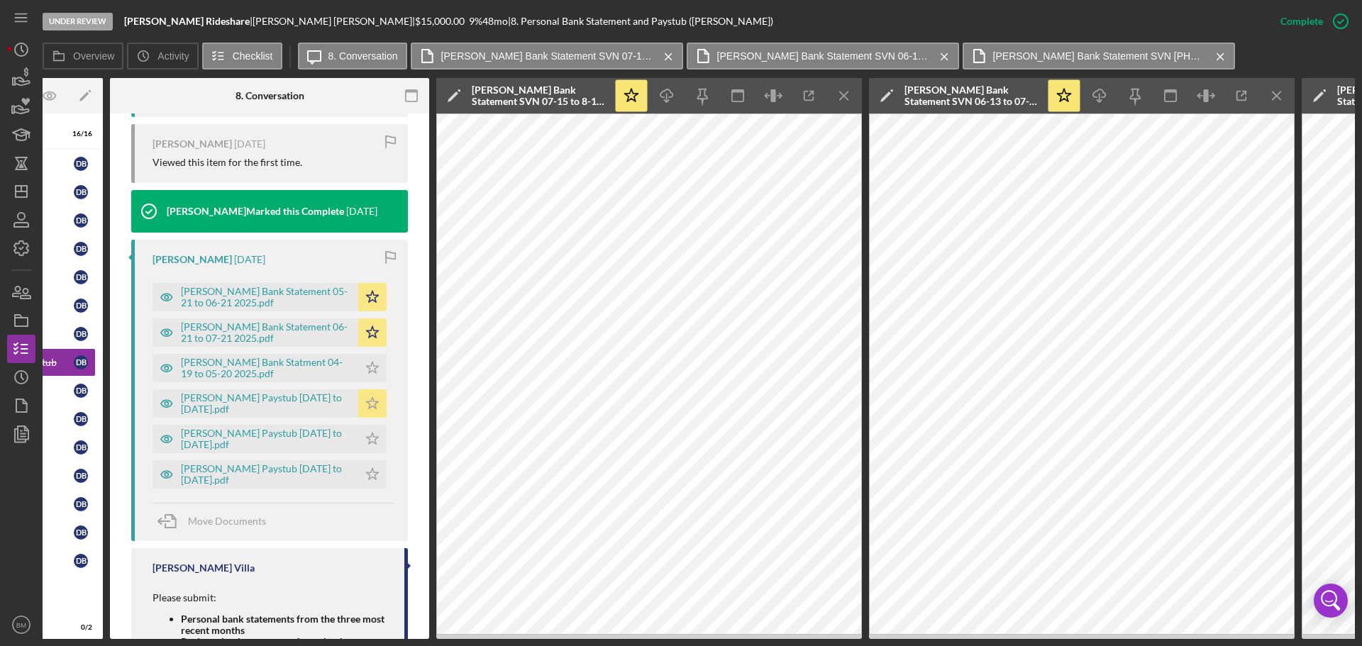
click at [365, 411] on icon "Icon/Star" at bounding box center [372, 403] width 28 height 28
click at [305, 379] on div "[PERSON_NAME] Bank Statment 04-19 to 05-20 2025.pdf" at bounding box center [266, 368] width 170 height 23
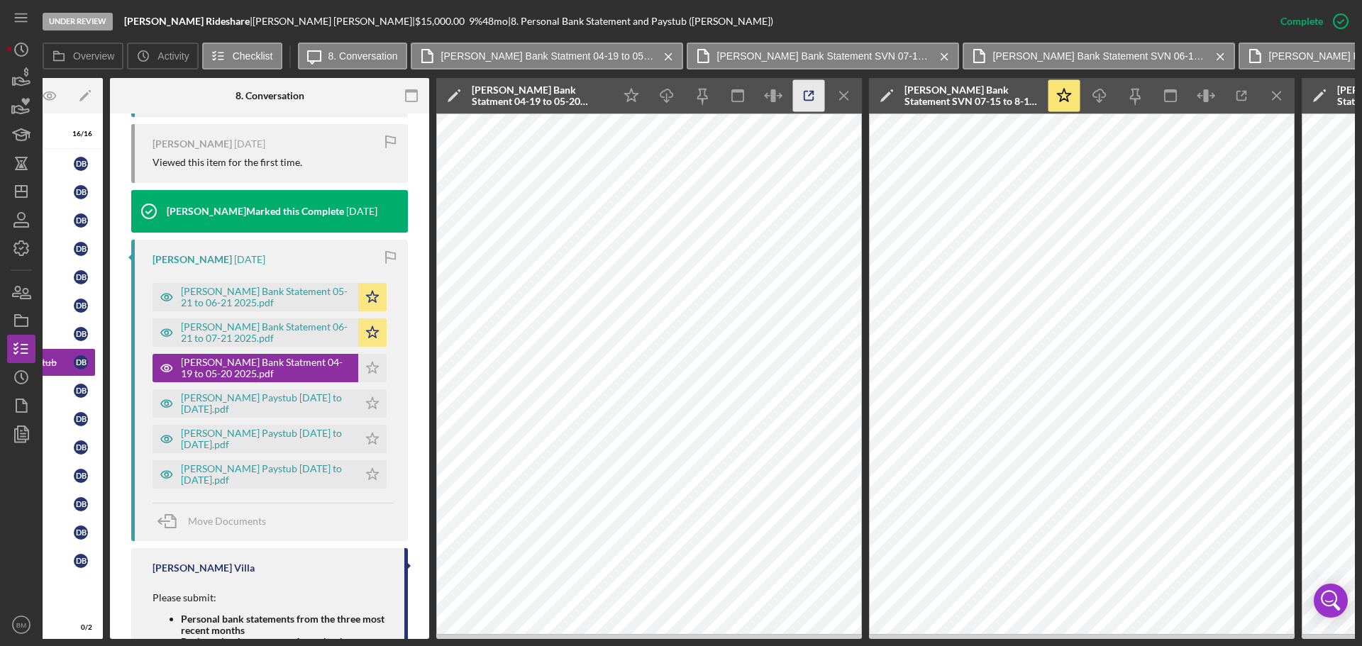
click at [802, 99] on icon "button" at bounding box center [809, 96] width 32 height 32
click at [287, 298] on div "Borjas Guzman Bank Statement 05-21 to 06-21 2025.pdf Icon/Star" at bounding box center [273, 293] width 241 height 35
click at [289, 305] on div "[PERSON_NAME] Bank Statement 05-21 to 06-21 2025.pdf" at bounding box center [266, 297] width 170 height 23
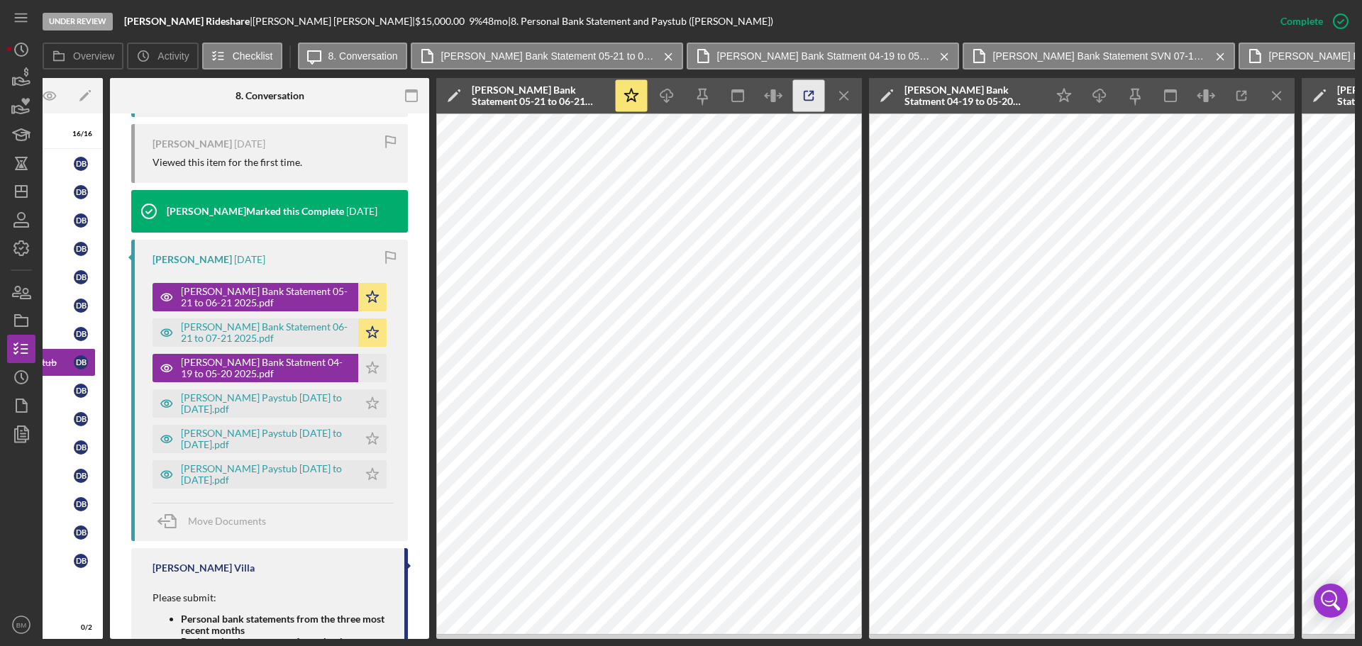
click at [816, 94] on icon "button" at bounding box center [809, 96] width 32 height 32
click at [316, 339] on div "[PERSON_NAME] Bank Statement 06-21 to 07-21 2025.pdf" at bounding box center [266, 332] width 170 height 23
click at [811, 99] on icon "button" at bounding box center [809, 96] width 32 height 32
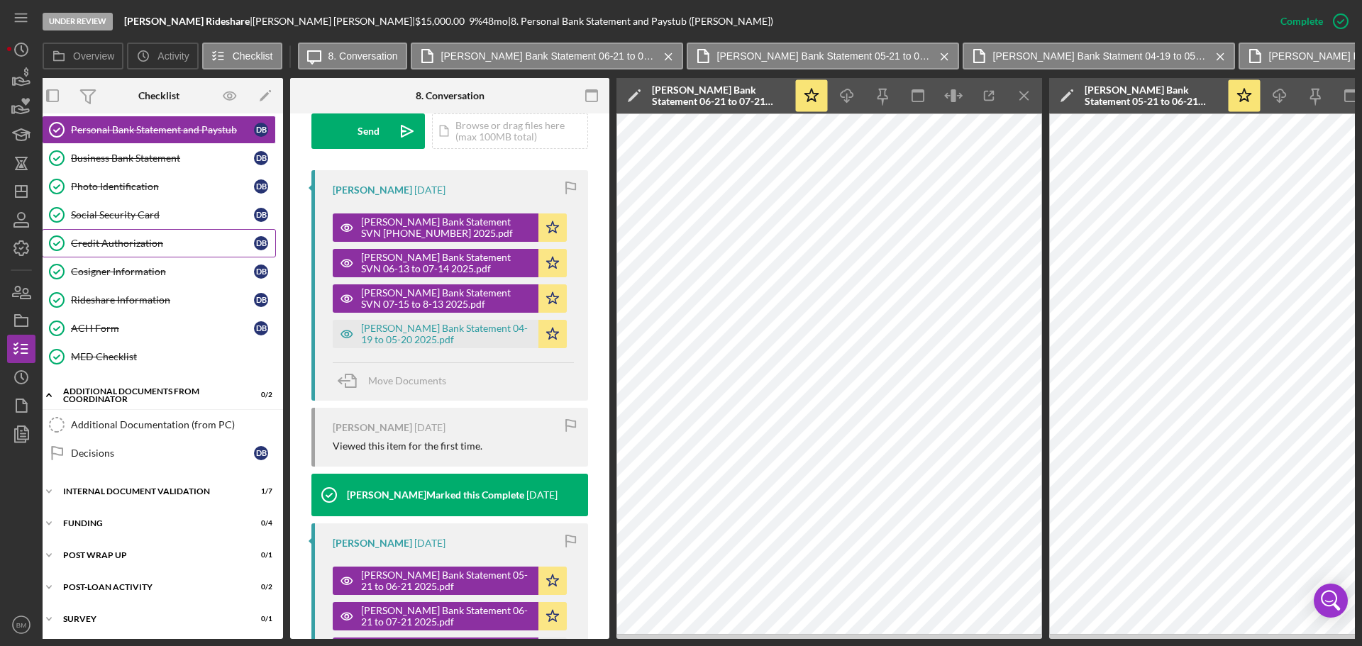
scroll to position [239, 0]
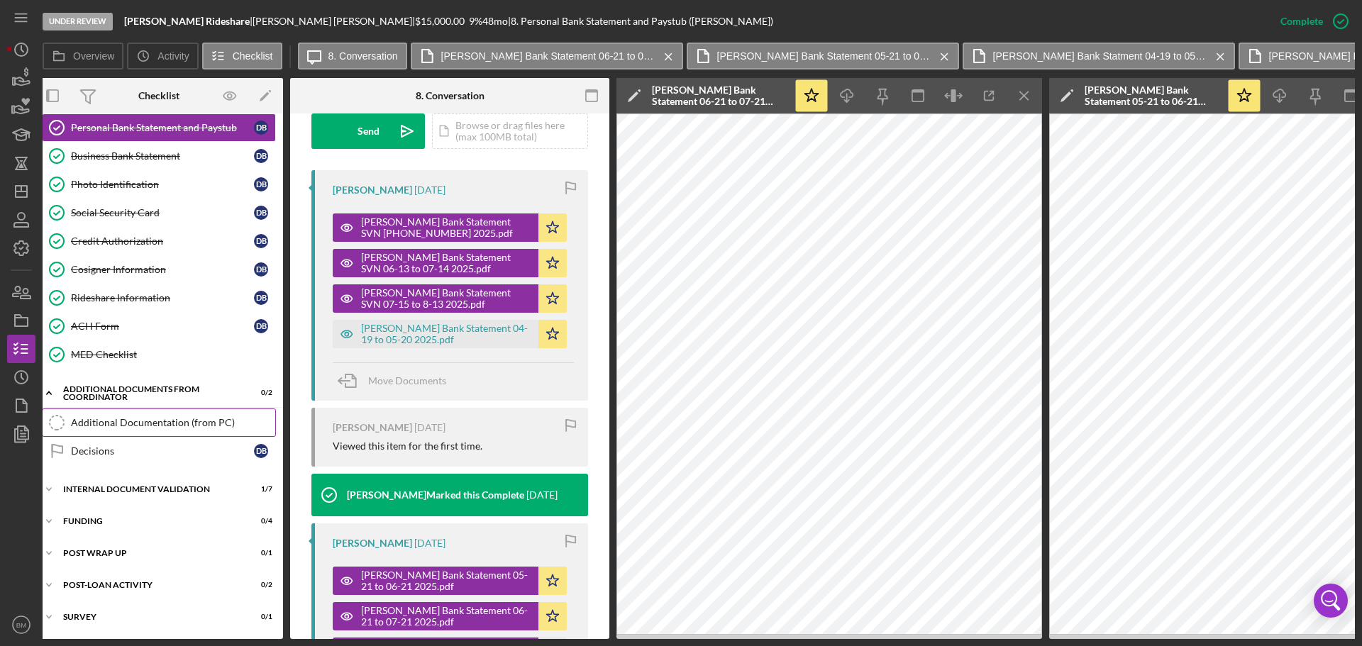
click at [172, 419] on div "Additional Documentation (from PC)" at bounding box center [173, 422] width 204 height 11
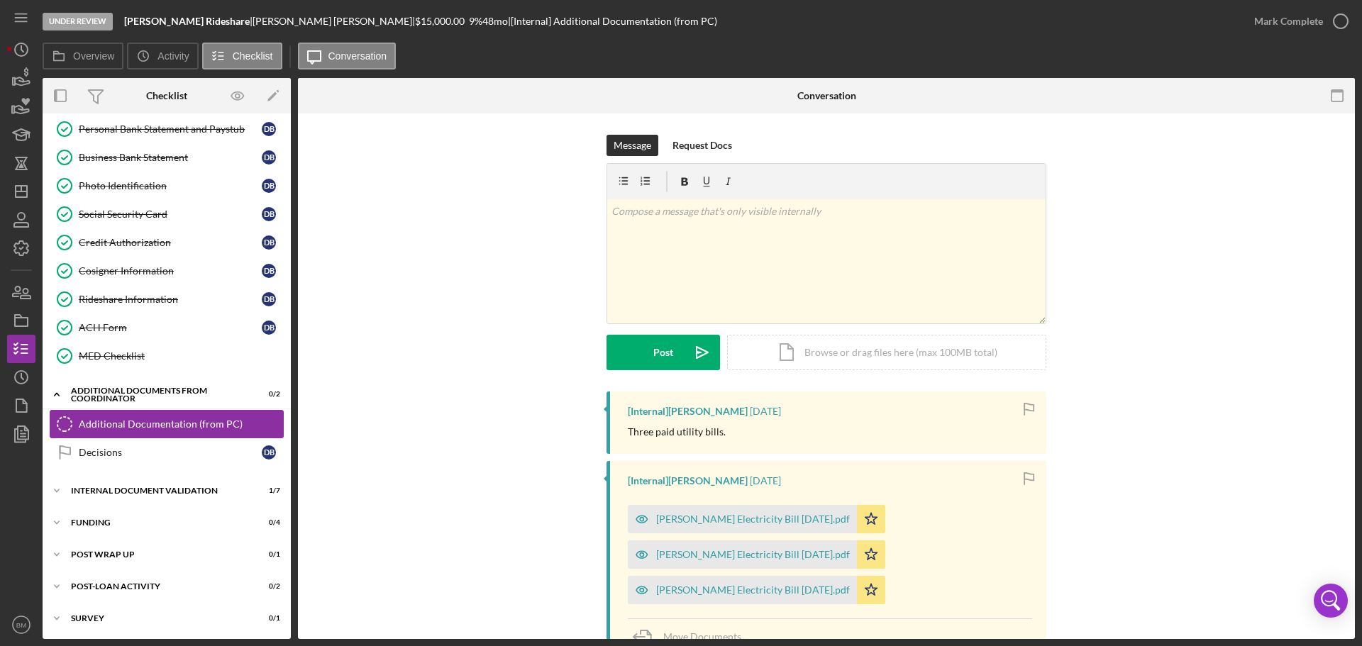
scroll to position [235, 0]
click at [707, 211] on p at bounding box center [826, 212] width 431 height 16
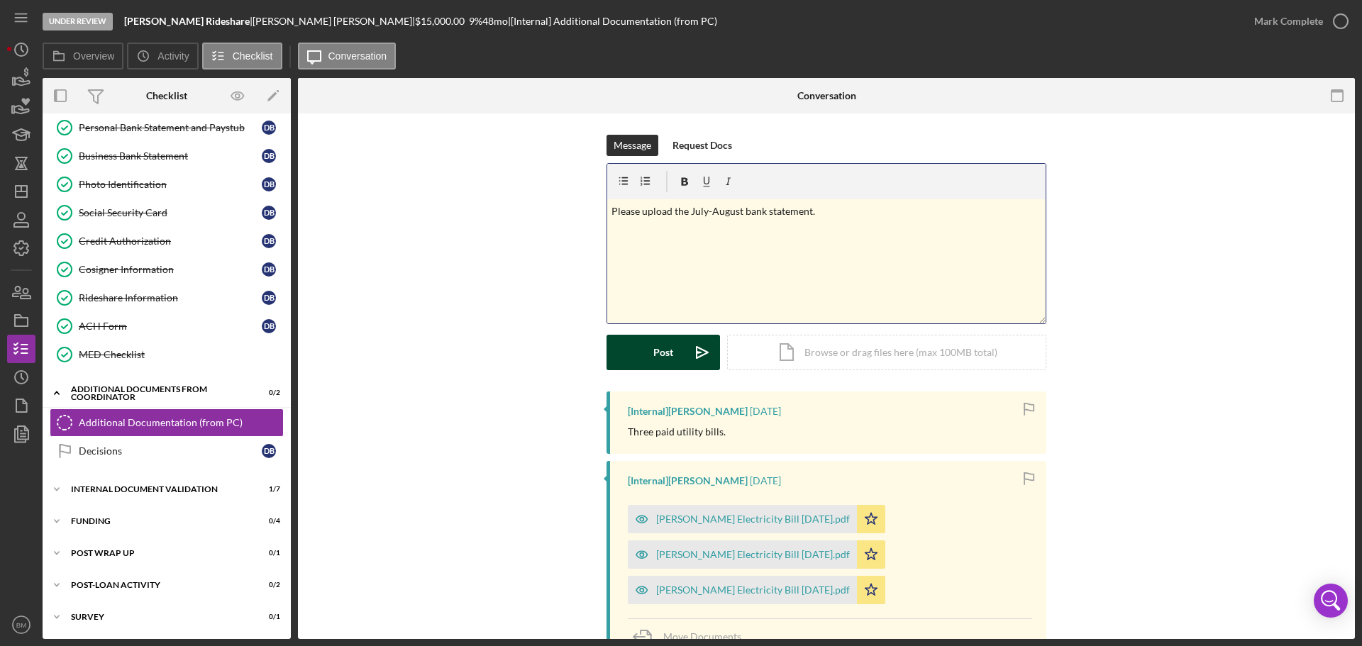
click at [629, 352] on button "Post Icon/icon-invite-send" at bounding box center [662, 352] width 113 height 35
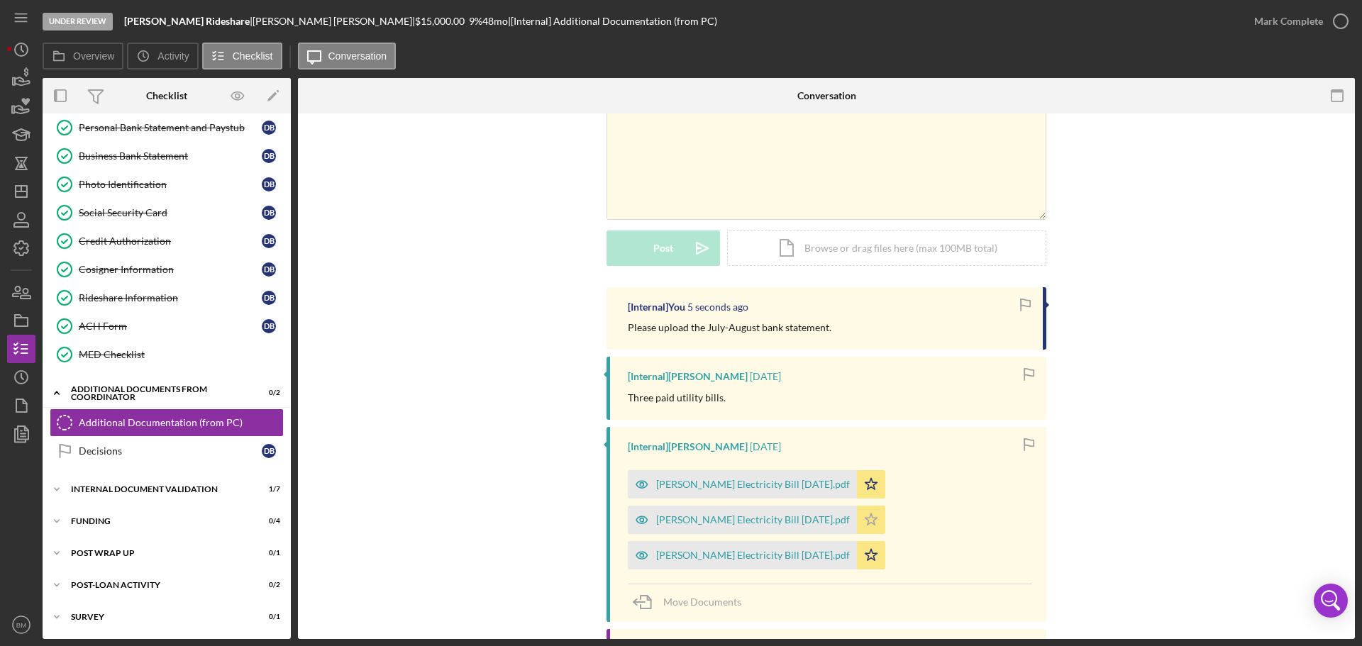
scroll to position [184, 0]
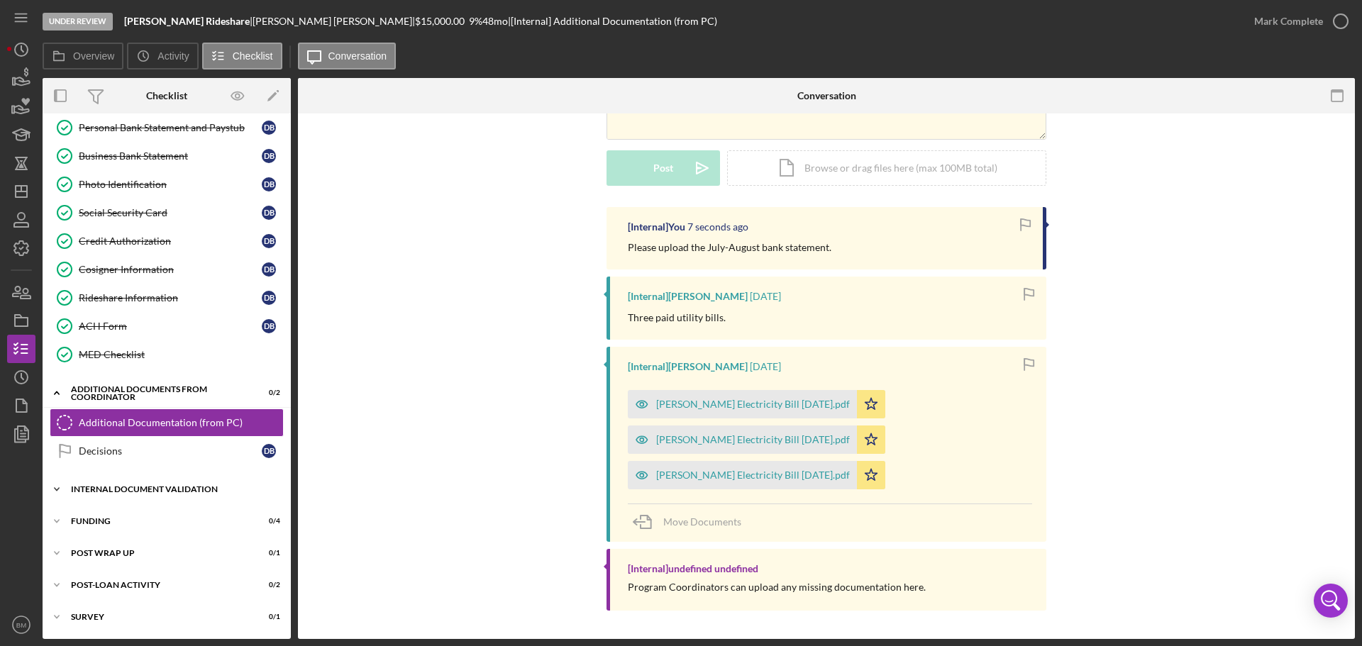
click at [162, 493] on div "Internal Document Validation" at bounding box center [172, 489] width 202 height 9
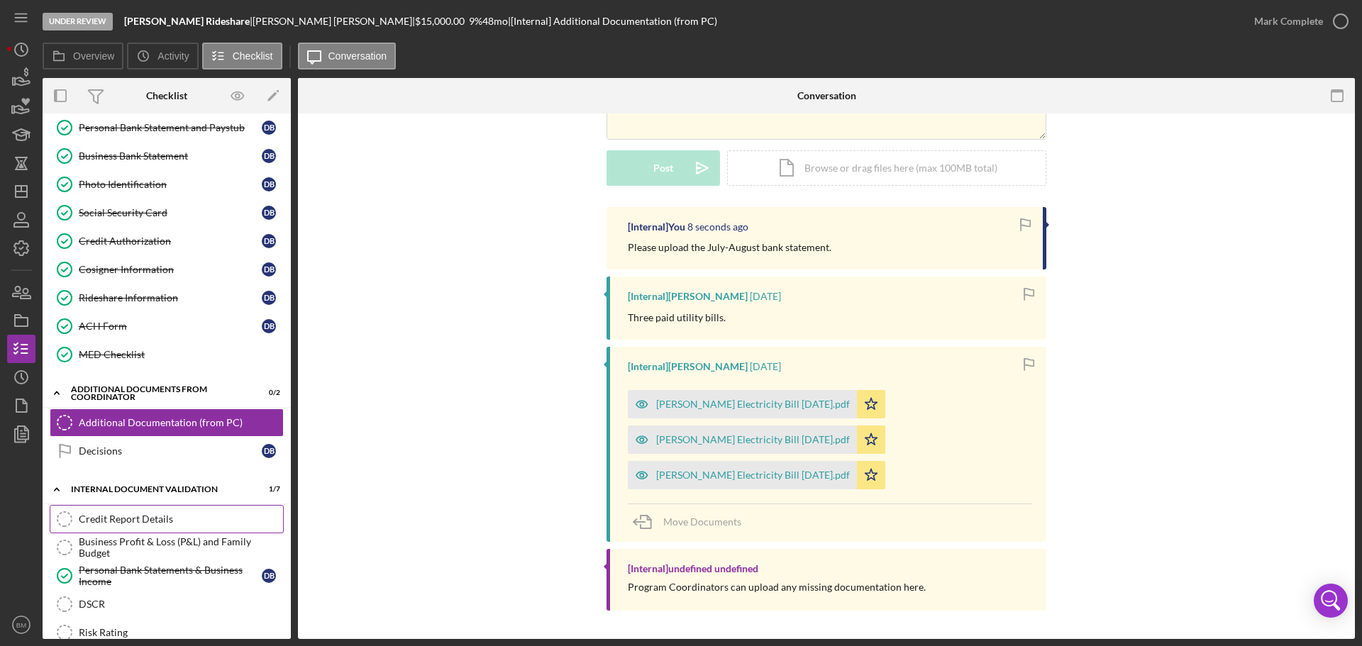
click at [177, 526] on link "Credit Report Details Credit Report Details" at bounding box center [167, 519] width 234 height 28
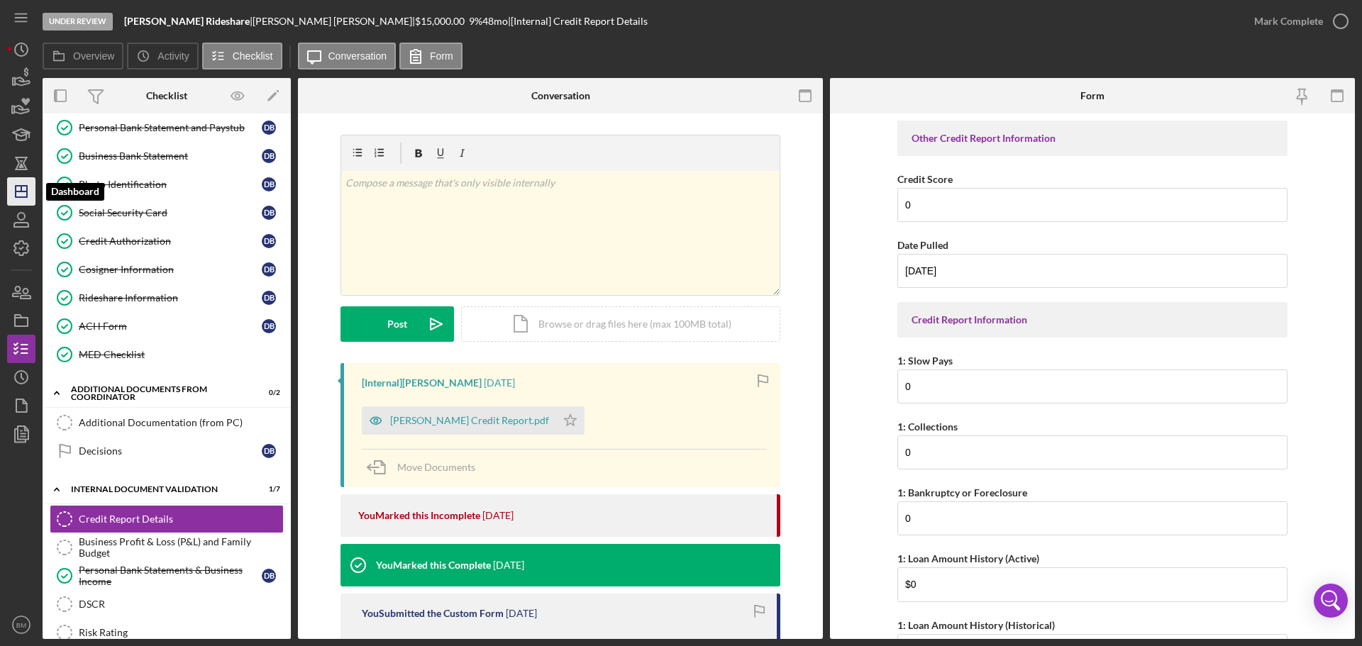
click at [19, 194] on icon "Icon/Dashboard" at bounding box center [21, 191] width 35 height 35
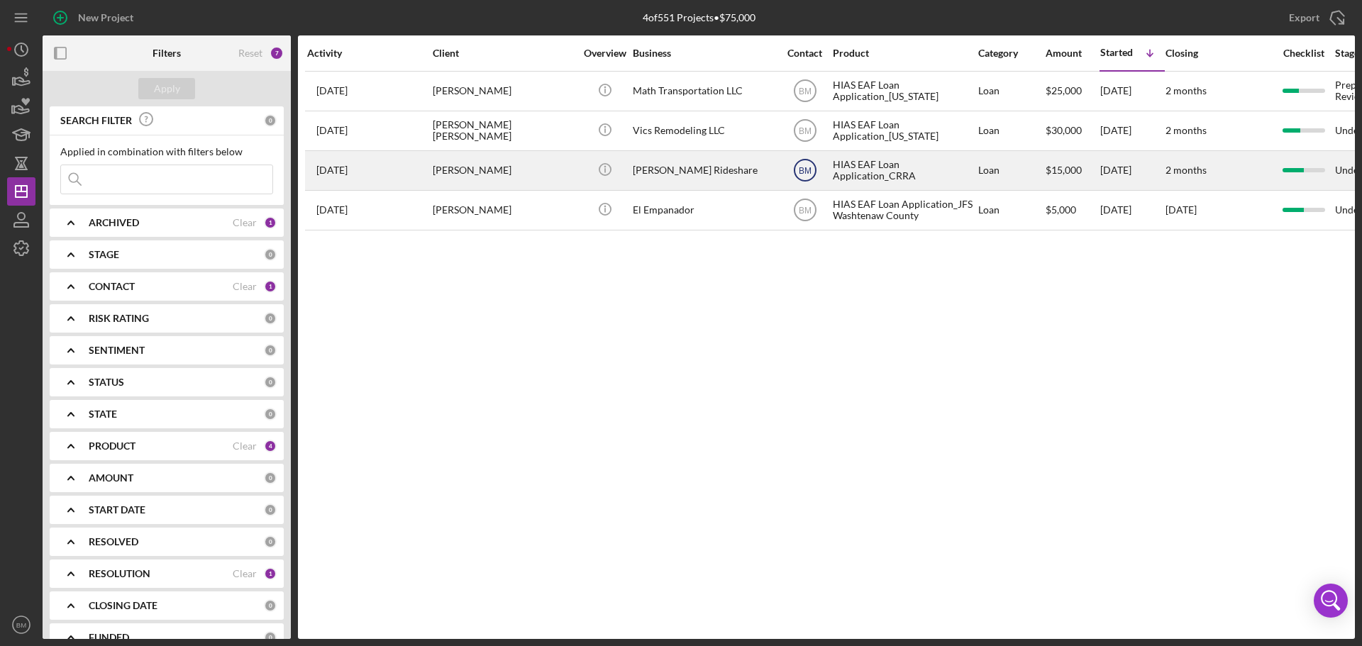
click at [808, 176] on icon "BM" at bounding box center [804, 170] width 35 height 35
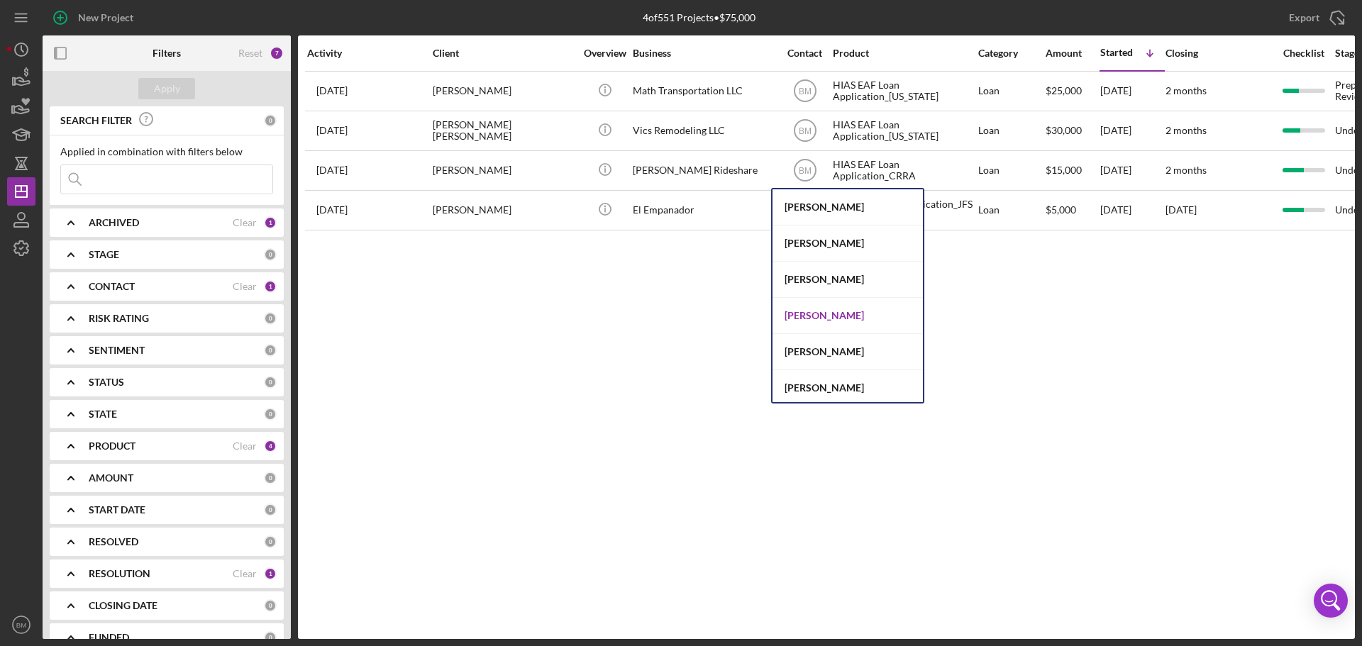
click at [840, 320] on div "[PERSON_NAME]" at bounding box center [847, 316] width 150 height 36
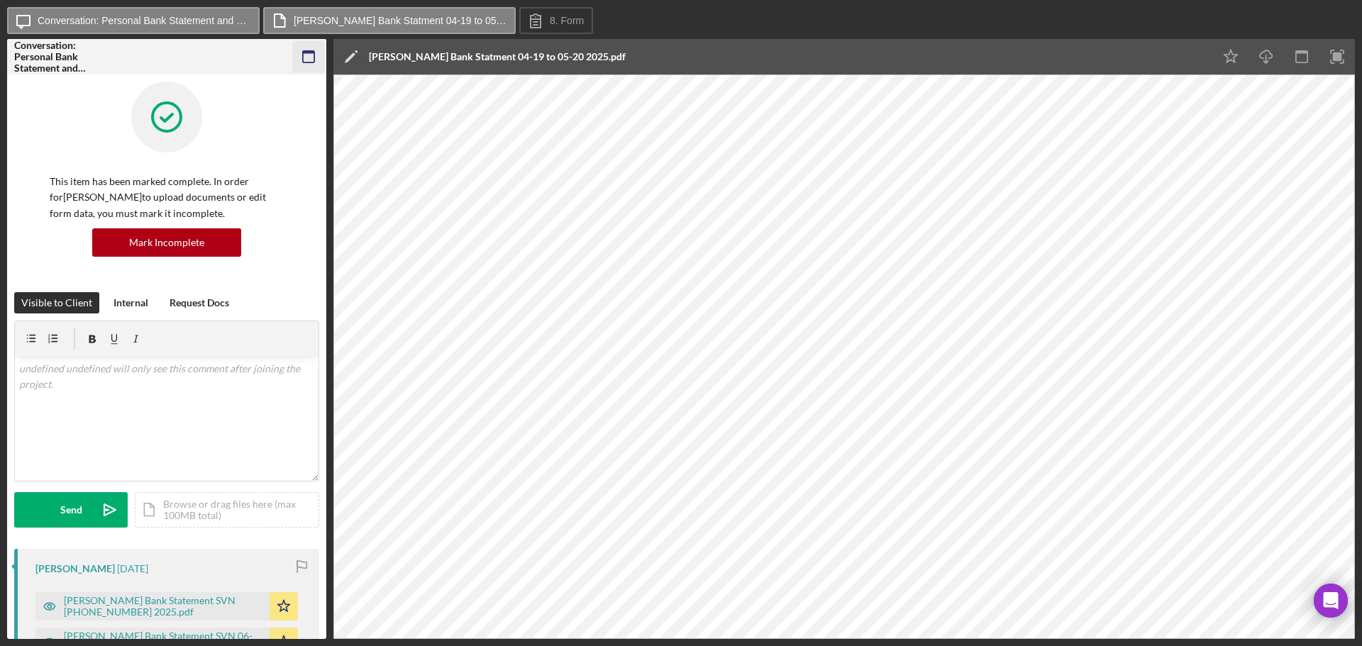
click at [305, 60] on icon "button" at bounding box center [309, 57] width 32 height 32
click at [302, 62] on icon "button" at bounding box center [309, 57] width 32 height 32
